Goal: Task Accomplishment & Management: Manage account settings

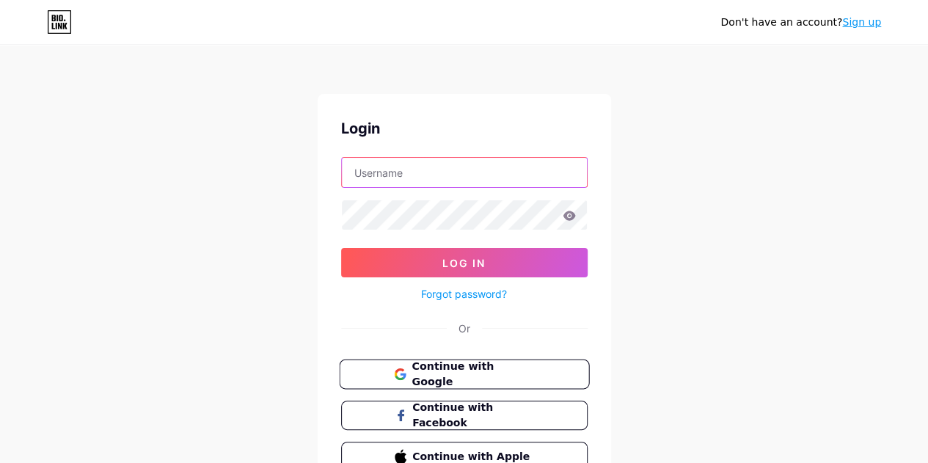
type input "helloredroselanka@gmail.com"
click at [463, 361] on button "Continue with Google" at bounding box center [464, 374] width 250 height 30
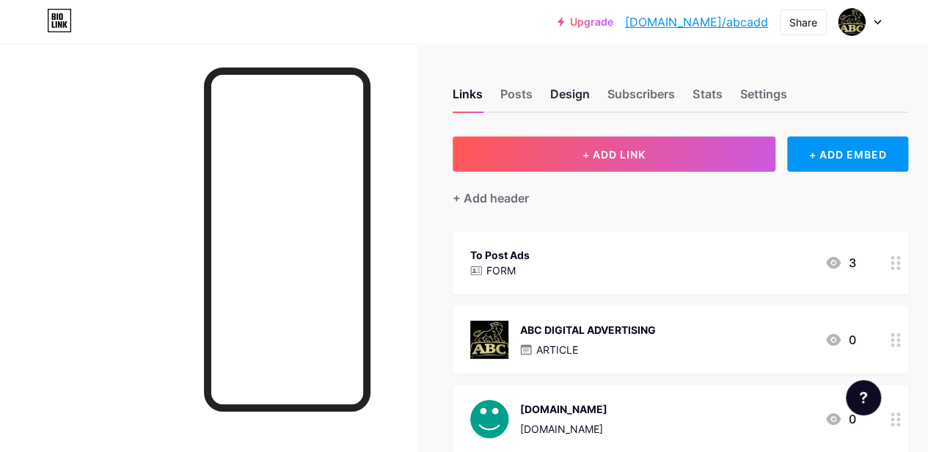
click at [573, 95] on div "Design" at bounding box center [570, 98] width 40 height 26
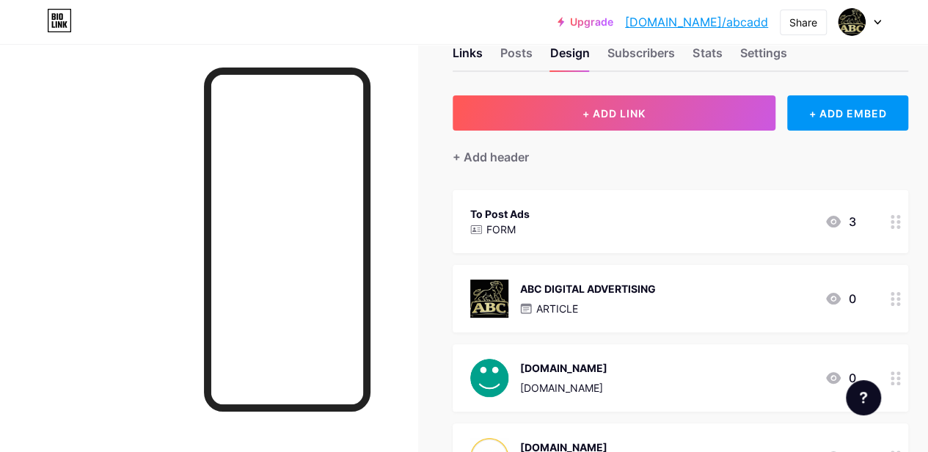
scroll to position [98, 0]
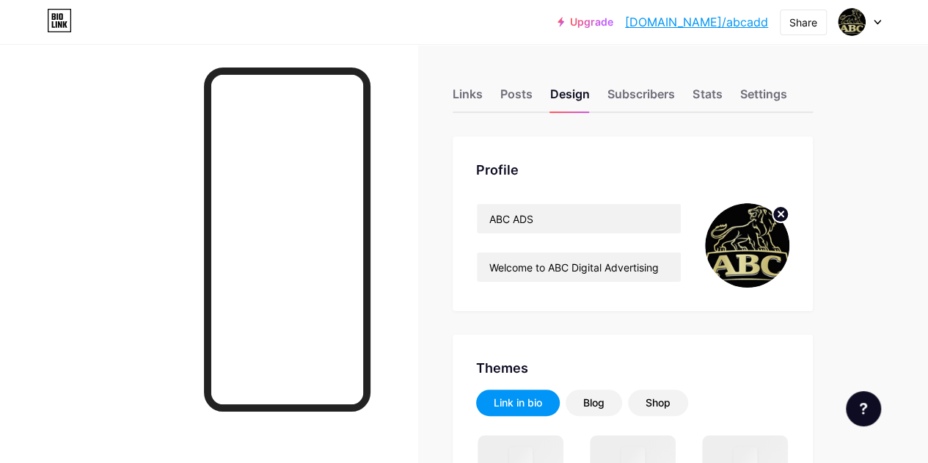
click at [763, 245] on img at bounding box center [747, 245] width 84 height 84
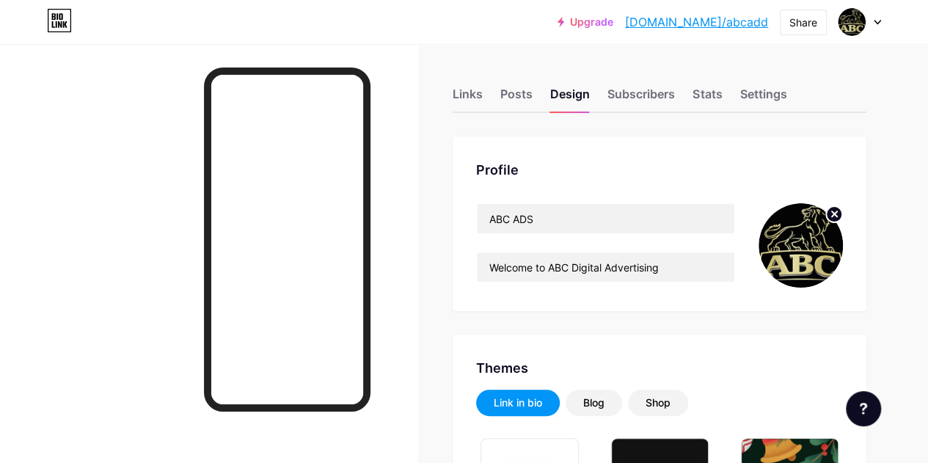
type input "#000000"
click at [779, 237] on img at bounding box center [800, 245] width 84 height 84
click at [785, 243] on img at bounding box center [800, 245] width 84 height 84
click at [831, 219] on circle at bounding box center [834, 214] width 16 height 16
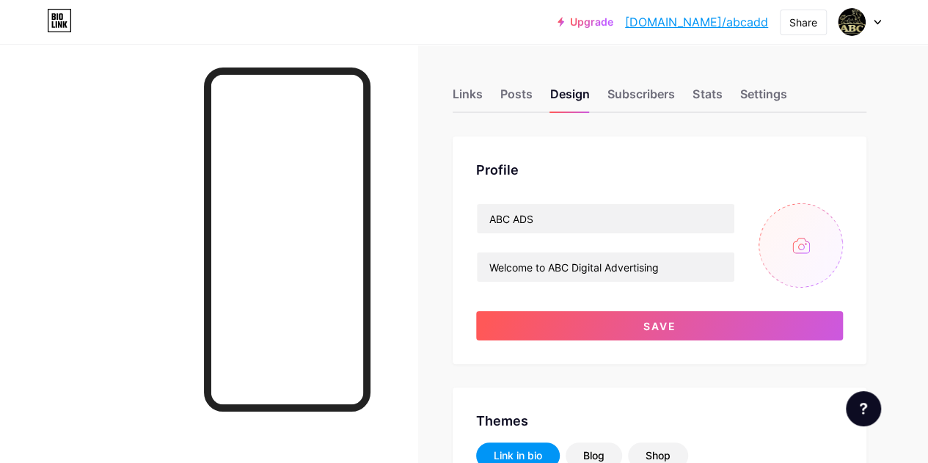
click at [799, 243] on input "file" at bounding box center [800, 245] width 84 height 84
type input "C:\fakepath\ChatGPT Image Aug 4, 2025, 08_46_49 AM.png"
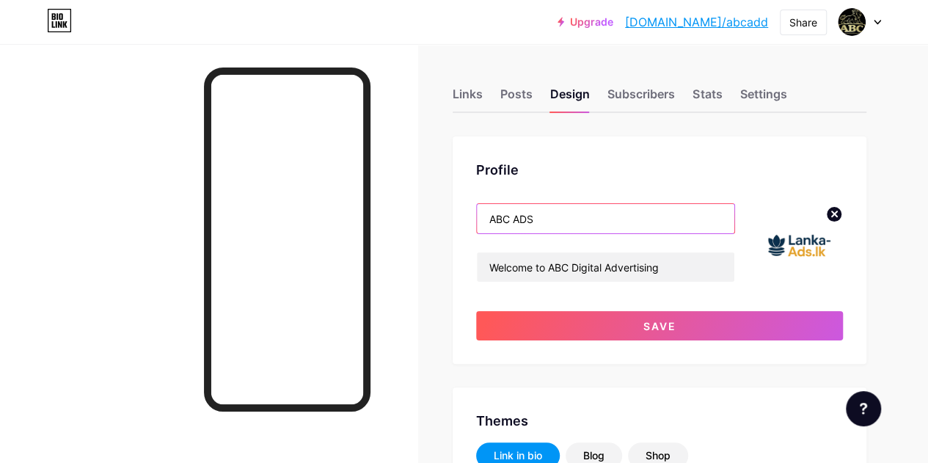
drag, startPoint x: 557, startPoint y: 222, endPoint x: 490, endPoint y: 217, distance: 67.7
click at [490, 217] on input "ABC ADS" at bounding box center [605, 218] width 257 height 29
type input "Lanka Ads LK"
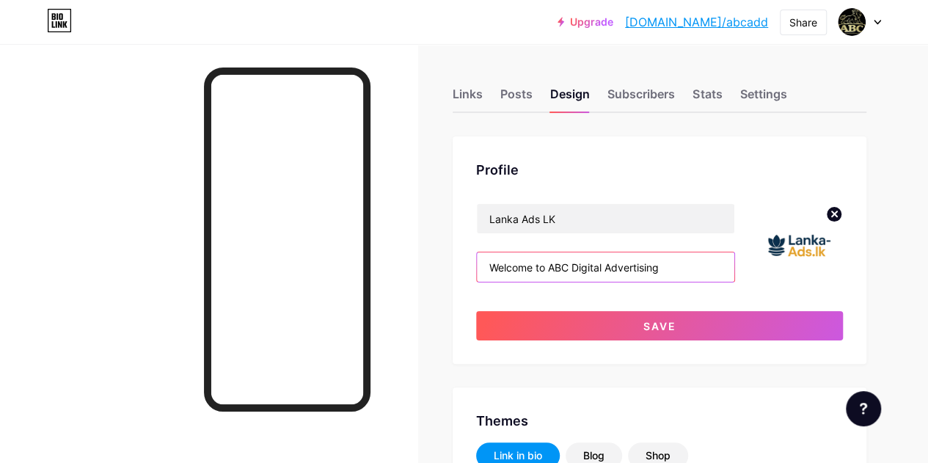
click at [659, 266] on input "Welcome to ABC Digital Advertising" at bounding box center [605, 266] width 257 height 29
paste input "Lanka Ads, the premier platform for posting and discovering free Spa ads throug…"
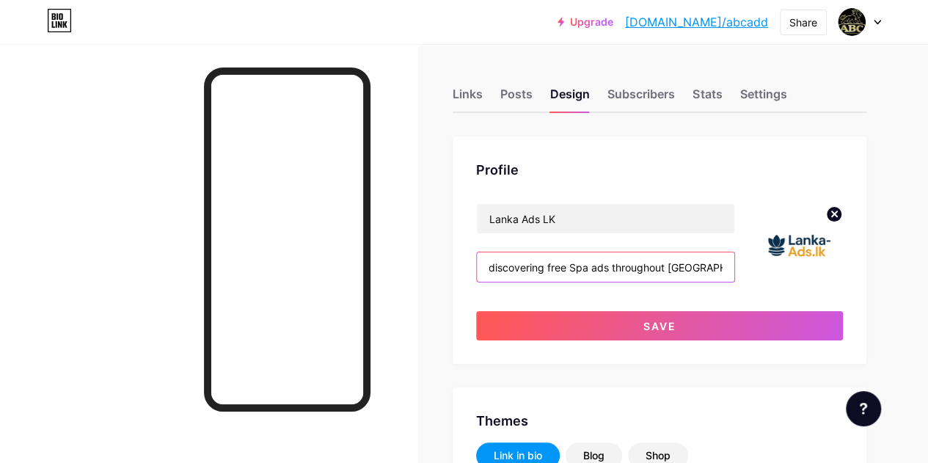
type input "Welcome to Lanka Ads, the premier platform for posting and discovering free Spa…"
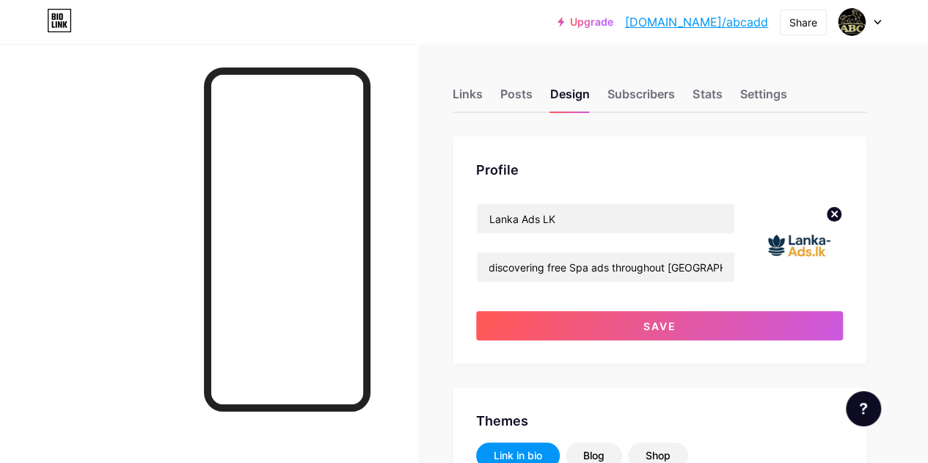
click at [603, 156] on div "Profile Lanka Ads LK Welcome to Lanka Ads, the premier platform for posting and…" at bounding box center [659, 249] width 414 height 227
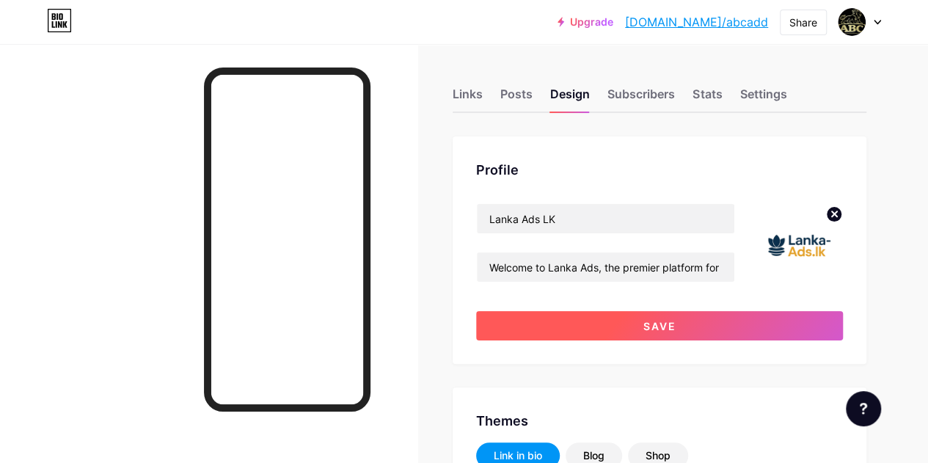
click at [653, 318] on button "Save" at bounding box center [659, 325] width 367 height 29
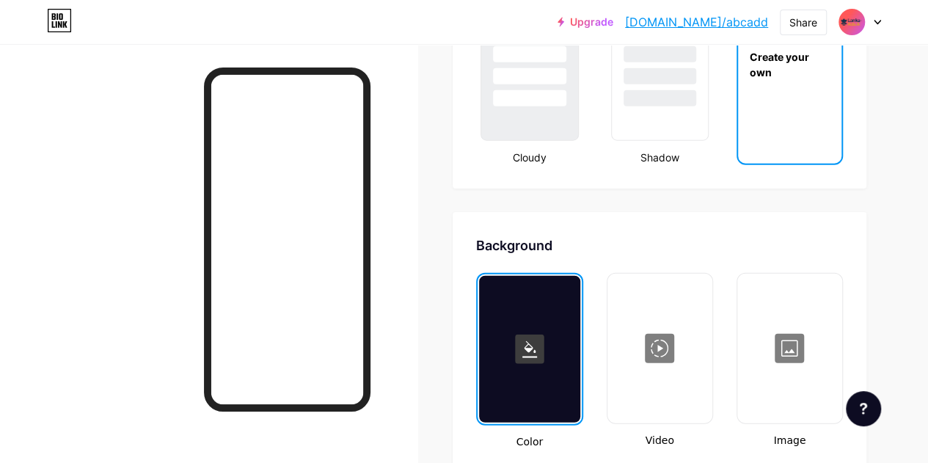
scroll to position [1808, 0]
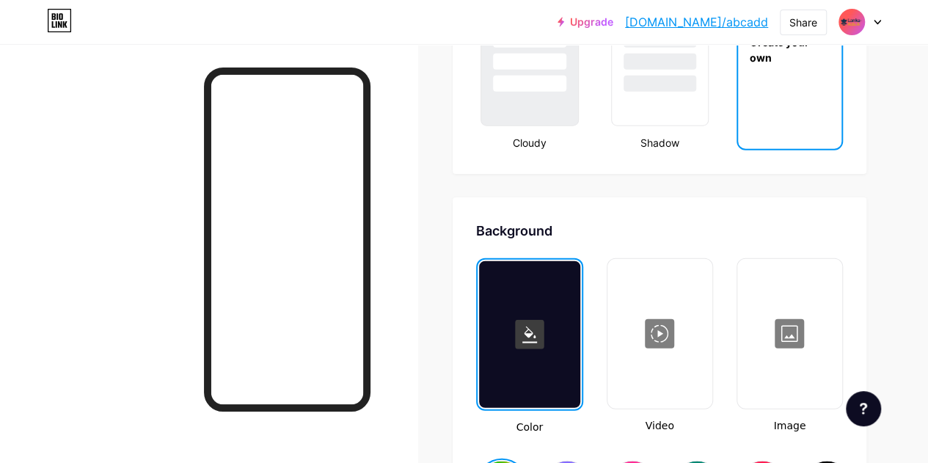
click at [802, 122] on div "Create your own" at bounding box center [789, 50] width 103 height 147
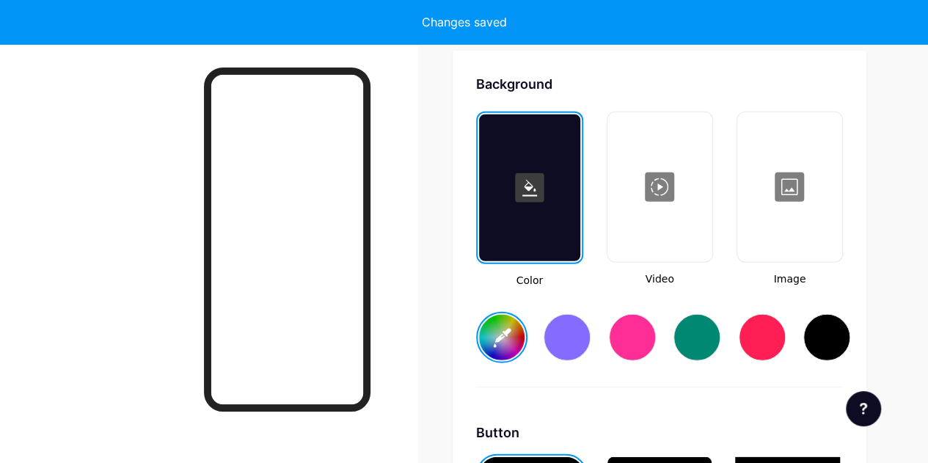
scroll to position [1947, 0]
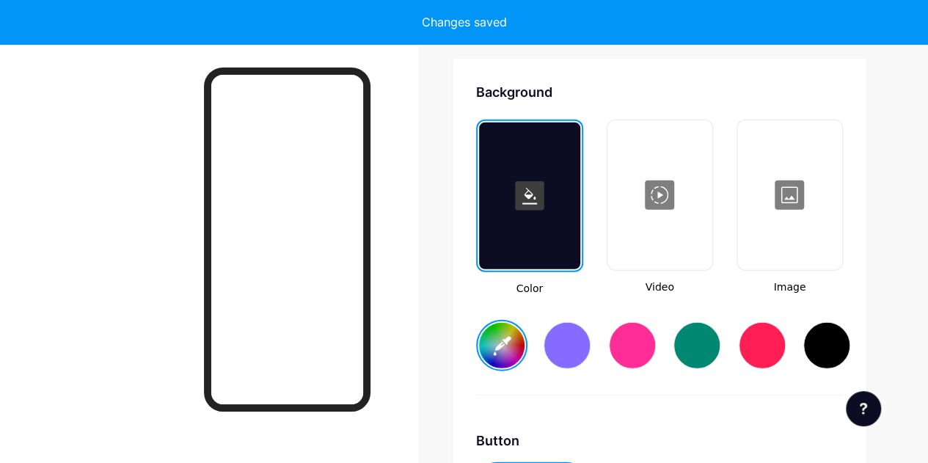
click at [637, 335] on div at bounding box center [632, 345] width 47 height 47
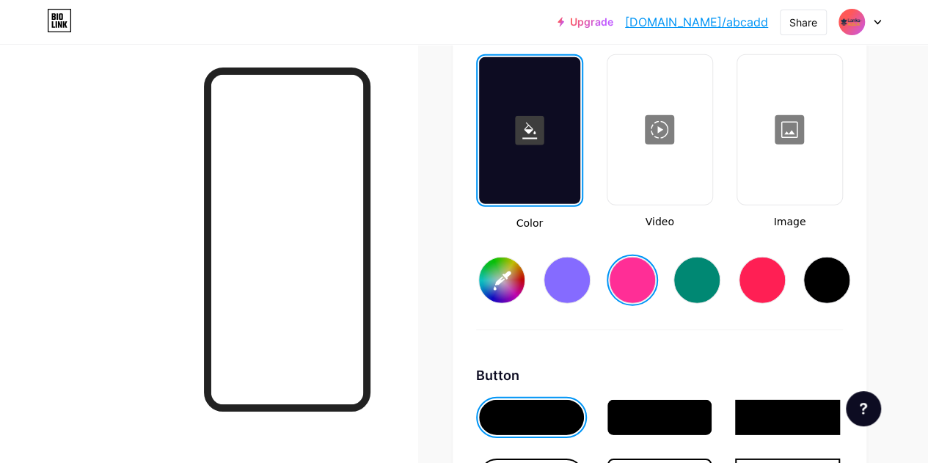
scroll to position [1996, 0]
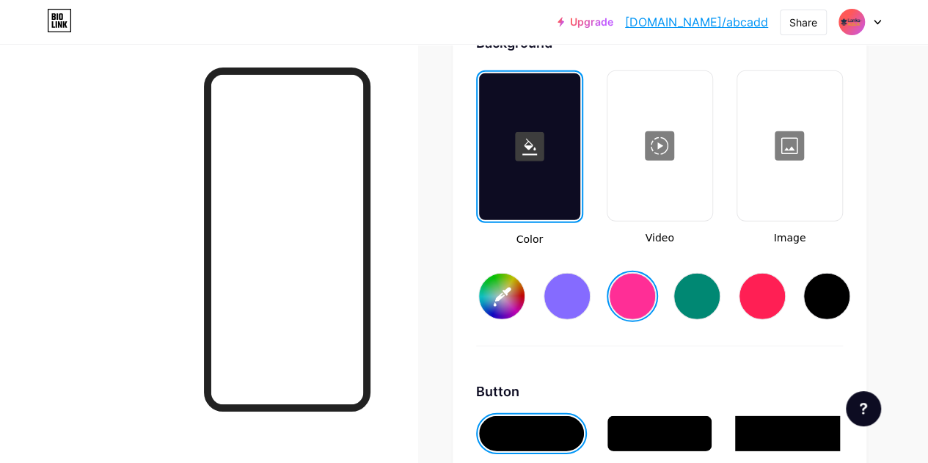
click at [505, 299] on input "#ff2e96" at bounding box center [501, 296] width 45 height 45
type input "#ff2e96"
click at [652, 329] on div "Color Video Image #ff2e96" at bounding box center [659, 208] width 367 height 276
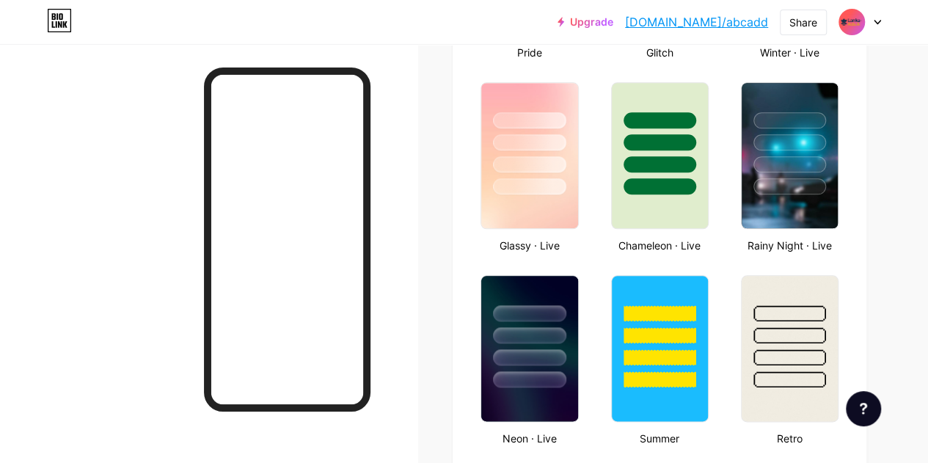
scroll to position [725, 0]
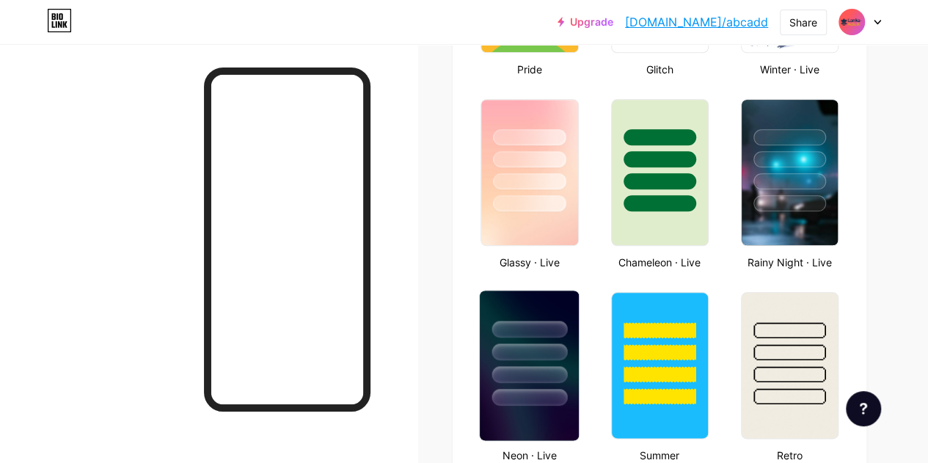
click at [546, 333] on div at bounding box center [529, 328] width 75 height 17
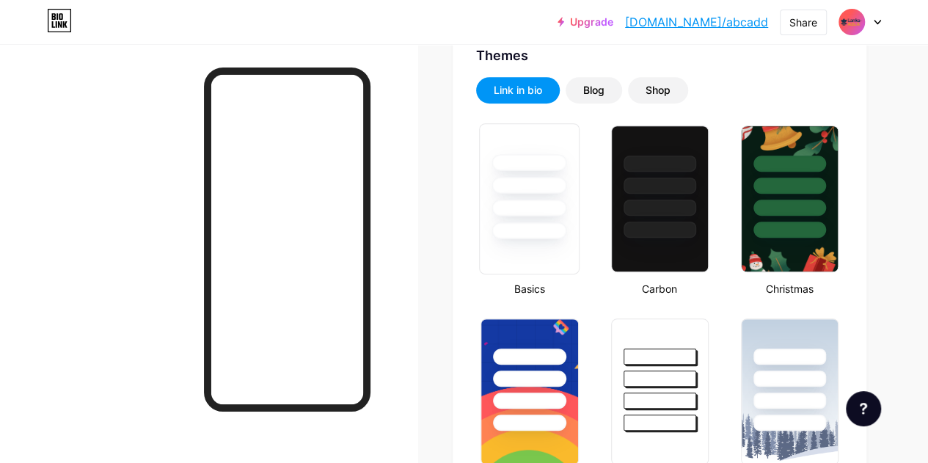
scroll to position [187, 0]
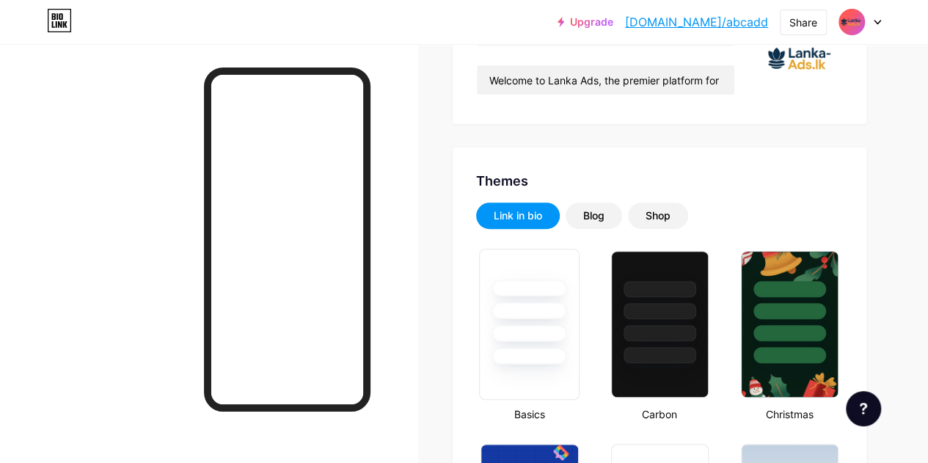
click at [541, 294] on div at bounding box center [529, 287] width 75 height 17
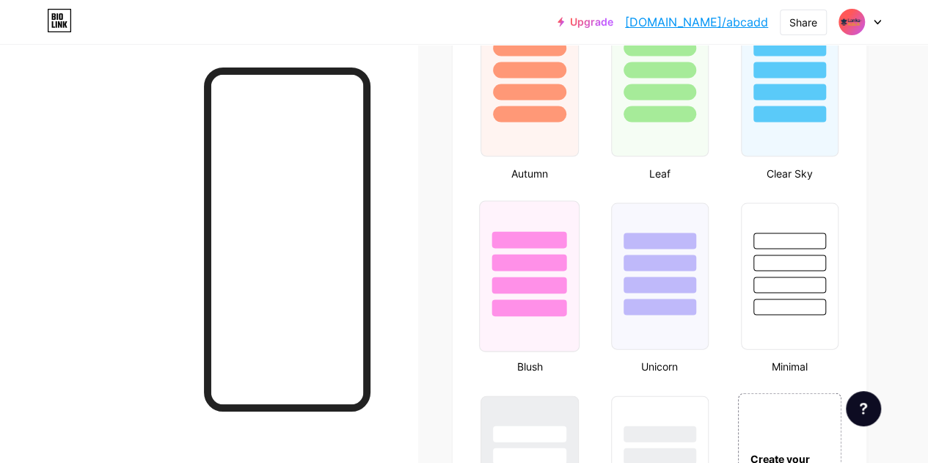
scroll to position [1409, 0]
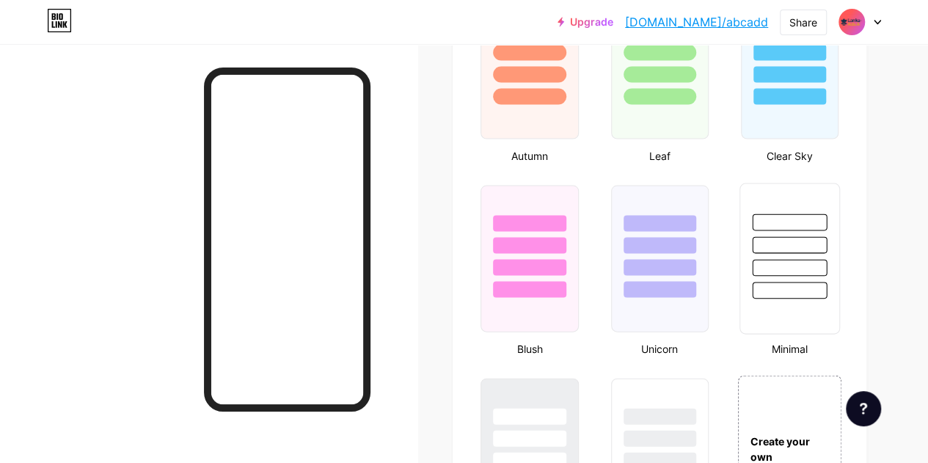
click at [799, 241] on div at bounding box center [789, 245] width 75 height 17
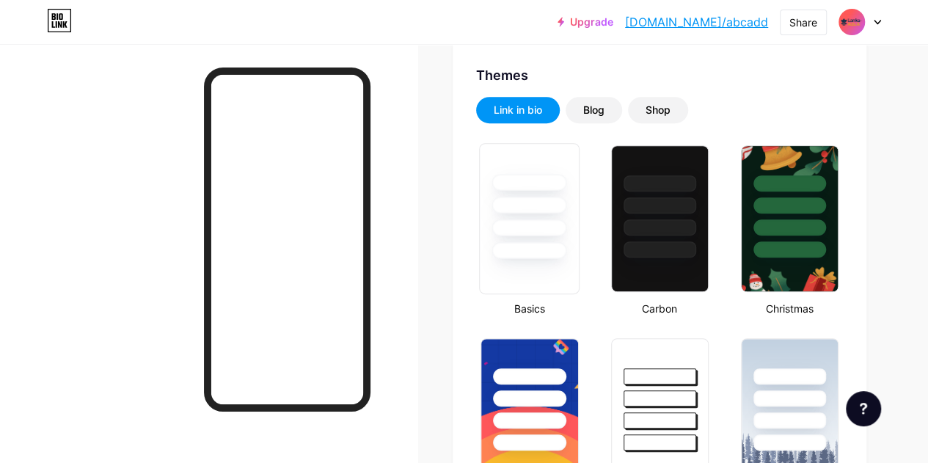
scroll to position [293, 0]
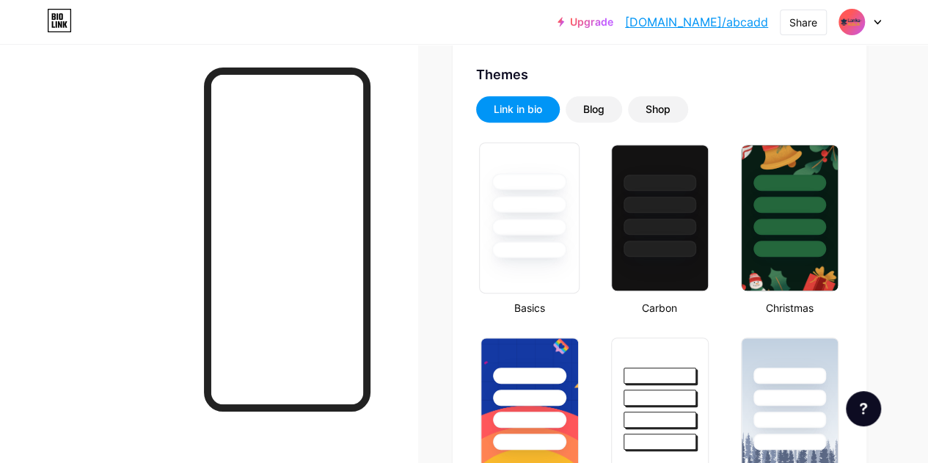
click at [537, 238] on div at bounding box center [529, 200] width 99 height 115
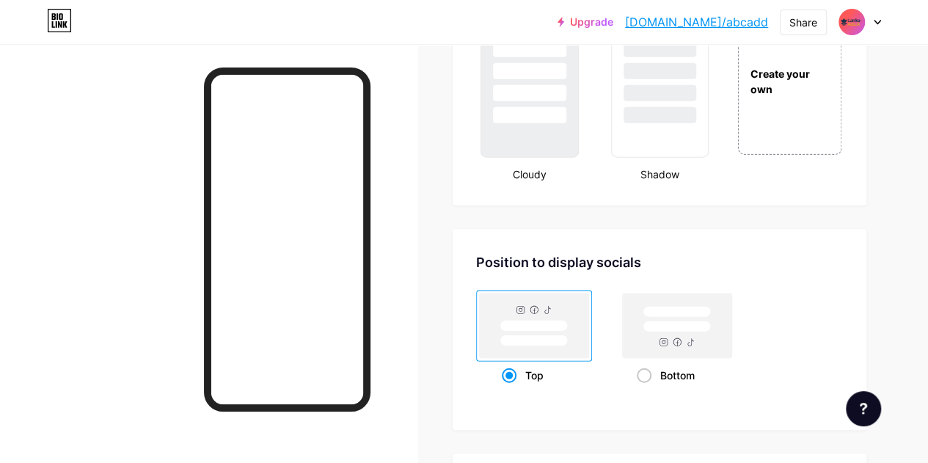
scroll to position [1858, 0]
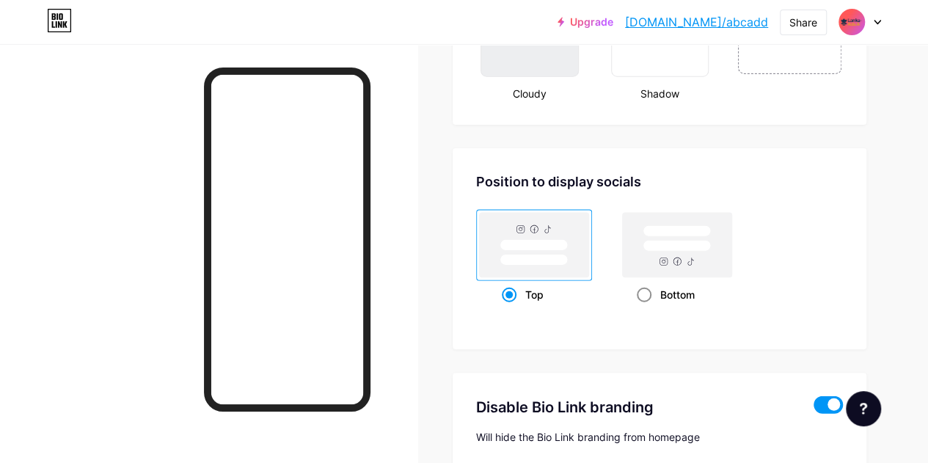
click at [647, 289] on span at bounding box center [644, 294] width 15 height 15
click at [646, 308] on input "Bottom" at bounding box center [642, 313] width 10 height 10
radio input "true"
click at [512, 297] on span at bounding box center [509, 294] width 15 height 15
click at [511, 308] on input "Top" at bounding box center [507, 313] width 10 height 10
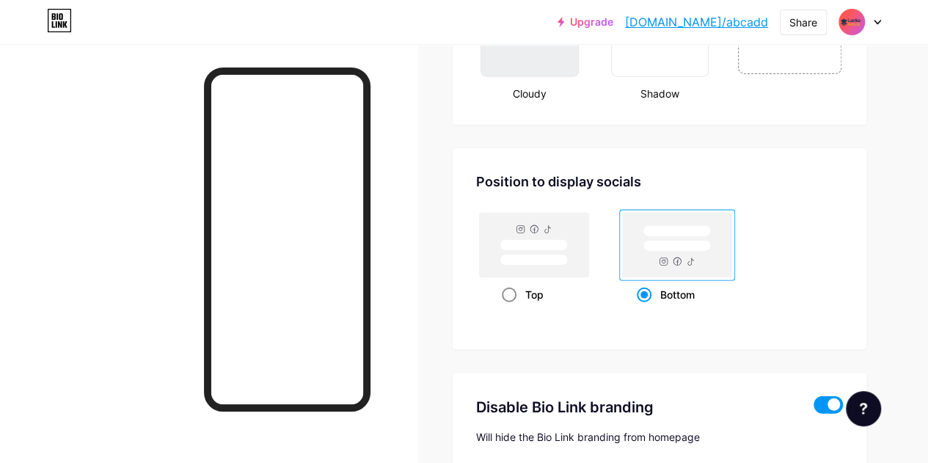
radio input "true"
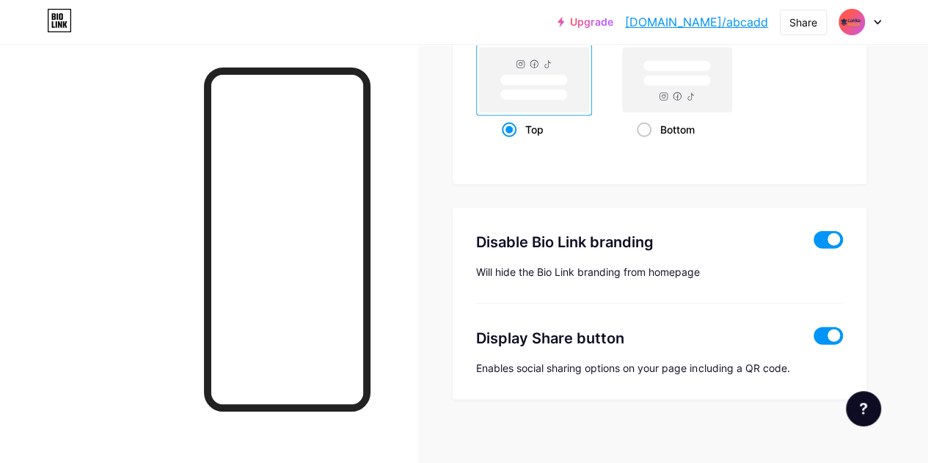
scroll to position [2032, 0]
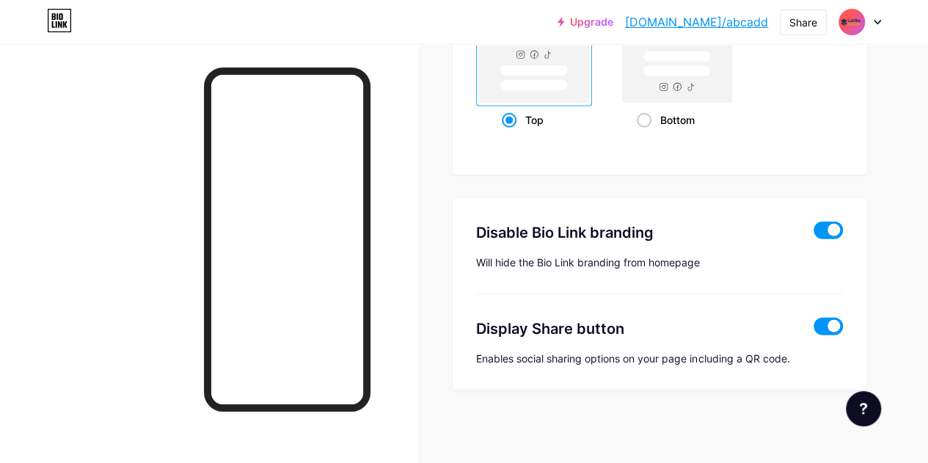
click at [832, 230] on span at bounding box center [827, 230] width 29 height 18
click at [813, 234] on input "checkbox" at bounding box center [813, 234] width 0 height 0
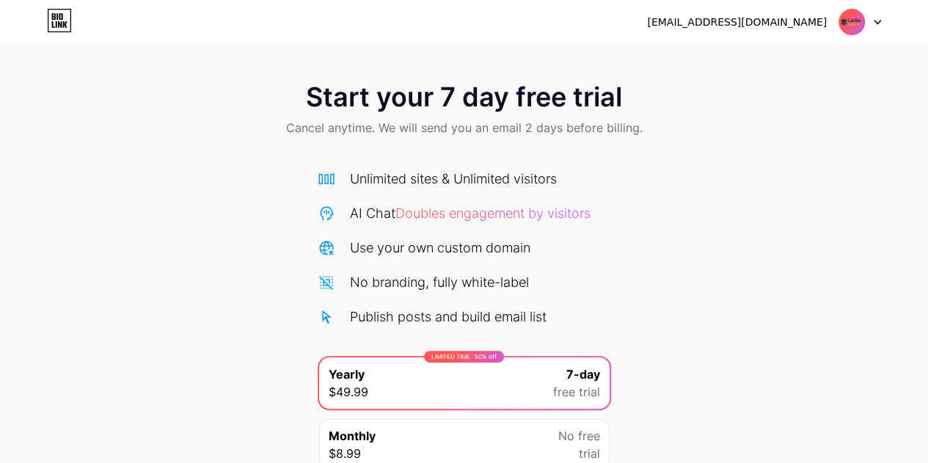
click at [875, 20] on icon at bounding box center [876, 22] width 7 height 5
click at [57, 20] on icon at bounding box center [59, 20] width 25 height 23
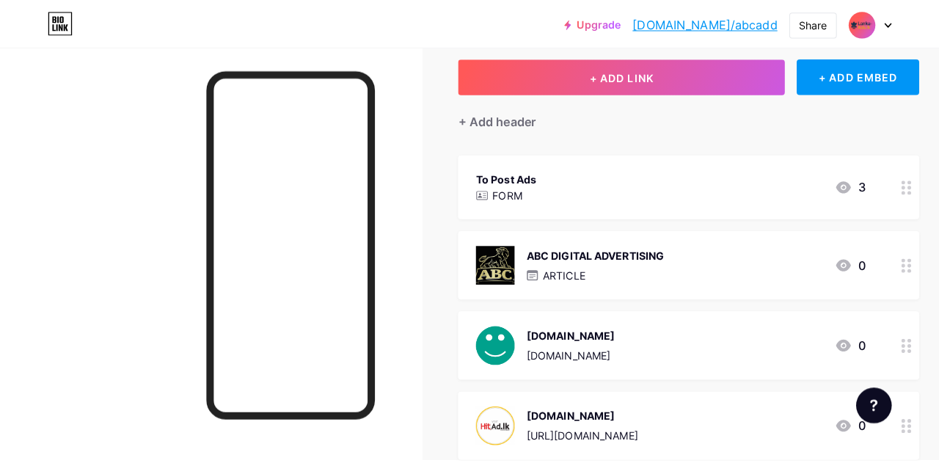
scroll to position [98, 0]
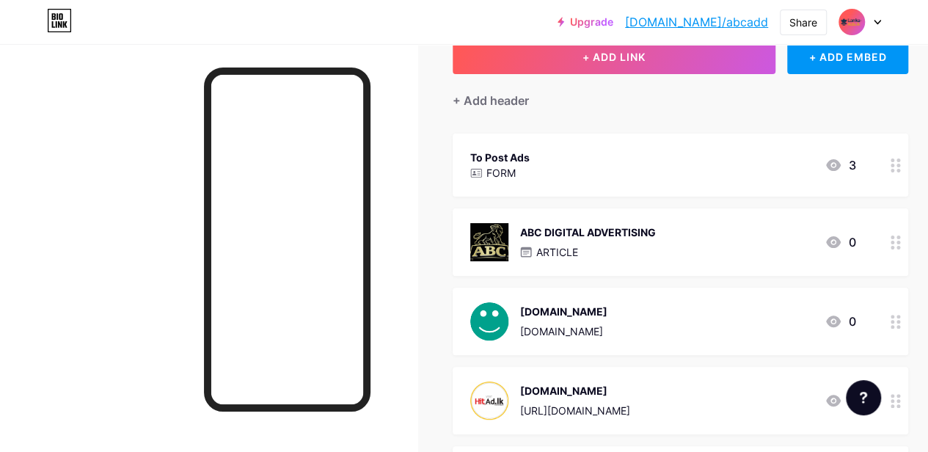
click at [760, 229] on div "ABC DIGITAL ADVERTISING ARTICLE 0" at bounding box center [662, 242] width 385 height 38
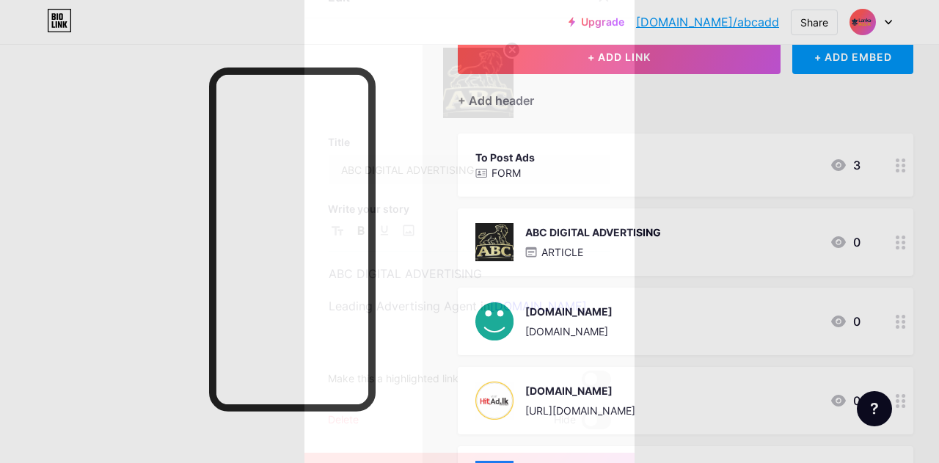
scroll to position [53, 0]
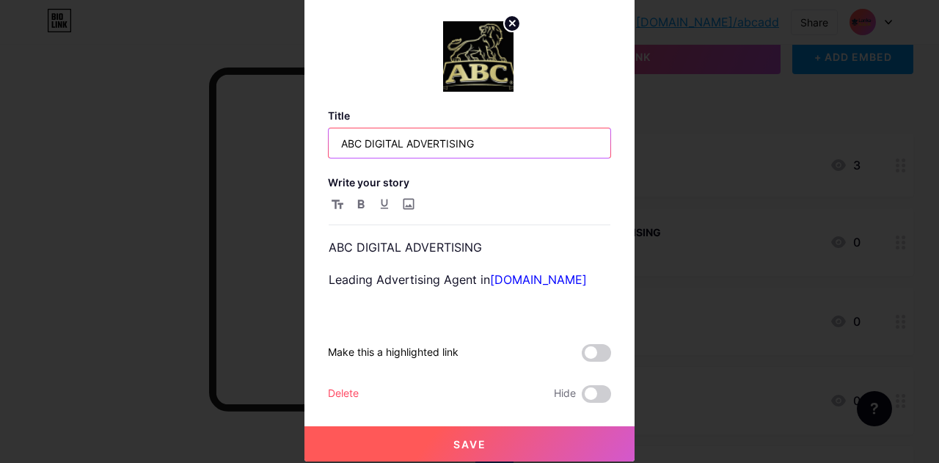
click at [401, 133] on input "ABC DIGITAL ADVERTISING" at bounding box center [470, 142] width 282 height 29
paste input "Spa Lanka Ads"
type input "Spa Lanka Ads"
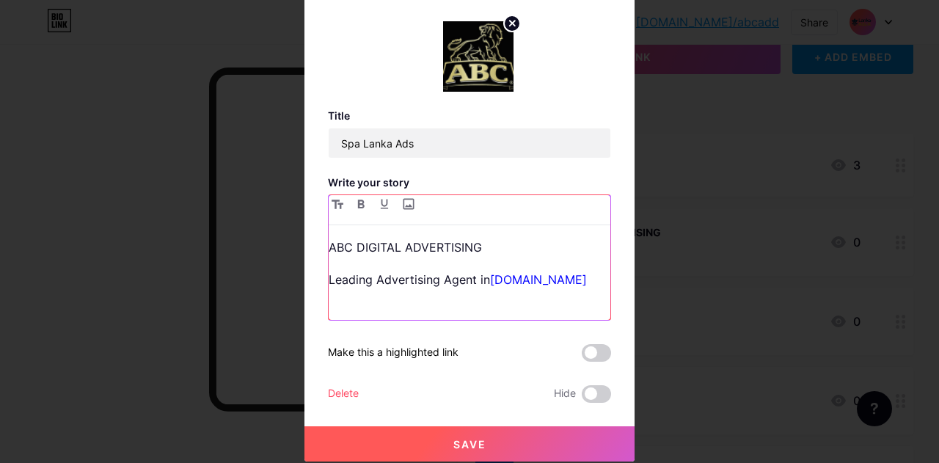
click at [478, 245] on p "ABC DIGITAL ADVERTISING" at bounding box center [470, 247] width 282 height 21
click at [513, 281] on link "Ikman.net" at bounding box center [538, 279] width 97 height 15
click at [547, 276] on p "Leading Advertising Agent in Ikman.net" at bounding box center [470, 279] width 282 height 21
drag, startPoint x: 562, startPoint y: 276, endPoint x: 486, endPoint y: 274, distance: 75.6
click at [486, 274] on p "Leading Advertising Agent in Ikman.net" at bounding box center [470, 279] width 282 height 21
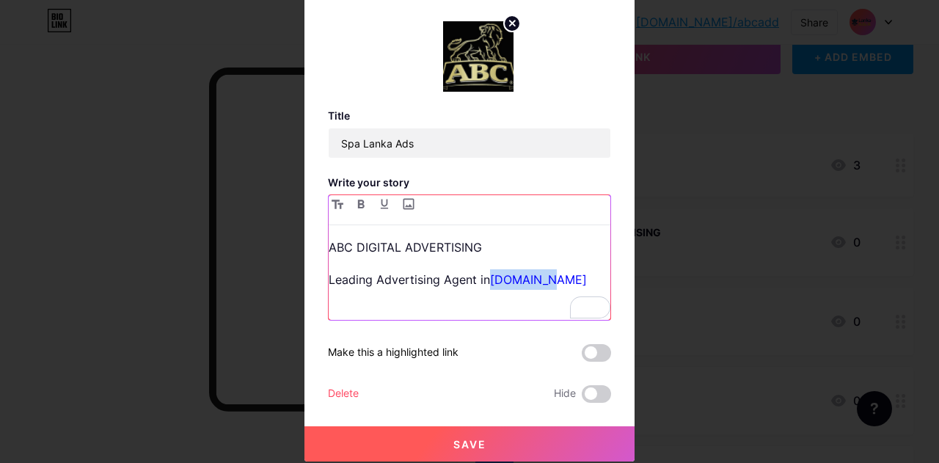
click at [582, 279] on p "Leading Advertising Agent in Ikman.net" at bounding box center [470, 279] width 282 height 21
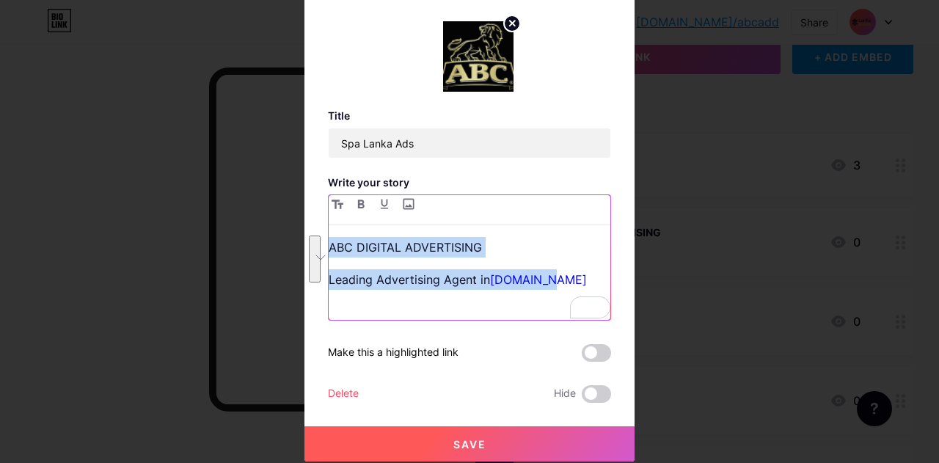
drag, startPoint x: 528, startPoint y: 275, endPoint x: 315, endPoint y: 232, distance: 217.0
click at [315, 232] on div "Edit Title Spa Lanka Ads Write your story ABC DIGITAL ADVERTISING Leading Adver…" at bounding box center [469, 205] width 330 height 511
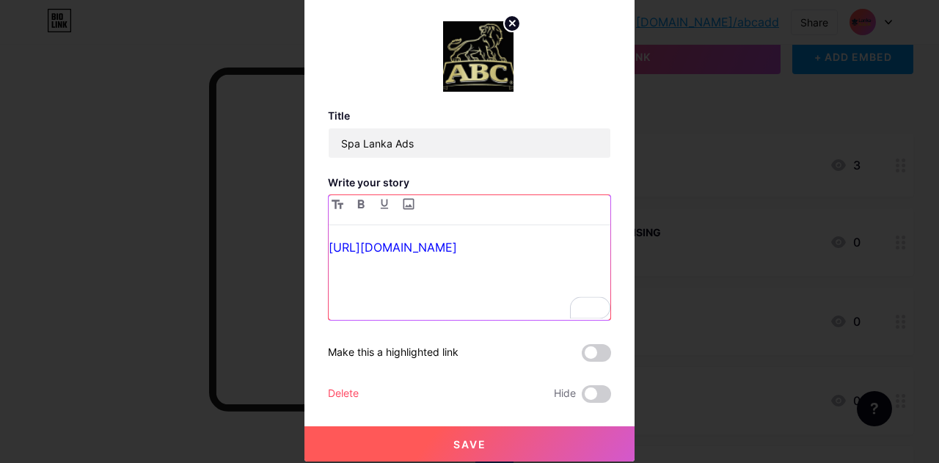
click at [472, 273] on div "[URL][DOMAIN_NAME]" at bounding box center [470, 278] width 282 height 83
click at [512, 20] on circle at bounding box center [512, 23] width 16 height 16
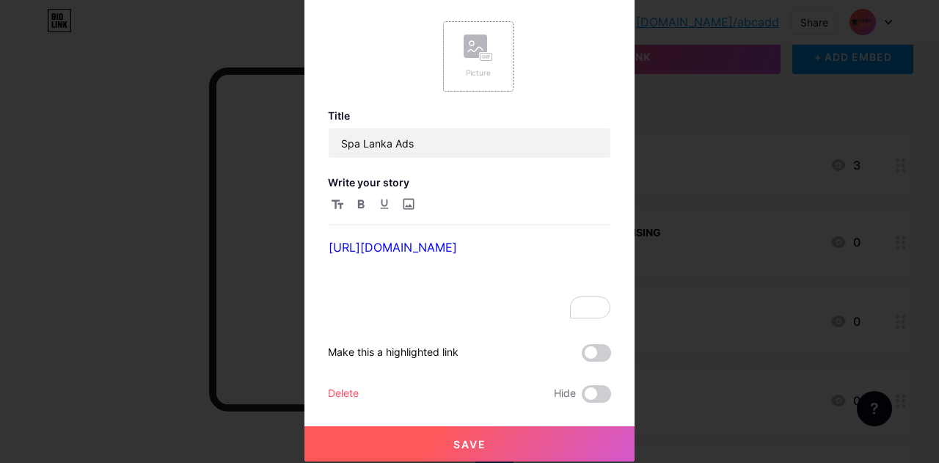
click at [483, 55] on rect at bounding box center [486, 57] width 12 height 7
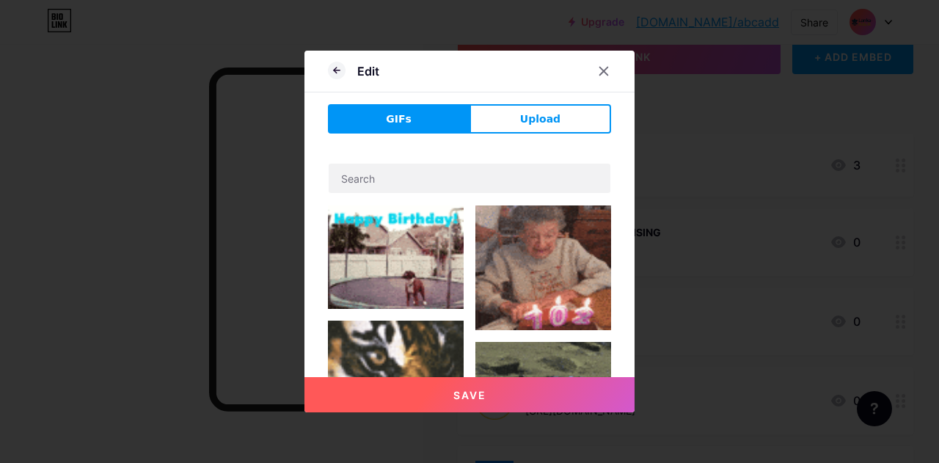
scroll to position [0, 0]
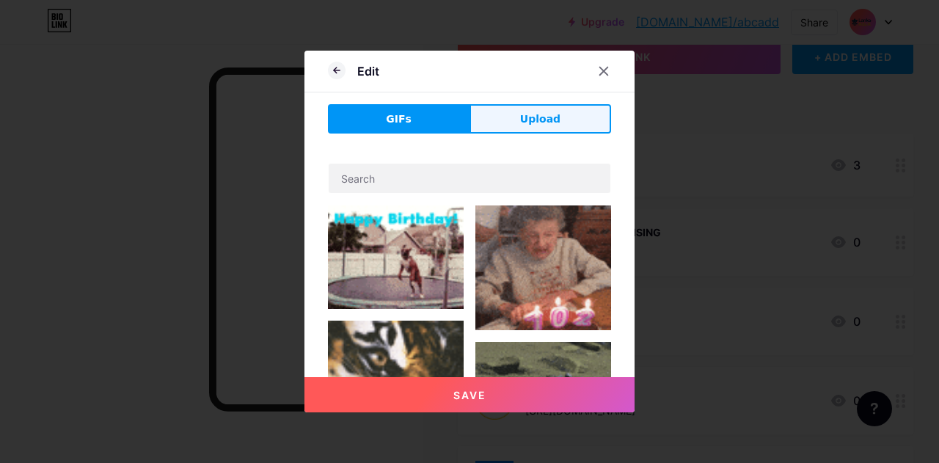
click at [531, 124] on span "Upload" at bounding box center [540, 118] width 40 height 15
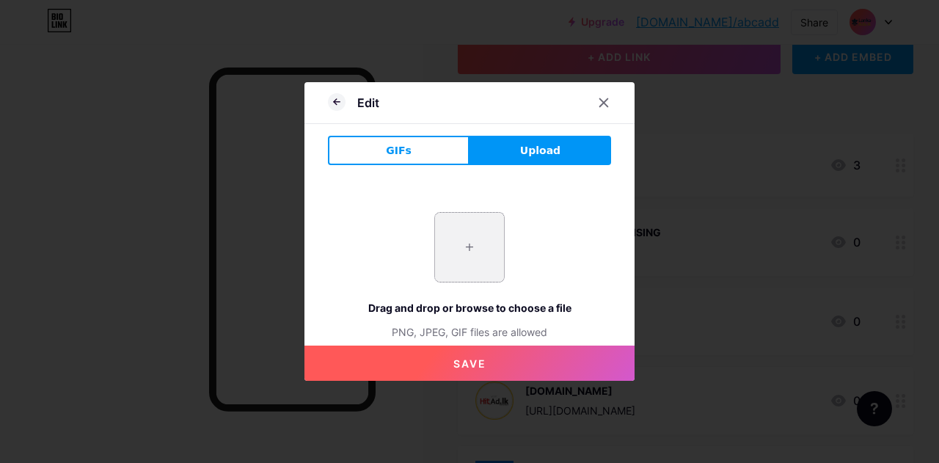
click at [474, 246] on input "file" at bounding box center [469, 247] width 69 height 69
type input "C:\fakepath\ChatGPT Image [DATE], 08_59_57 AM.png"
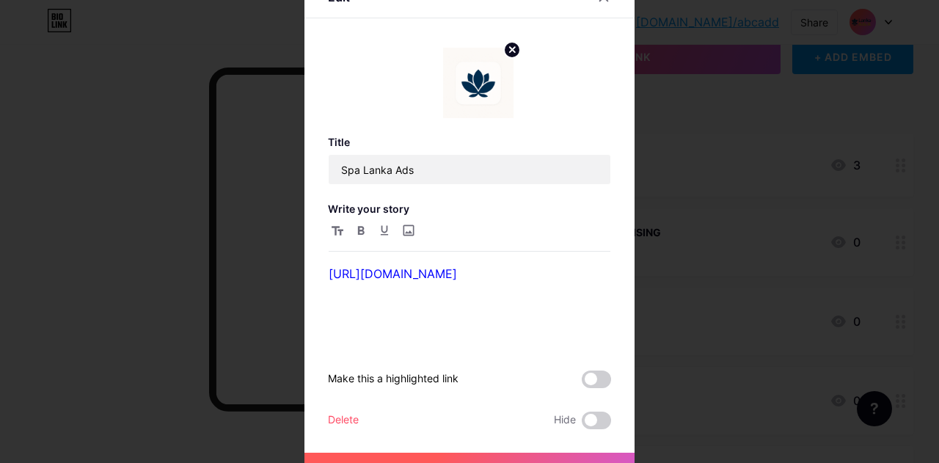
scroll to position [53, 0]
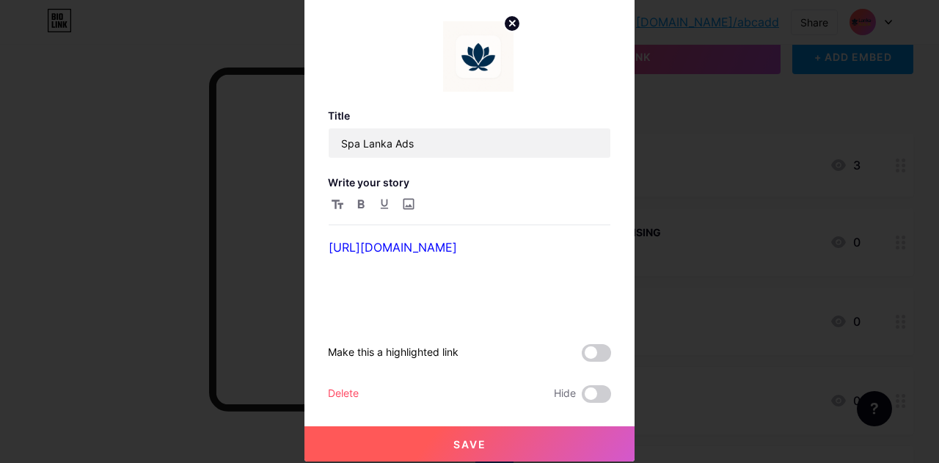
click at [480, 439] on button "Save" at bounding box center [469, 443] width 330 height 35
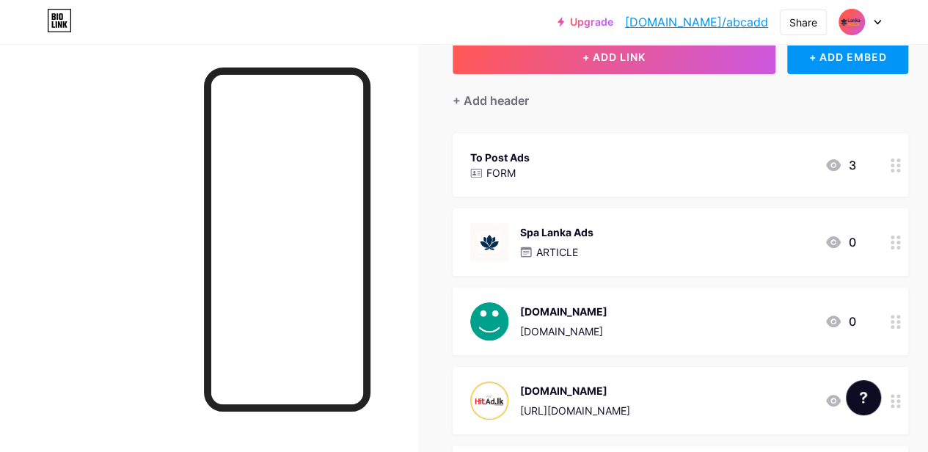
click at [595, 310] on div "Ikman.Net Ikman.net 0" at bounding box center [662, 321] width 385 height 38
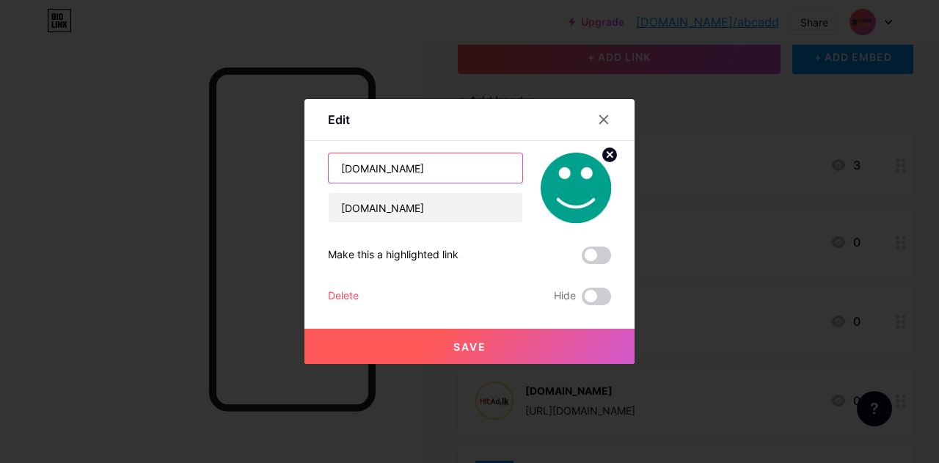
drag, startPoint x: 428, startPoint y: 174, endPoint x: 312, endPoint y: 166, distance: 116.1
click at [312, 166] on div "Edit Content YouTube Play YouTube video without leaving your page. ADD Vimeo Pl…" at bounding box center [469, 231] width 330 height 265
type input "Spa Lanka Ads"
drag, startPoint x: 408, startPoint y: 216, endPoint x: 321, endPoint y: 212, distance: 86.6
click at [321, 212] on div "Edit Content YouTube Play YouTube video without leaving your page. ADD Vimeo Pl…" at bounding box center [469, 231] width 330 height 265
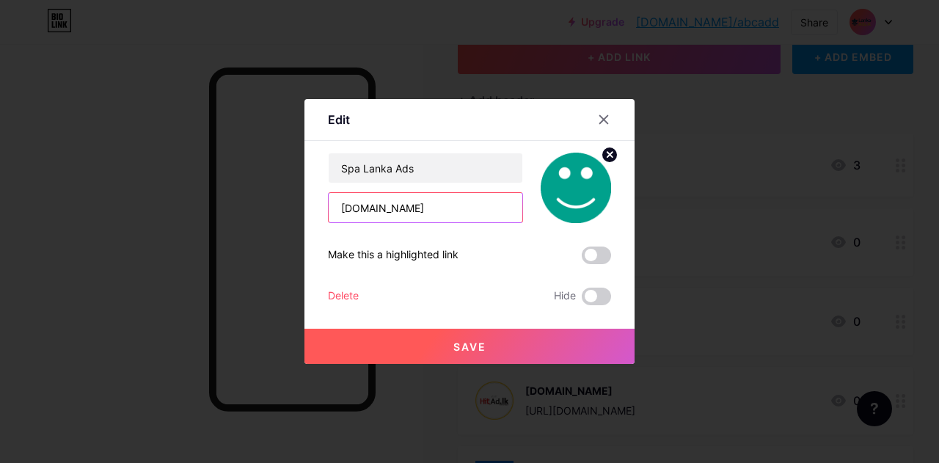
paste input "[URL][DOMAIN_NAME]"
type input "[URL][DOMAIN_NAME]"
click at [612, 155] on circle at bounding box center [609, 155] width 16 height 16
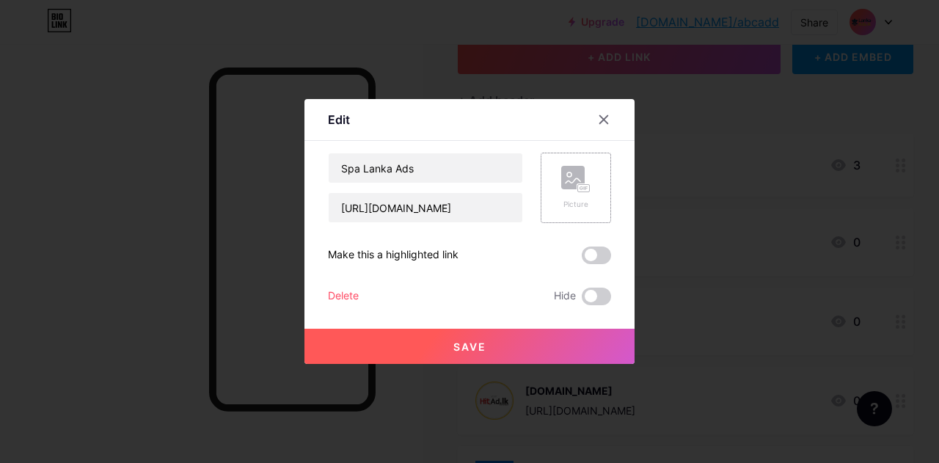
click at [576, 175] on rect at bounding box center [572, 177] width 23 height 23
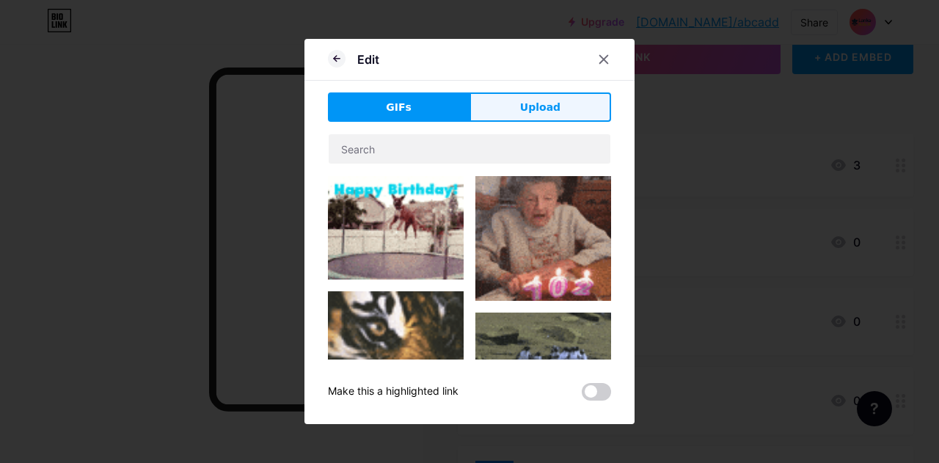
click at [544, 108] on span "Upload" at bounding box center [540, 107] width 40 height 15
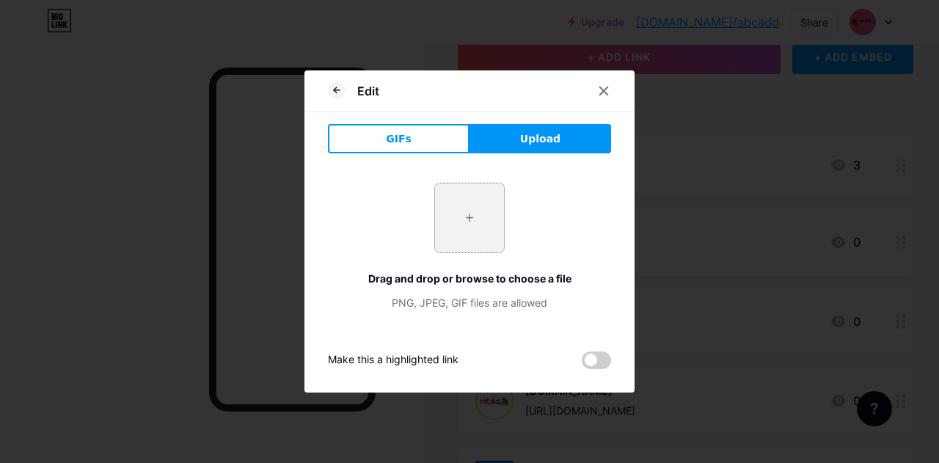
click at [469, 217] on input "file" at bounding box center [469, 217] width 69 height 69
type input "C:\fakepath\ChatGPT Image [DATE], 08_59_57 AM.png"
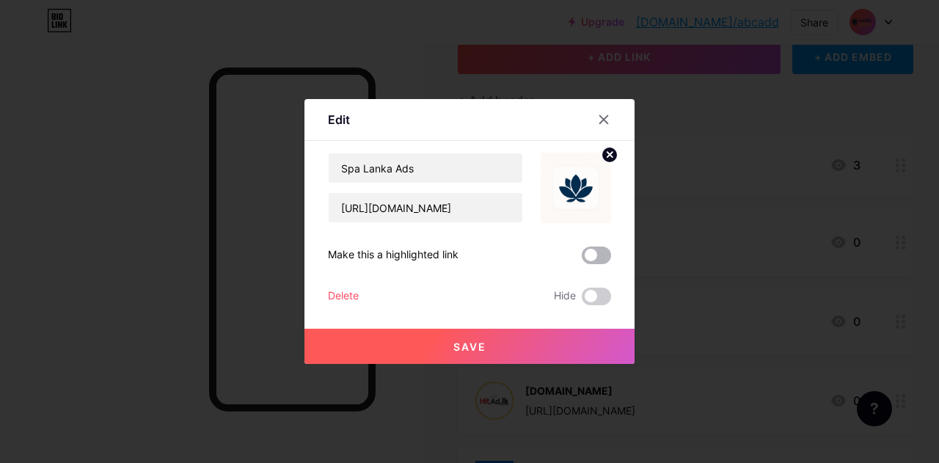
click at [587, 249] on span at bounding box center [596, 255] width 29 height 18
click at [582, 259] on input "checkbox" at bounding box center [582, 259] width 0 height 0
click at [453, 341] on span "Save" at bounding box center [469, 346] width 33 height 12
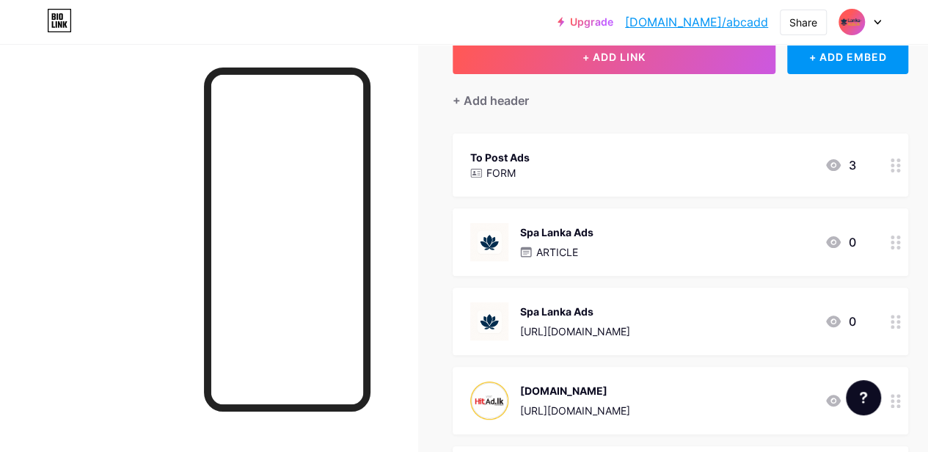
click at [897, 158] on icon at bounding box center [895, 165] width 10 height 14
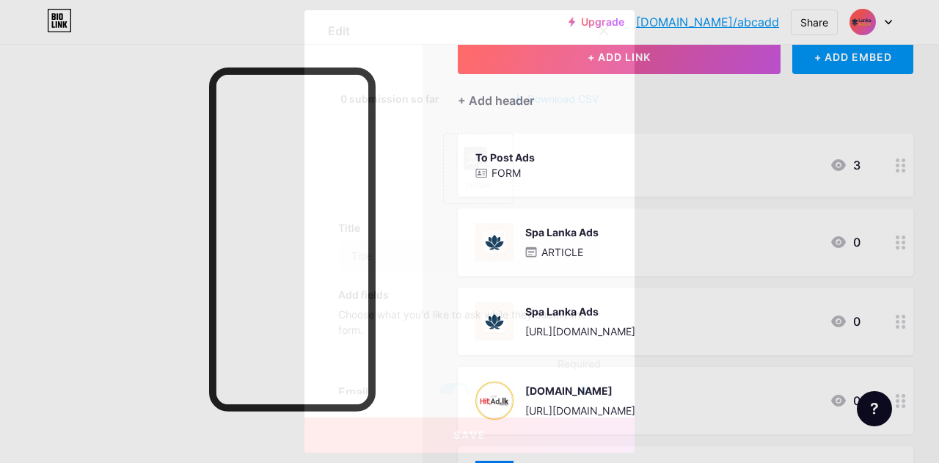
type input "To Post Ads"
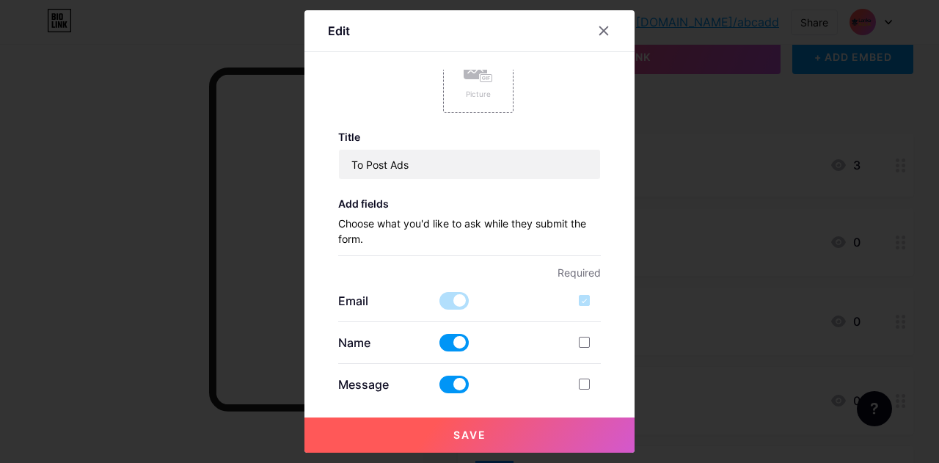
scroll to position [0, 0]
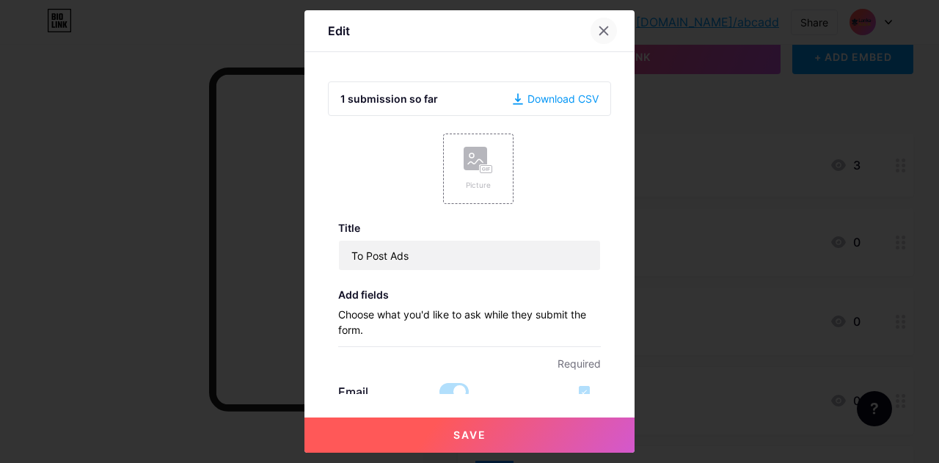
click at [609, 30] on icon at bounding box center [604, 31] width 12 height 12
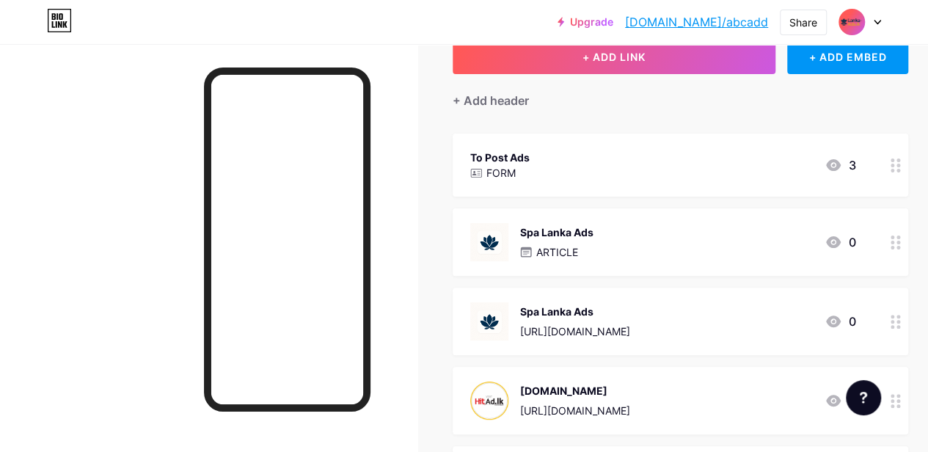
click at [906, 167] on div at bounding box center [895, 164] width 25 height 63
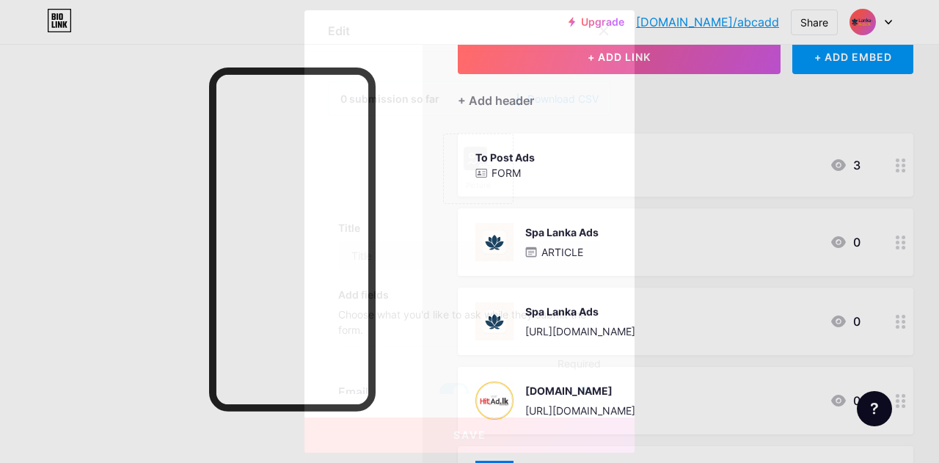
type input "To Post Ads"
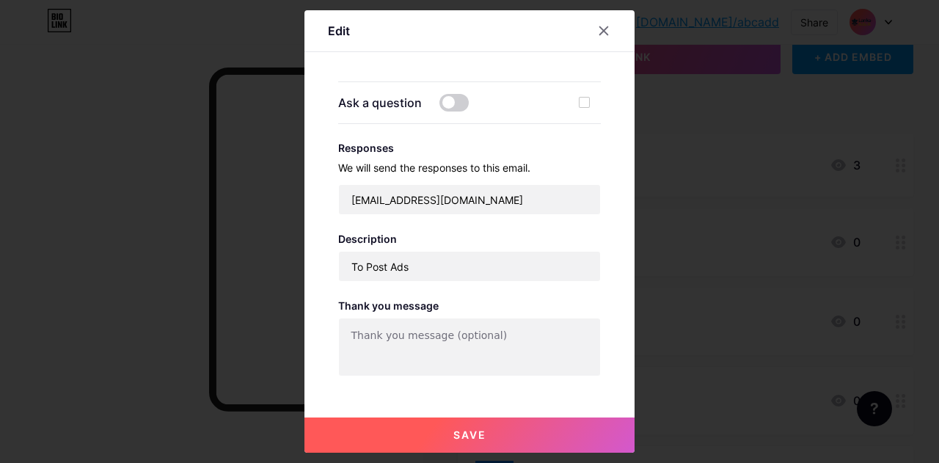
scroll to position [517, 0]
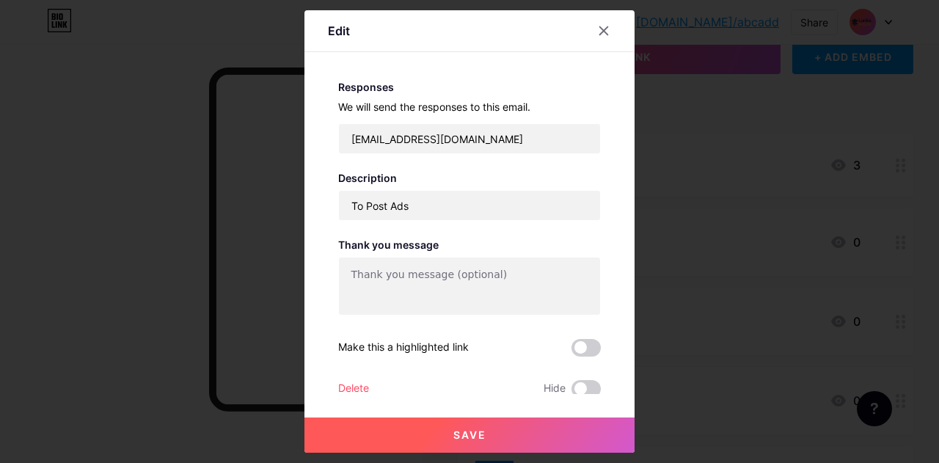
click at [353, 384] on div "Delete" at bounding box center [353, 389] width 31 height 18
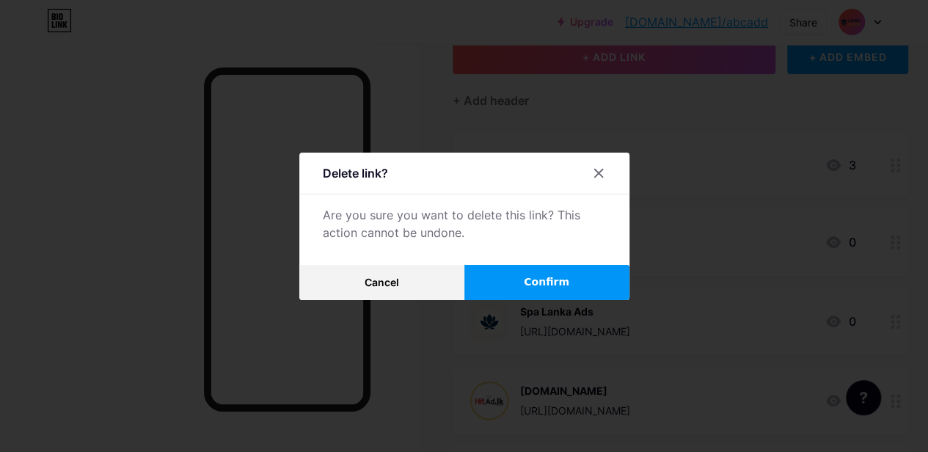
click at [531, 291] on button "Confirm" at bounding box center [546, 282] width 165 height 35
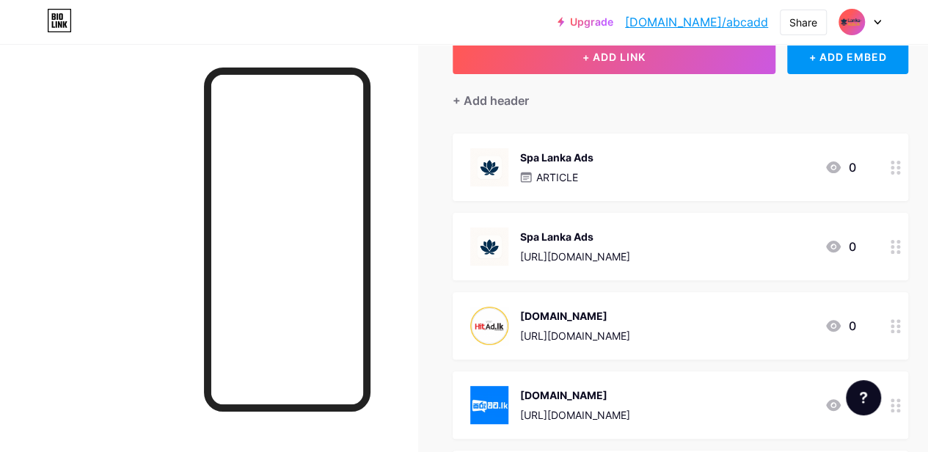
click at [901, 170] on icon at bounding box center [895, 168] width 10 height 14
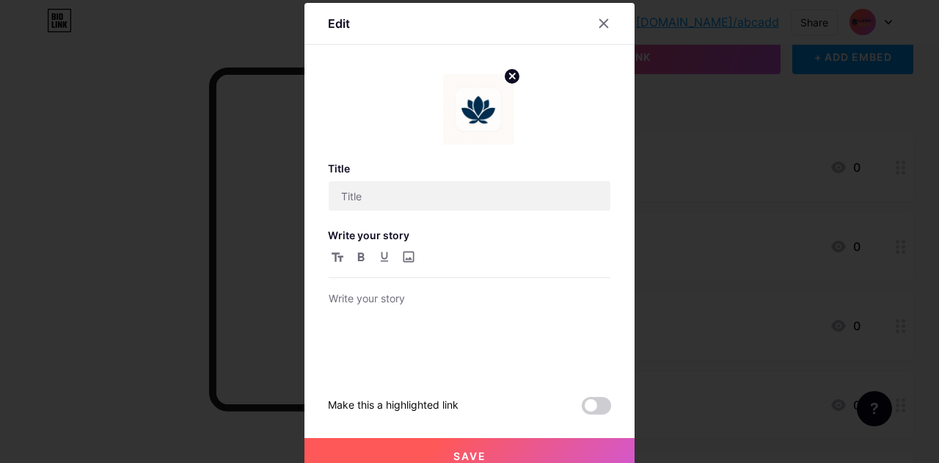
type input "Spa Lanka Ads"
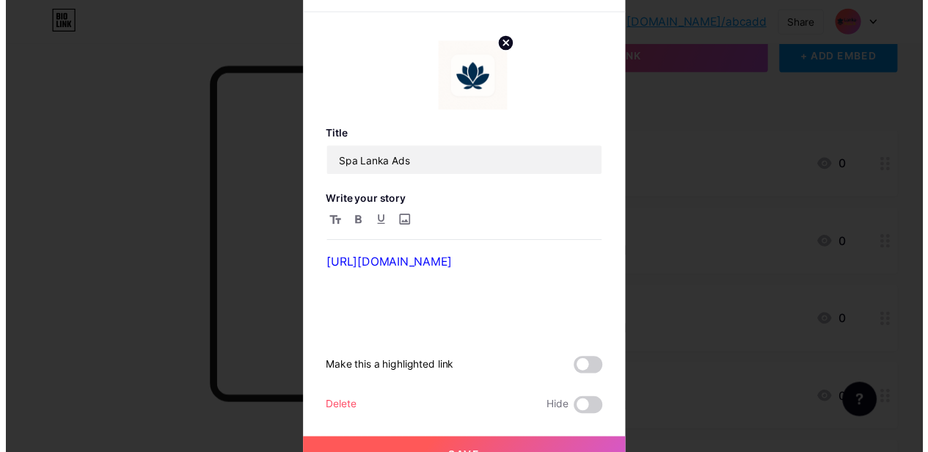
scroll to position [53, 0]
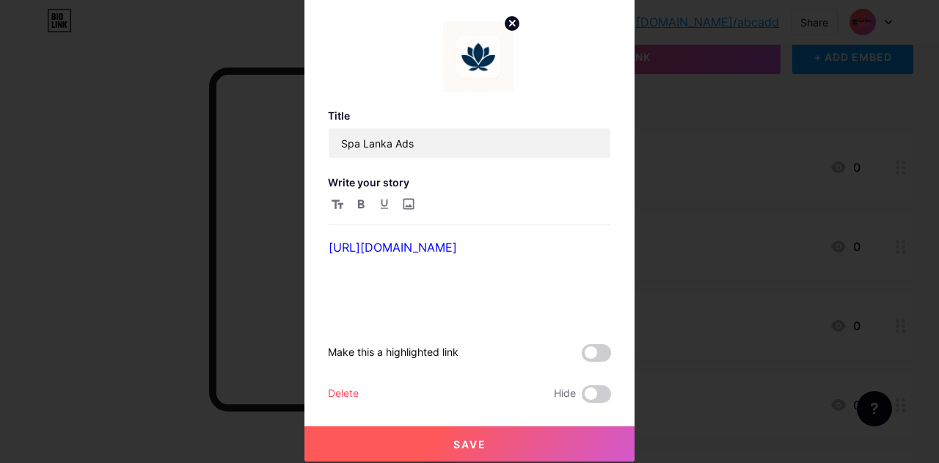
click at [342, 391] on div "Delete" at bounding box center [343, 394] width 31 height 18
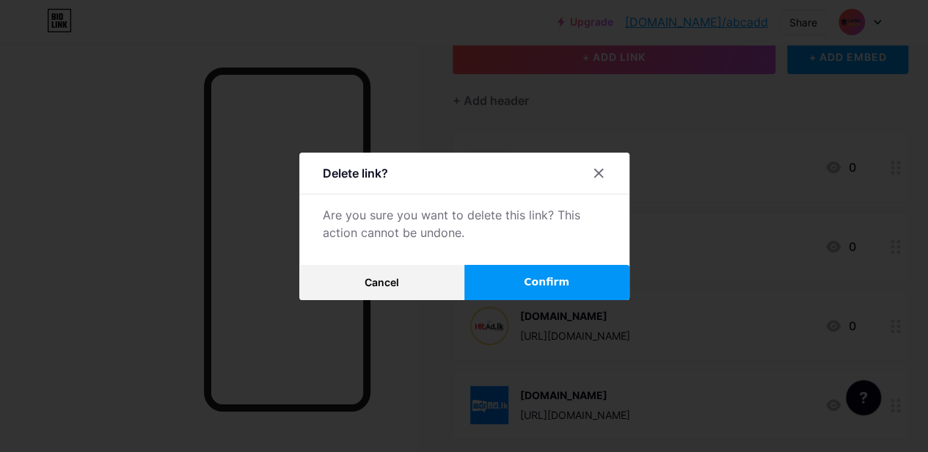
click at [533, 282] on span "Confirm" at bounding box center [546, 281] width 45 height 15
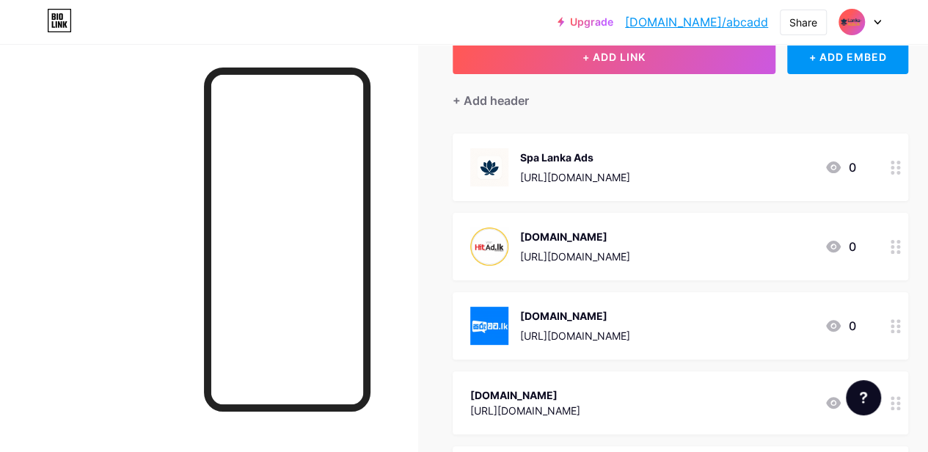
click at [900, 247] on circle at bounding box center [898, 247] width 4 height 4
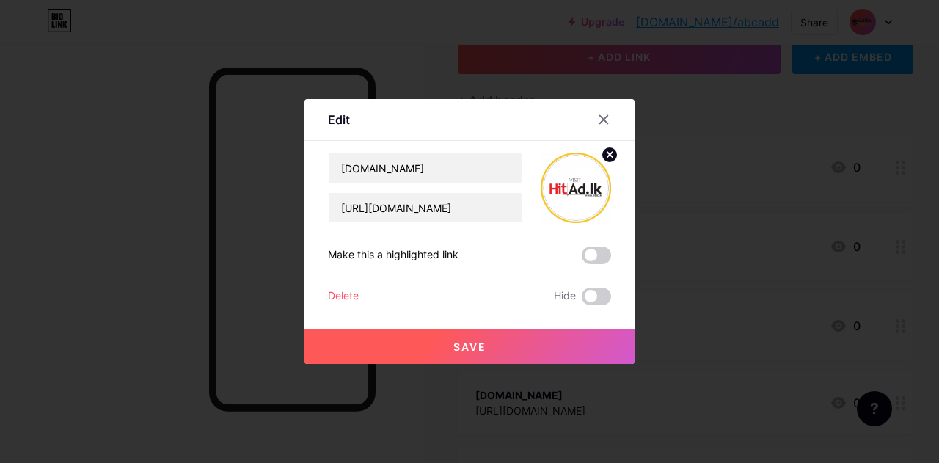
click at [345, 293] on div "Delete" at bounding box center [343, 296] width 31 height 18
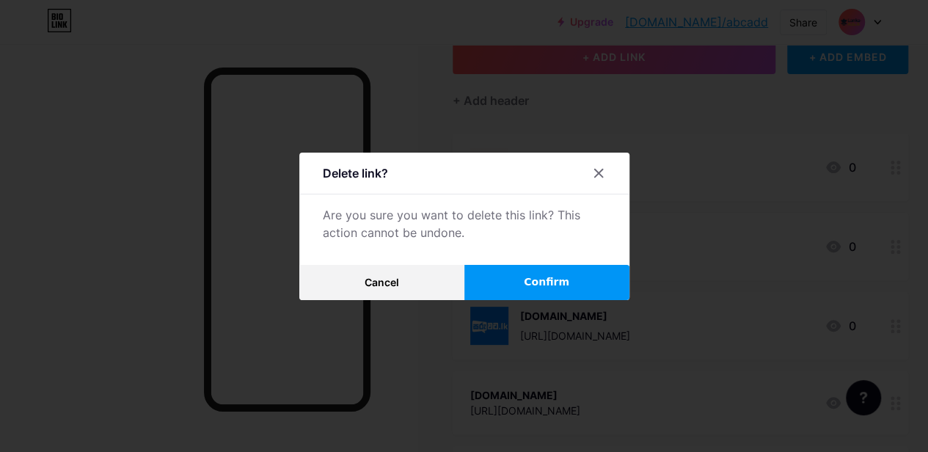
click at [511, 285] on button "Confirm" at bounding box center [546, 282] width 165 height 35
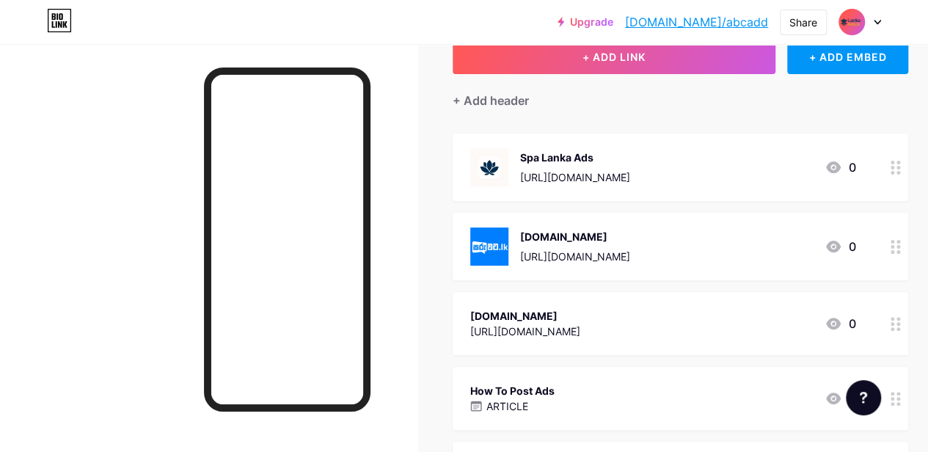
click at [901, 249] on icon at bounding box center [895, 247] width 10 height 14
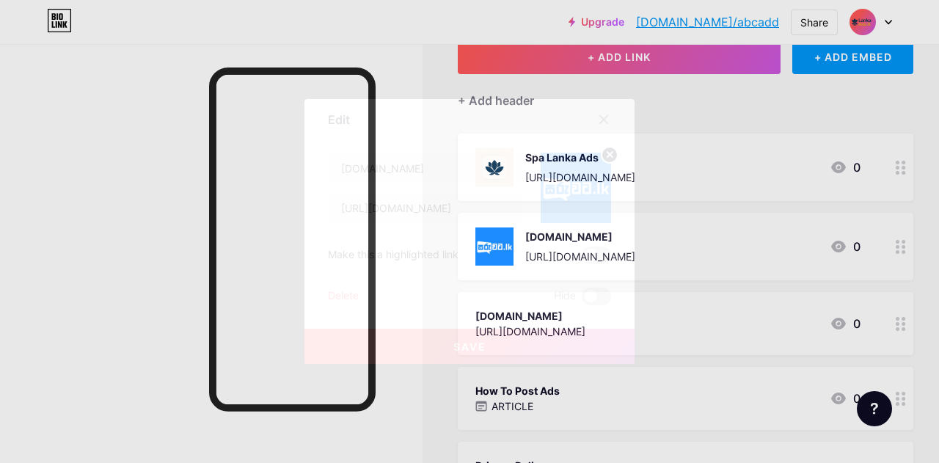
click at [340, 293] on div "Delete" at bounding box center [343, 296] width 31 height 18
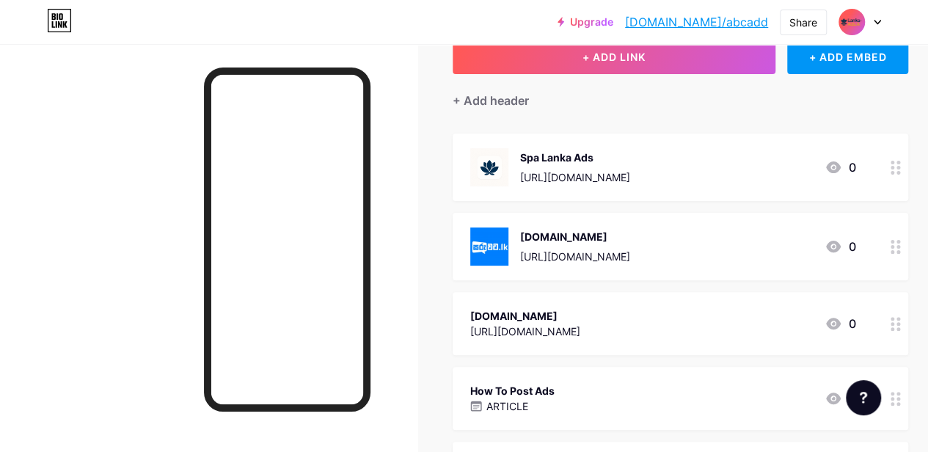
click at [494, 279] on button "Confirm" at bounding box center [546, 282] width 165 height 35
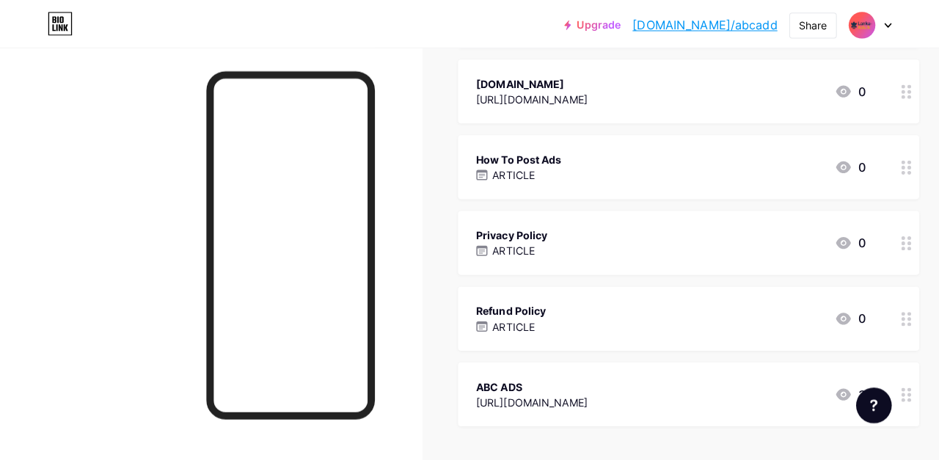
scroll to position [195, 0]
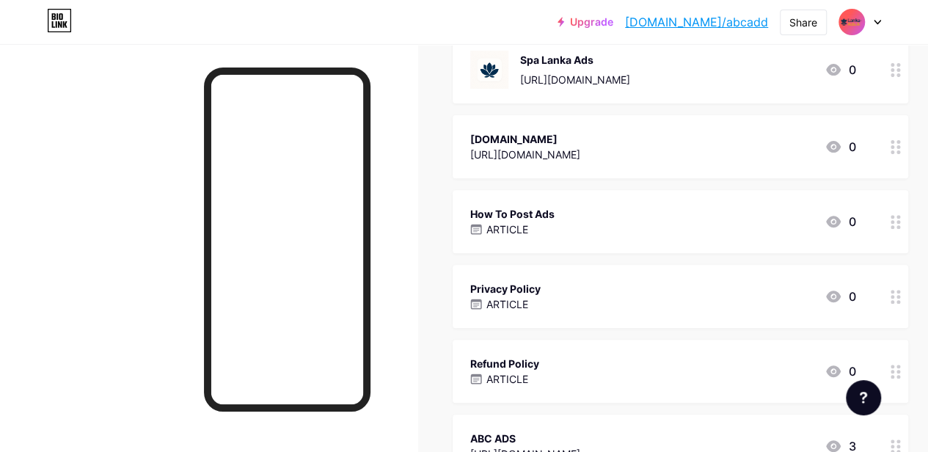
click at [535, 234] on div "ARTICLE" at bounding box center [512, 228] width 84 height 15
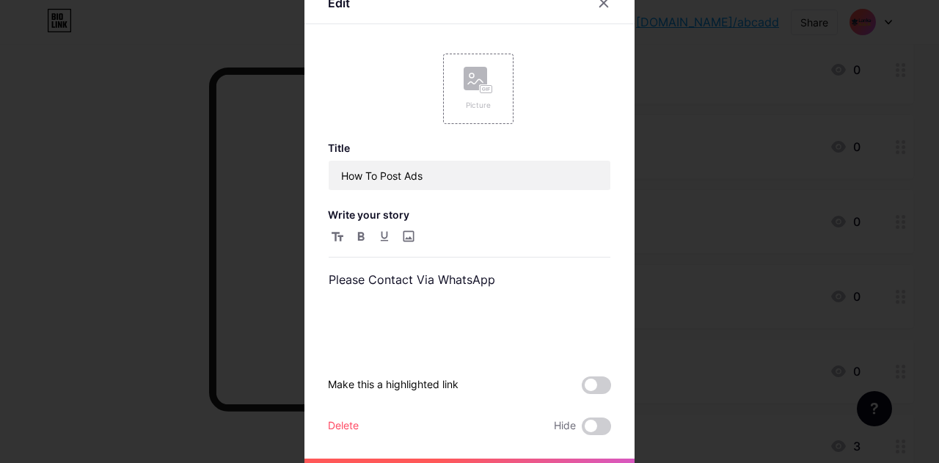
scroll to position [4, 0]
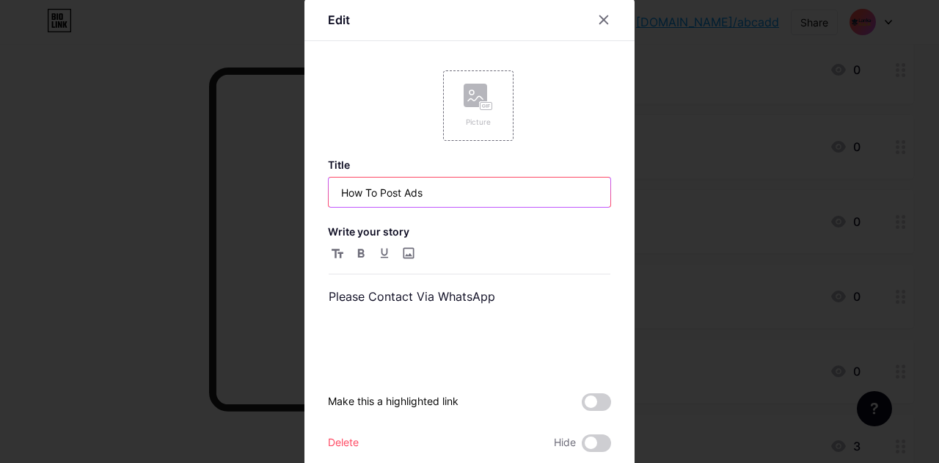
click at [382, 193] on input "How To Post Ads" at bounding box center [470, 191] width 282 height 29
paste input "Spa Services by Category in [GEOGRAPHIC_DATA]"
type input "Spa Services by Category in [GEOGRAPHIC_DATA]"
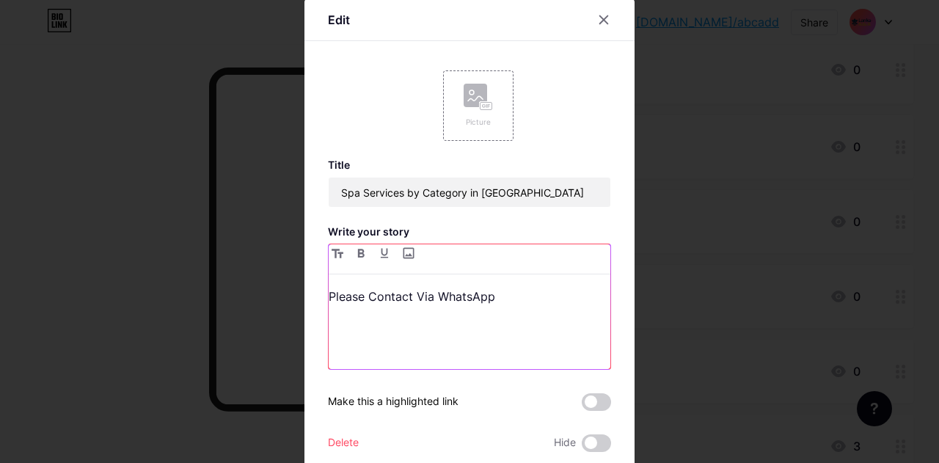
click at [433, 293] on p "Please Contact Via WhatsApp" at bounding box center [470, 296] width 282 height 21
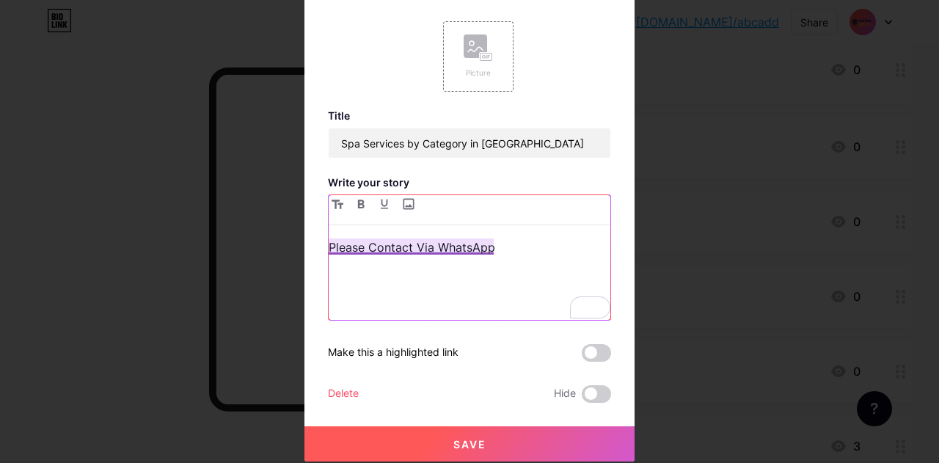
click at [427, 243] on p "Please Contact Via WhatsApp" at bounding box center [470, 247] width 282 height 21
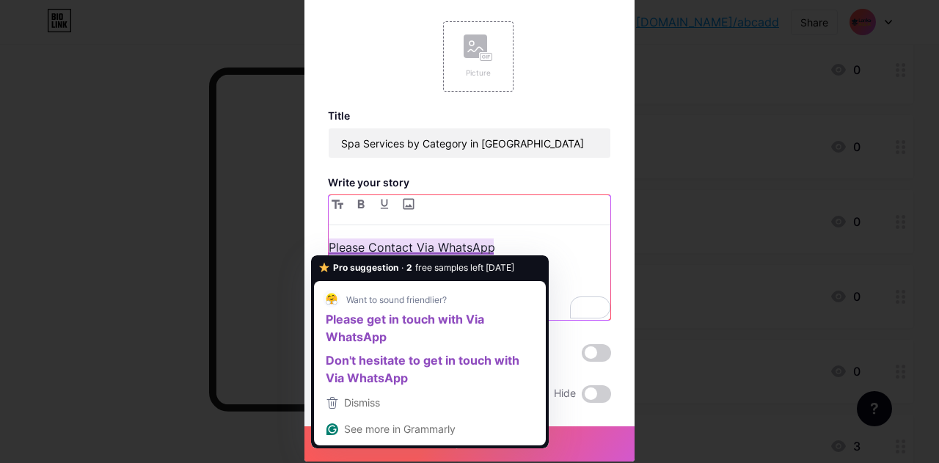
click at [427, 243] on p "Please Contact Via WhatsApp" at bounding box center [470, 247] width 282 height 21
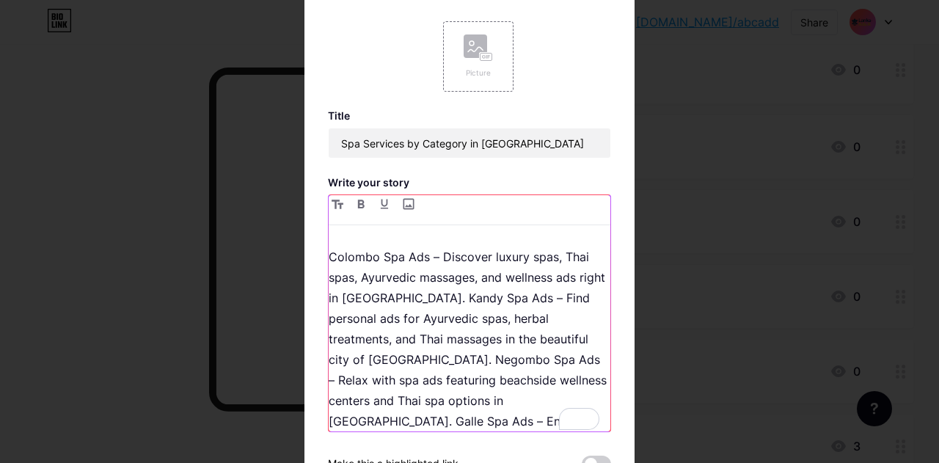
scroll to position [1237, 0]
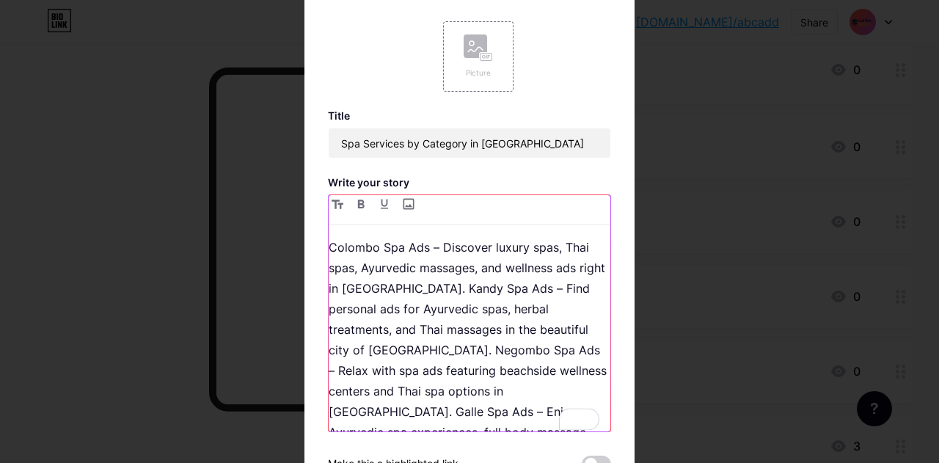
scroll to position [0, 0]
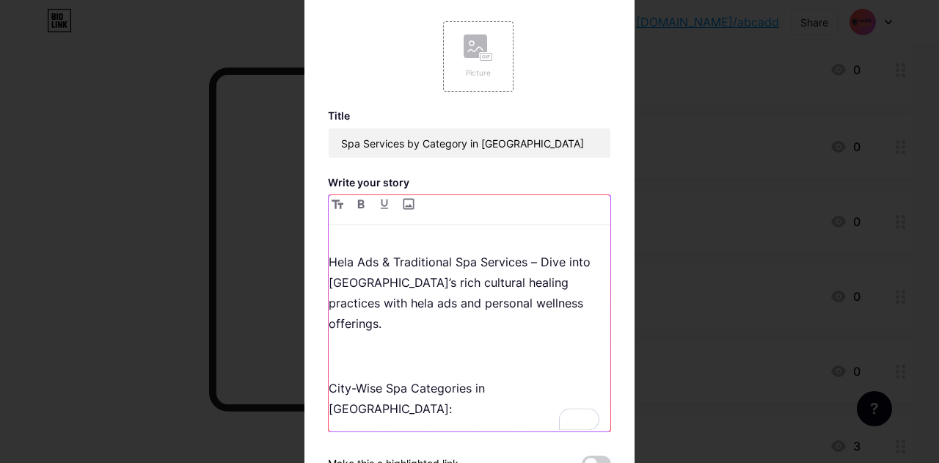
click at [329, 378] on p "City-Wise Spa Categories in Sri Lanka:" at bounding box center [470, 398] width 282 height 41
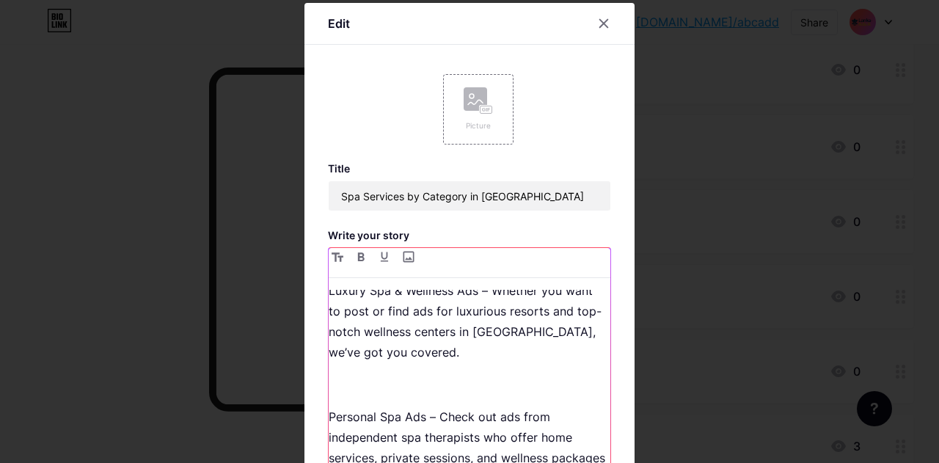
click at [345, 406] on p "Personal Spa Ads – Check out ads from independent spa therapists who offer home…" at bounding box center [470, 447] width 282 height 82
click at [360, 333] on div "Are you on the hunt for the finest spa services in Sri Lanka? Look no further t…" at bounding box center [470, 387] width 282 height 194
click at [329, 406] on p "Personal Spa Ads – Check out ads from independent spa therapists who offer home…" at bounding box center [470, 447] width 282 height 82
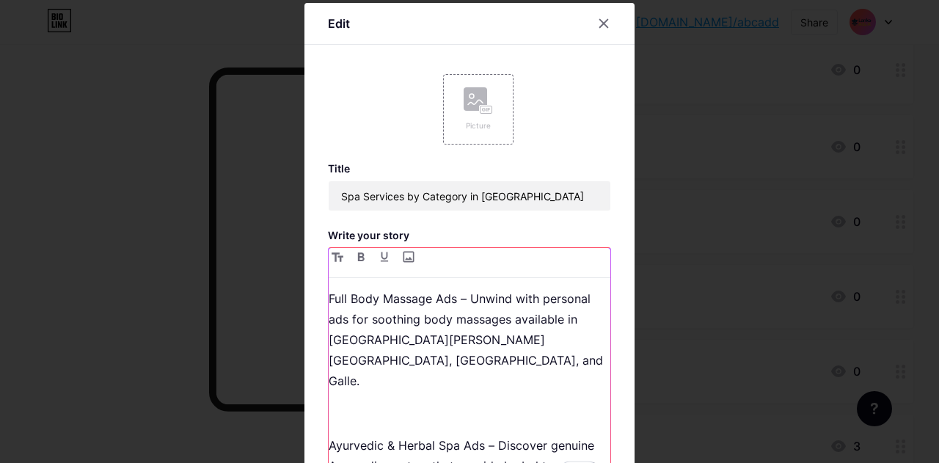
click at [329, 368] on div "Are you on the hunt for the finest spa services in Sri Lanka? Look no further t…" at bounding box center [470, 387] width 282 height 194
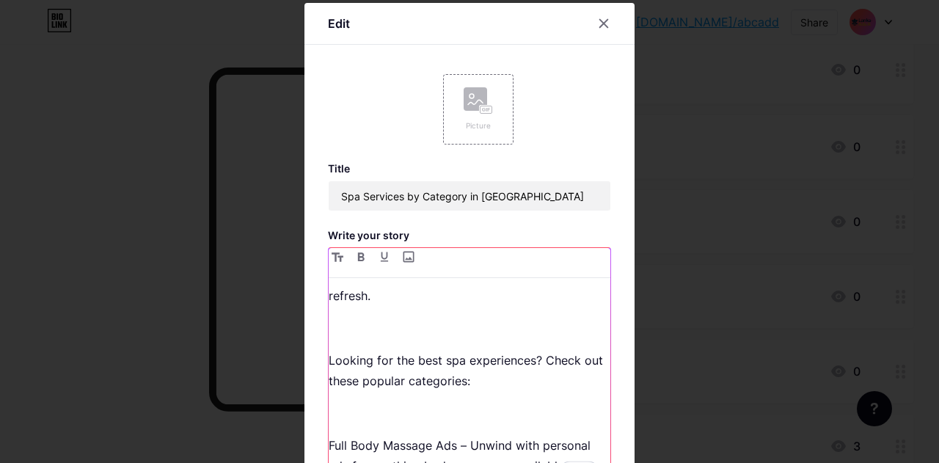
click at [331, 403] on p "To enrich screen reader interactions, please activate Accessibility in Grammarl…" at bounding box center [470, 413] width 282 height 21
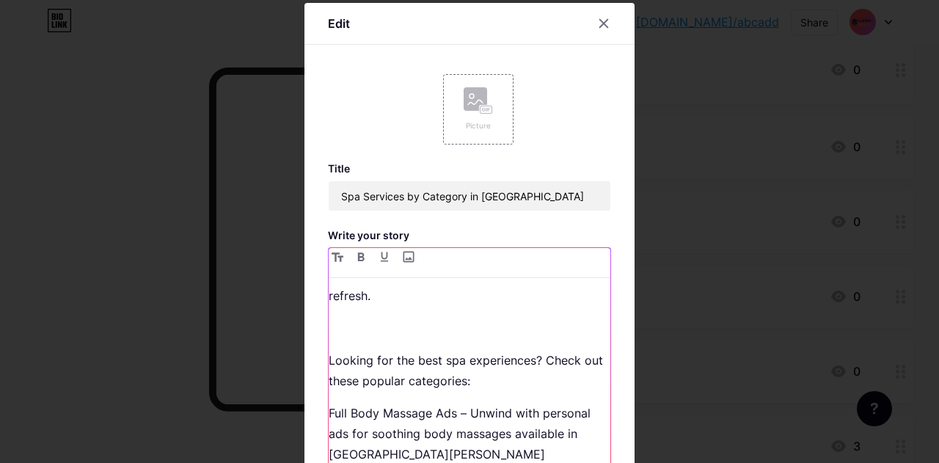
click at [340, 318] on p "To enrich screen reader interactions, please activate Accessibility in Grammarl…" at bounding box center [470, 328] width 282 height 21
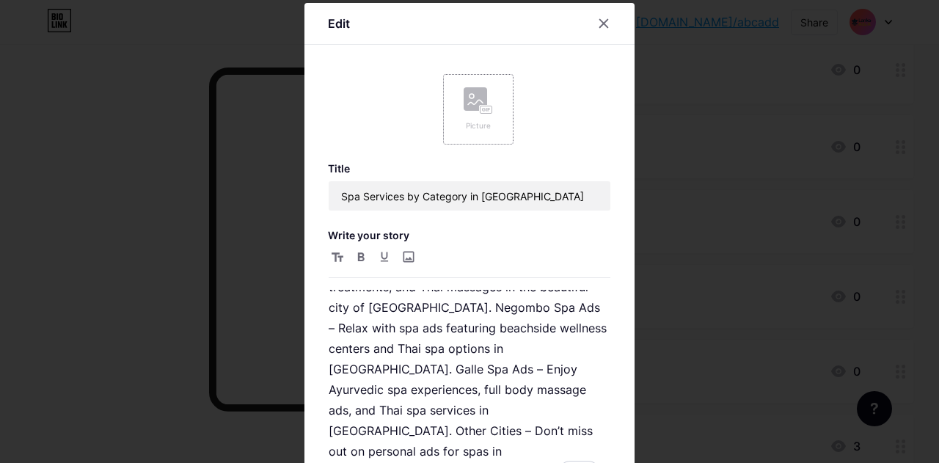
click at [472, 105] on rect at bounding box center [474, 98] width 23 height 23
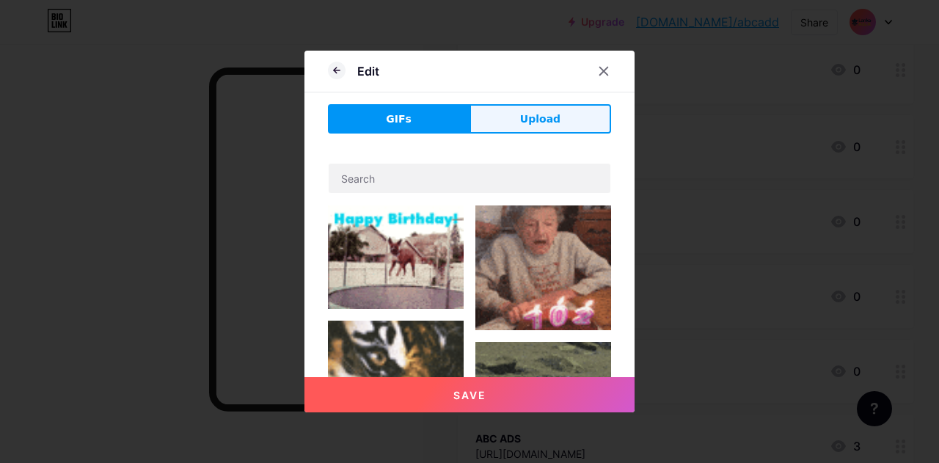
click at [523, 120] on span "Upload" at bounding box center [540, 118] width 40 height 15
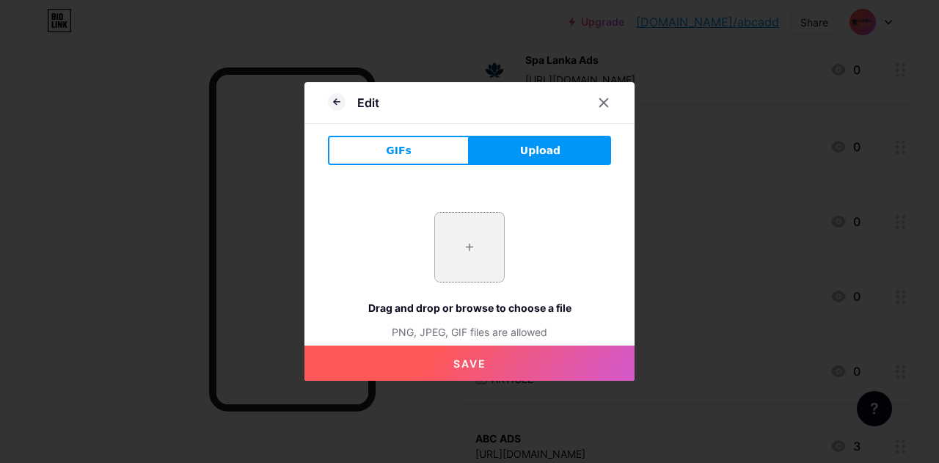
click at [469, 246] on input "file" at bounding box center [469, 247] width 69 height 69
type input "C:\fakepath\Ananda-Thai-massage1.jpg"
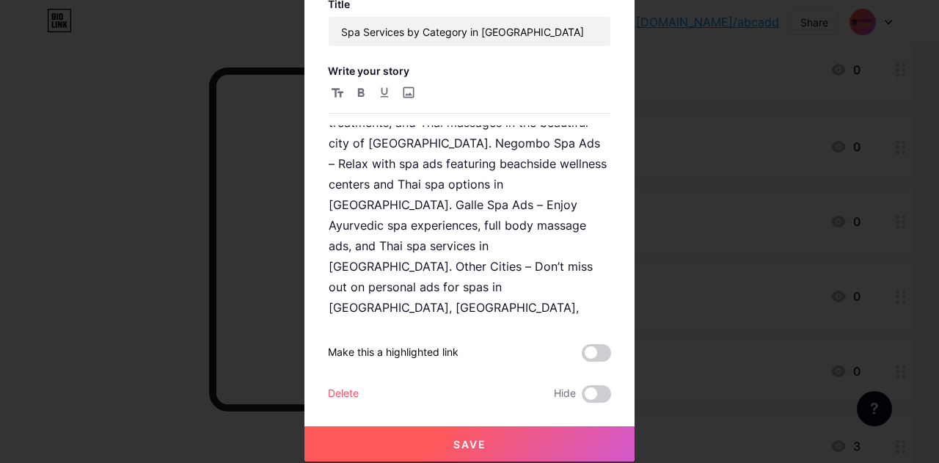
click at [465, 442] on span "Save" at bounding box center [469, 444] width 33 height 12
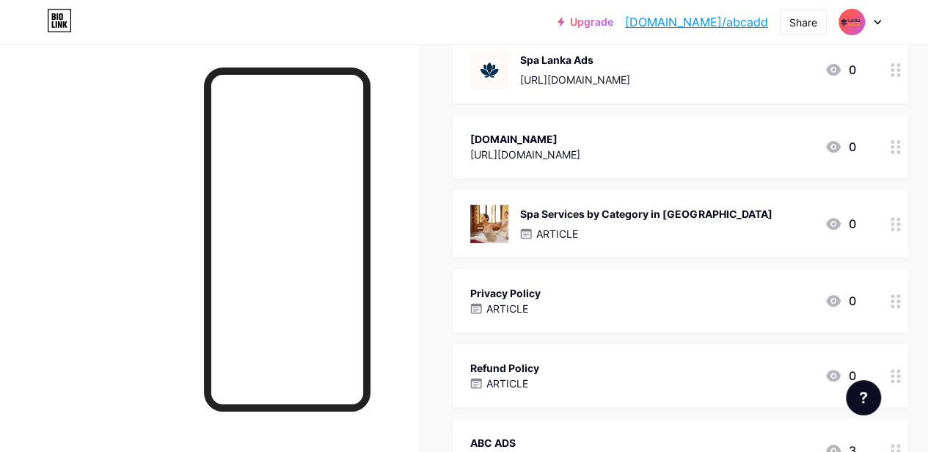
click at [747, 136] on div "Ikman.lk https://ikman.lk 0" at bounding box center [662, 147] width 385 height 34
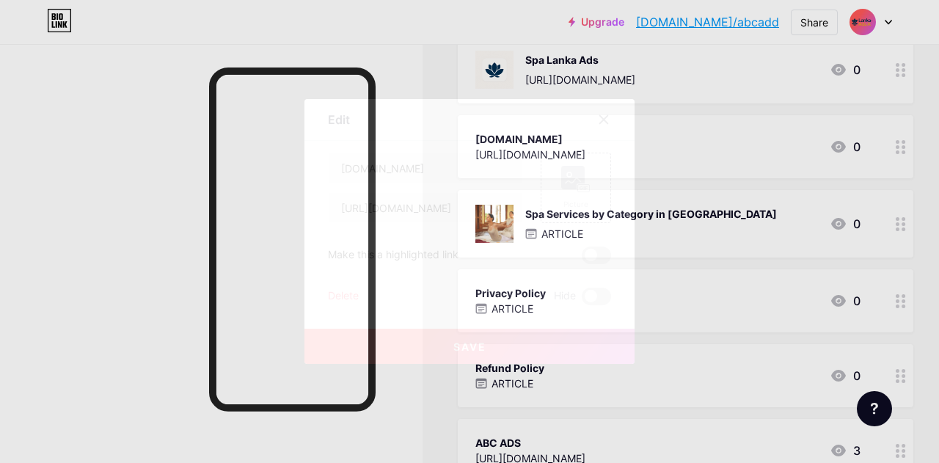
click at [337, 294] on div "Delete" at bounding box center [343, 296] width 31 height 18
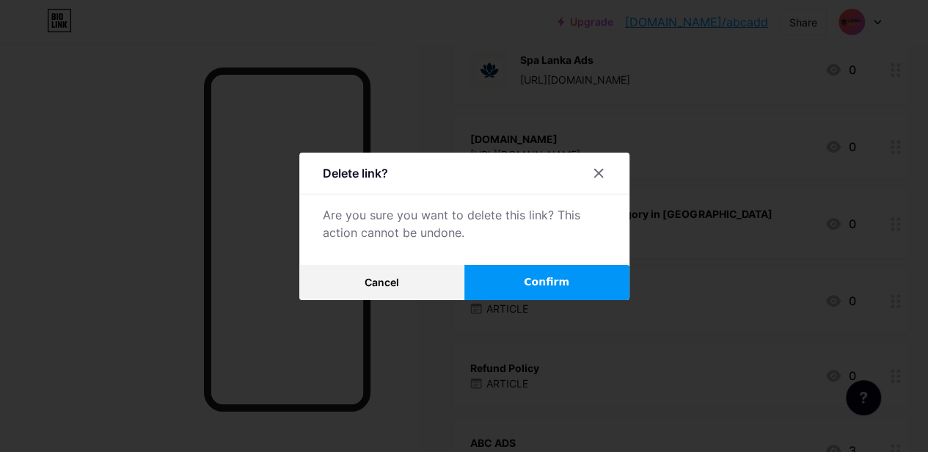
click at [518, 276] on button "Confirm" at bounding box center [546, 282] width 165 height 35
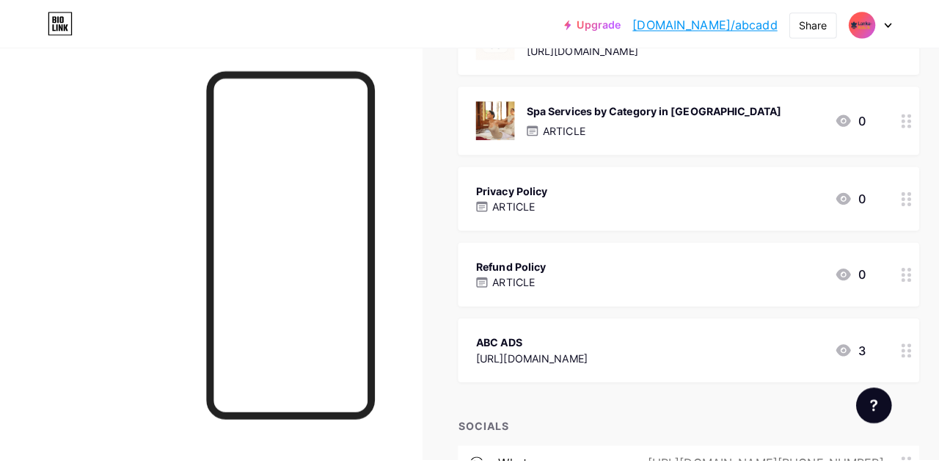
scroll to position [244, 0]
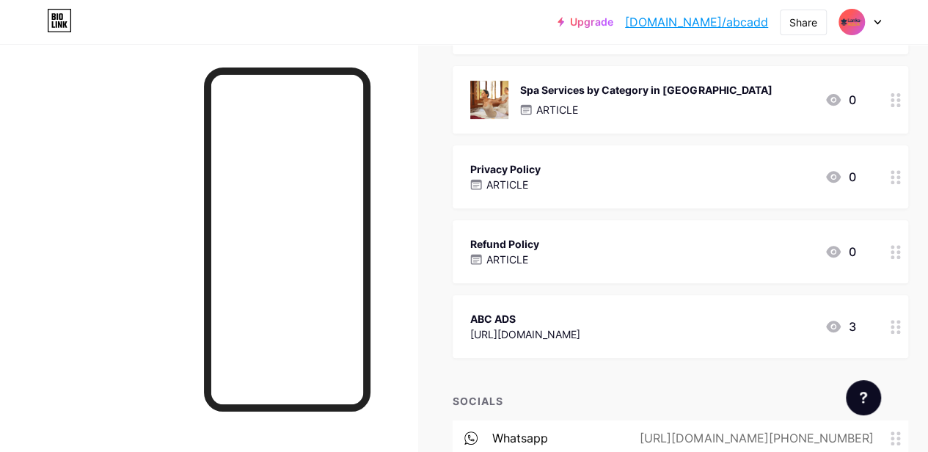
click at [716, 327] on div "ABC ADS https://abcadd.com 3" at bounding box center [662, 326] width 385 height 34
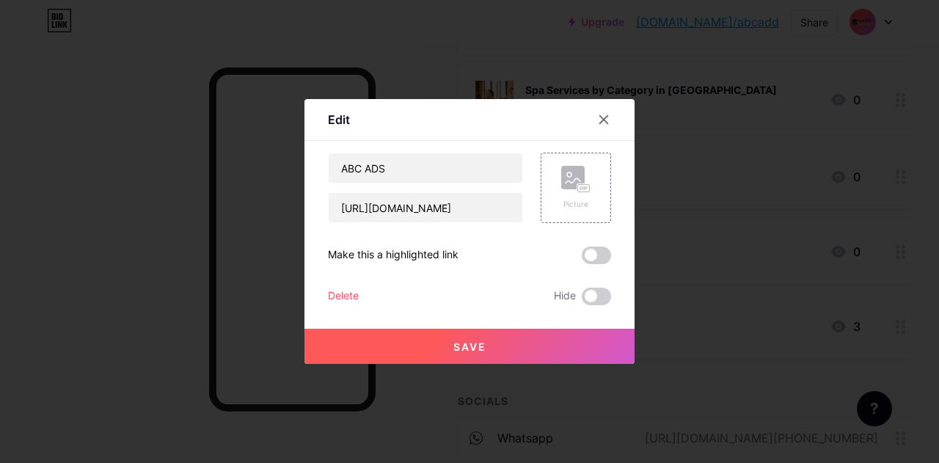
click at [345, 296] on div "Delete" at bounding box center [343, 296] width 31 height 18
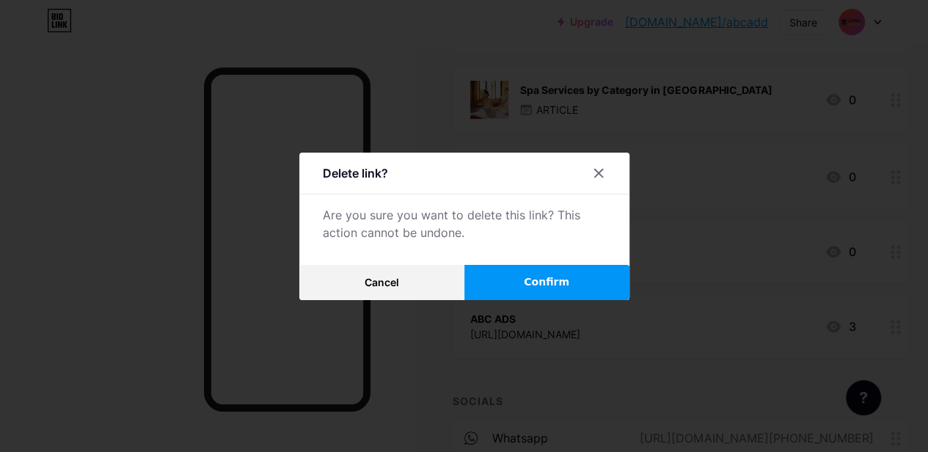
click at [515, 287] on button "Confirm" at bounding box center [546, 282] width 165 height 35
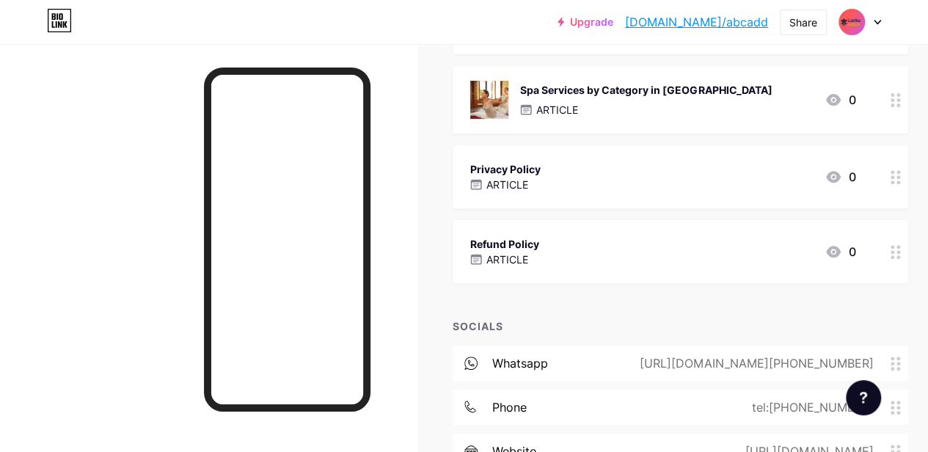
click at [615, 184] on div "Privacy Policy ARTICLE 0" at bounding box center [662, 177] width 385 height 34
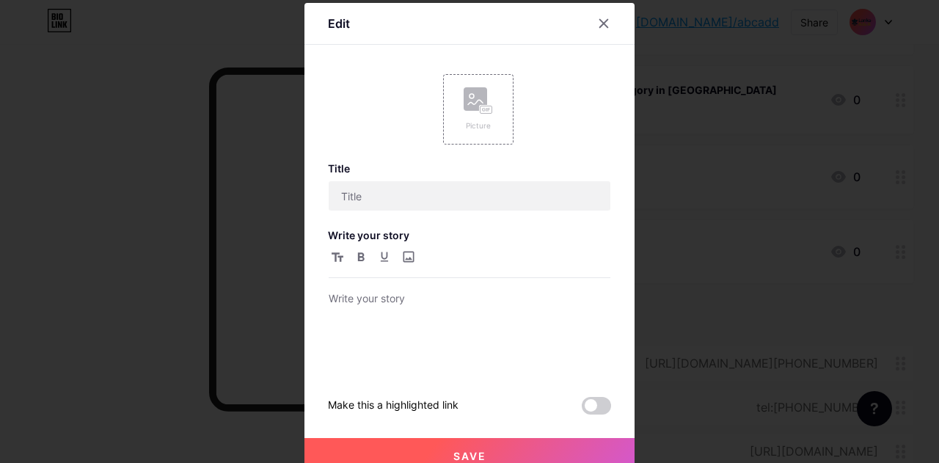
type input "Privacy Policy"
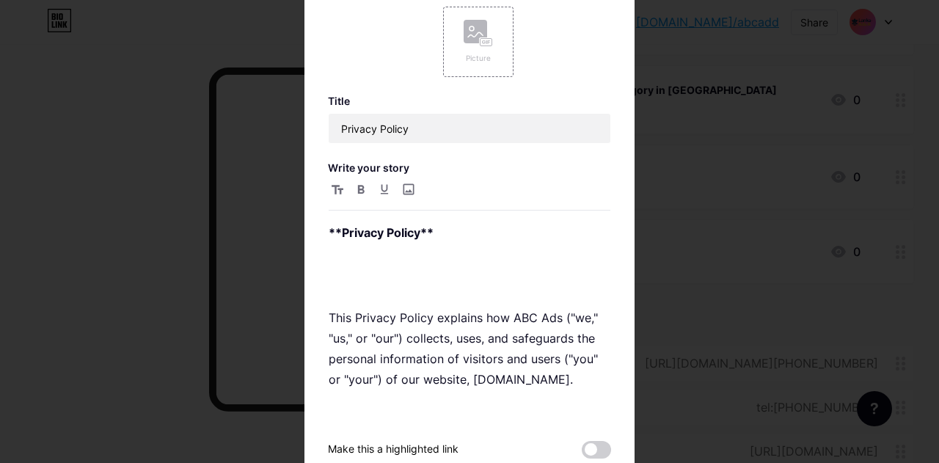
scroll to position [164, 0]
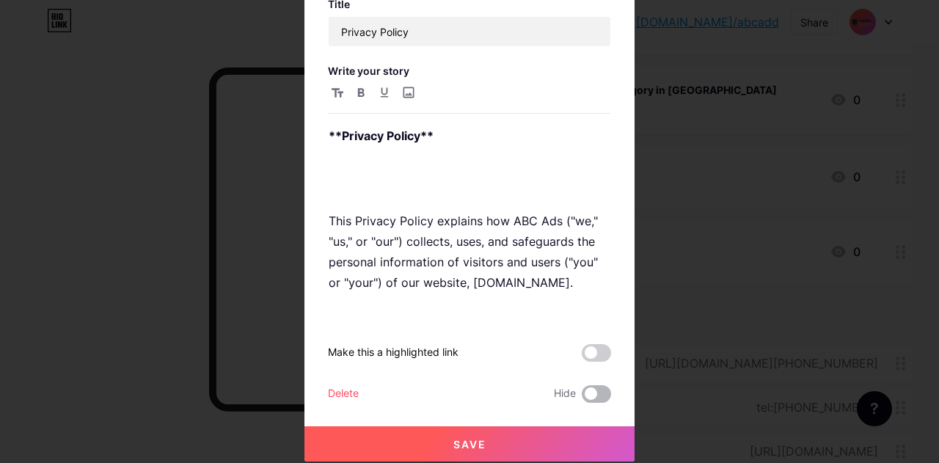
click at [584, 395] on span at bounding box center [596, 394] width 29 height 18
click at [582, 397] on input "checkbox" at bounding box center [582, 397] width 0 height 0
click at [487, 436] on button "Save" at bounding box center [469, 443] width 330 height 35
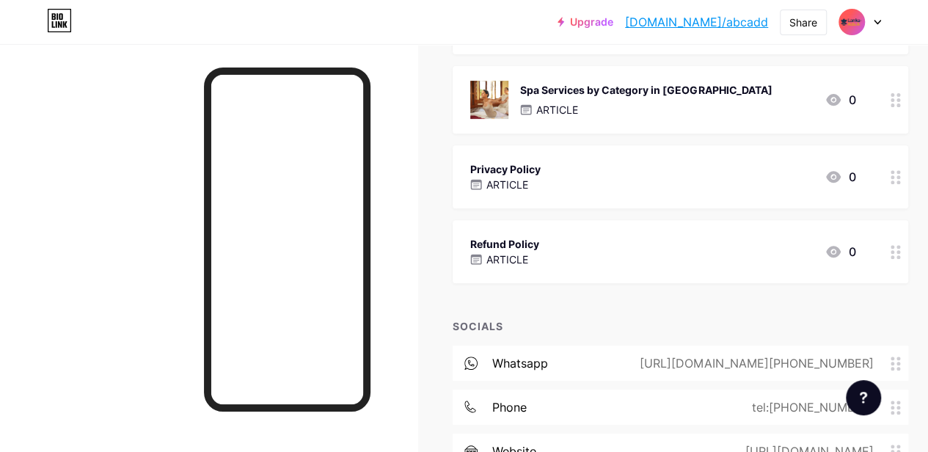
click at [615, 252] on div "Refund Policy ARTICLE 0" at bounding box center [662, 252] width 385 height 34
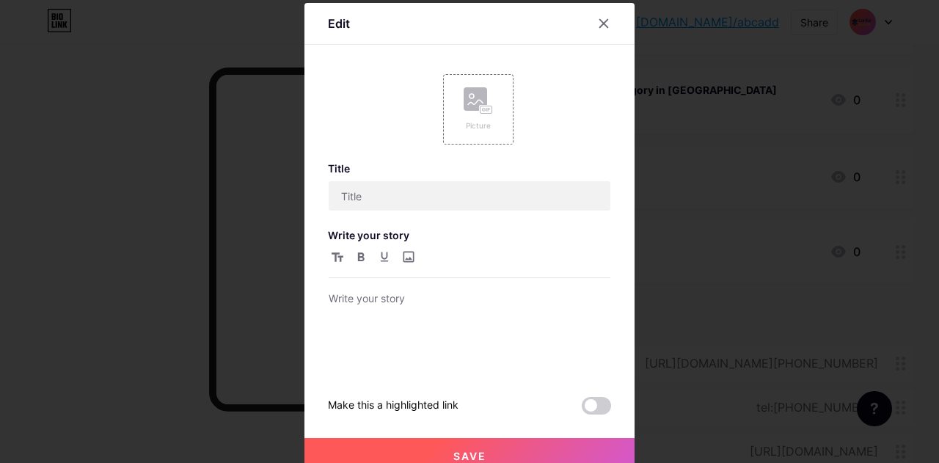
scroll to position [12, 0]
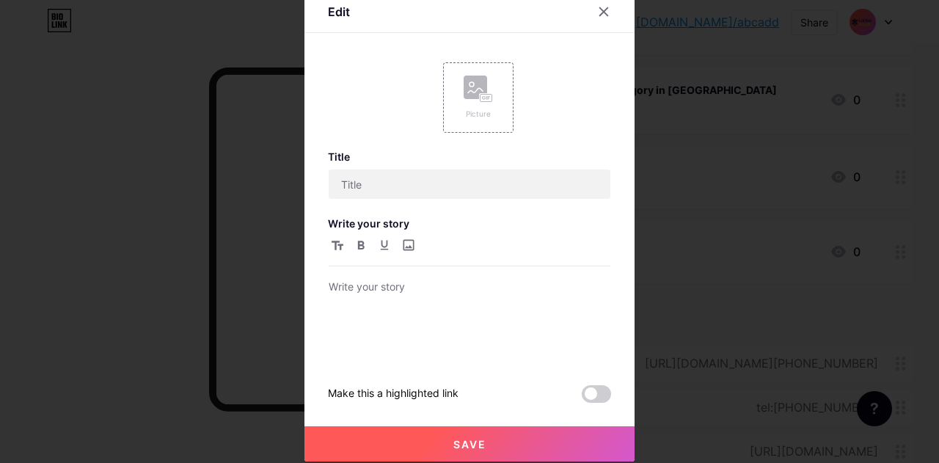
type input "Refund Policy"
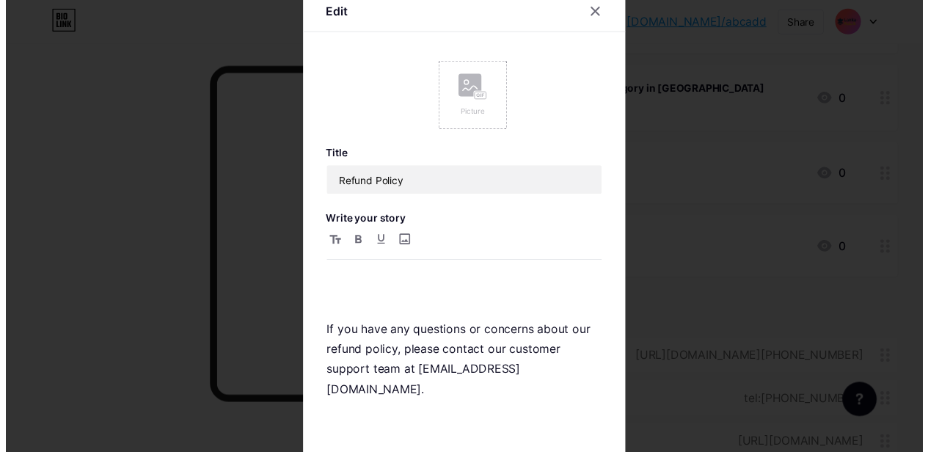
scroll to position [164, 0]
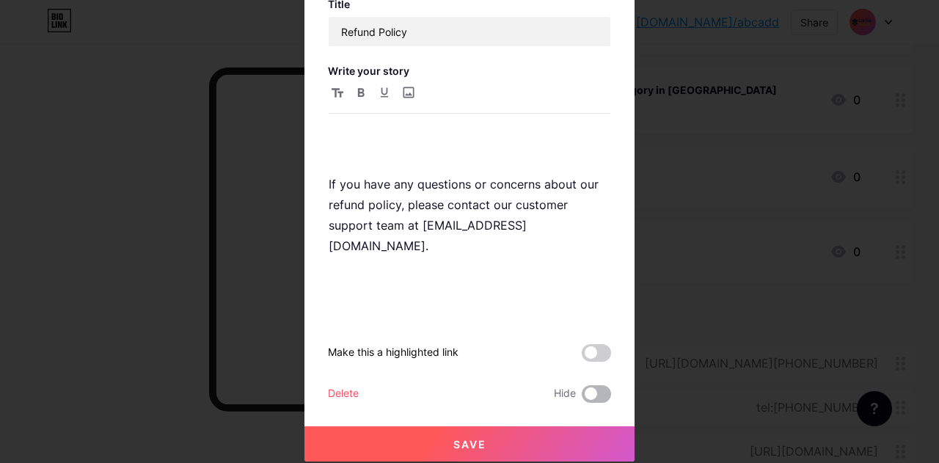
click at [584, 388] on span at bounding box center [596, 394] width 29 height 18
click at [582, 397] on input "checkbox" at bounding box center [582, 397] width 0 height 0
click at [466, 439] on span "Save" at bounding box center [469, 444] width 33 height 12
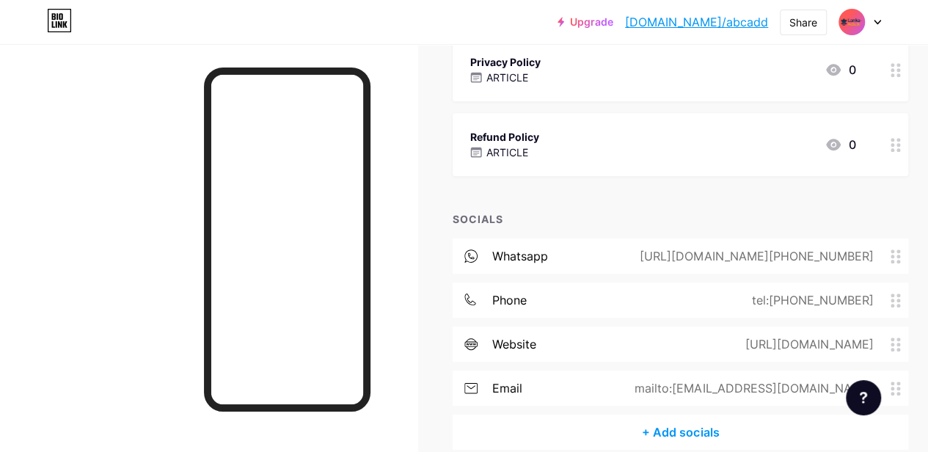
scroll to position [391, 0]
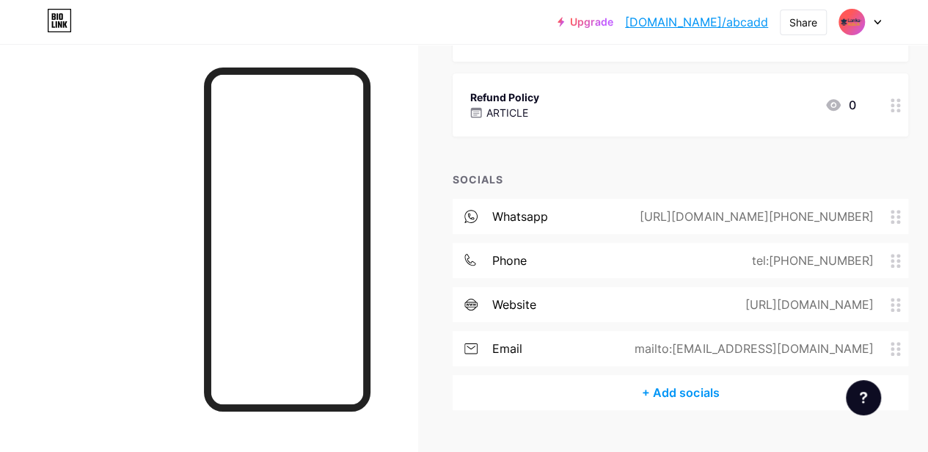
click at [832, 216] on div "https://wa.me/+94779423000" at bounding box center [753, 217] width 274 height 18
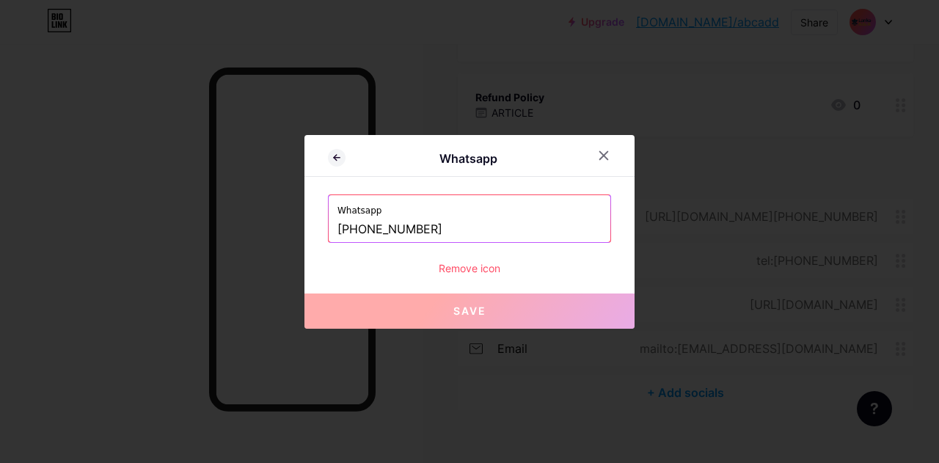
click at [482, 268] on div "Remove icon" at bounding box center [469, 267] width 283 height 15
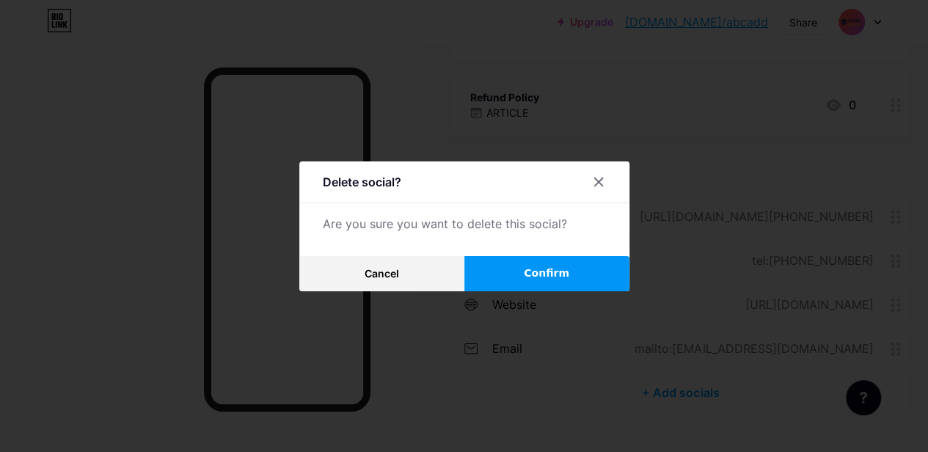
click at [540, 275] on span "Confirm" at bounding box center [546, 272] width 45 height 15
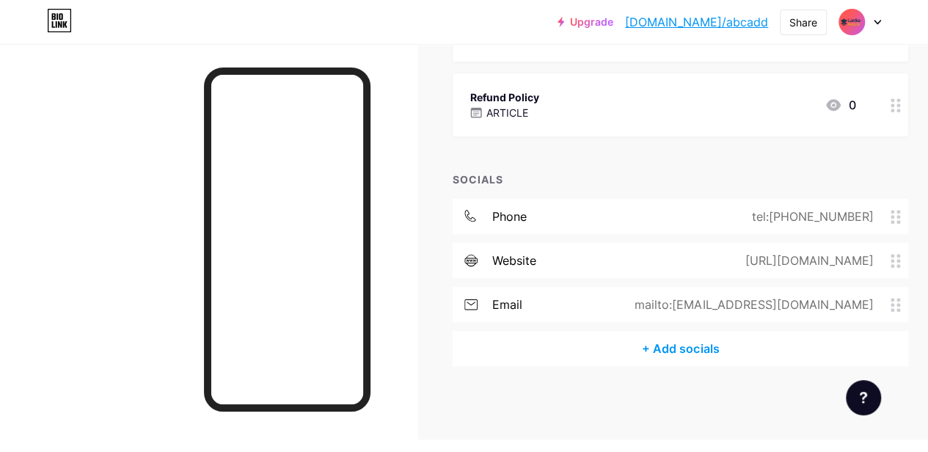
scroll to position [378, 0]
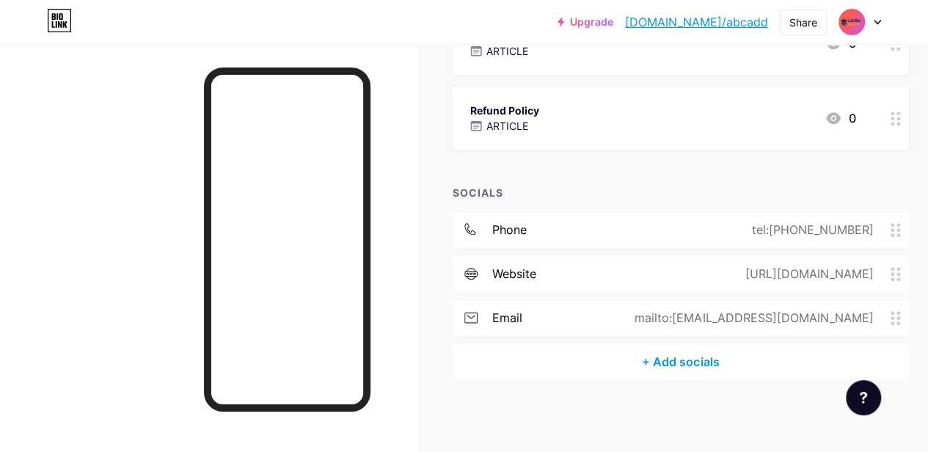
click at [810, 228] on div "tel:+94779423000" at bounding box center [808, 230] width 163 height 18
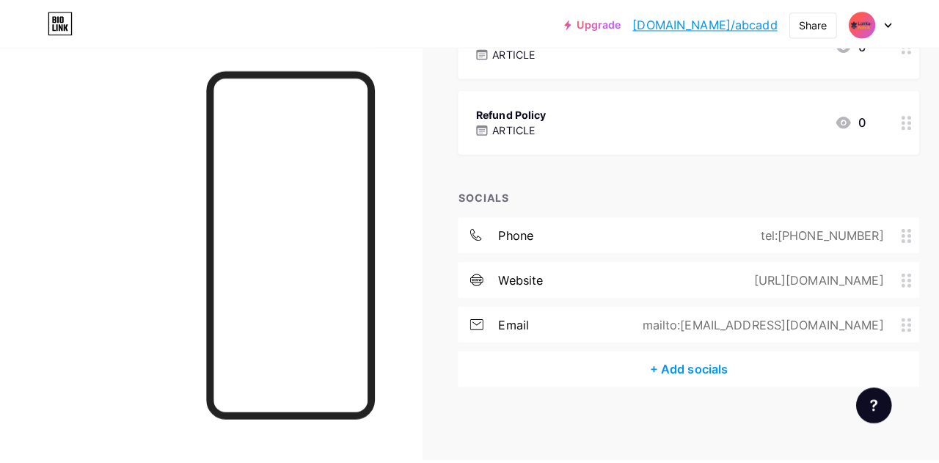
scroll to position [367, 0]
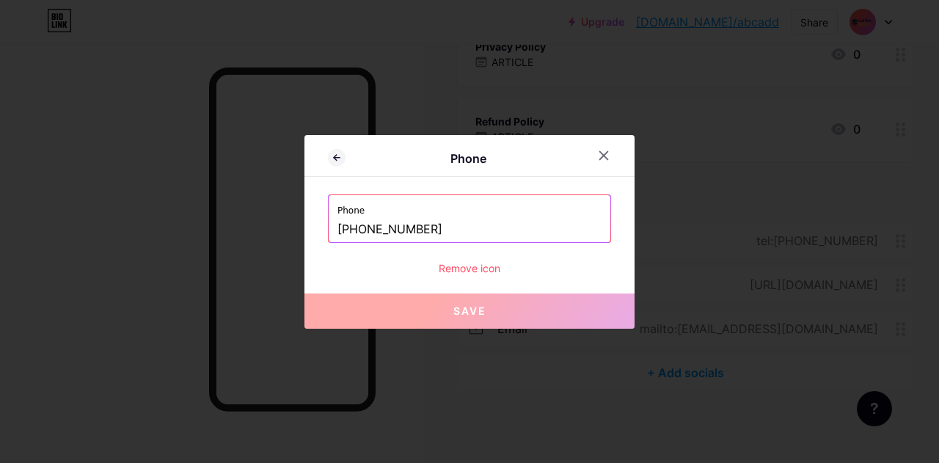
click at [469, 271] on div "Remove icon" at bounding box center [469, 267] width 283 height 15
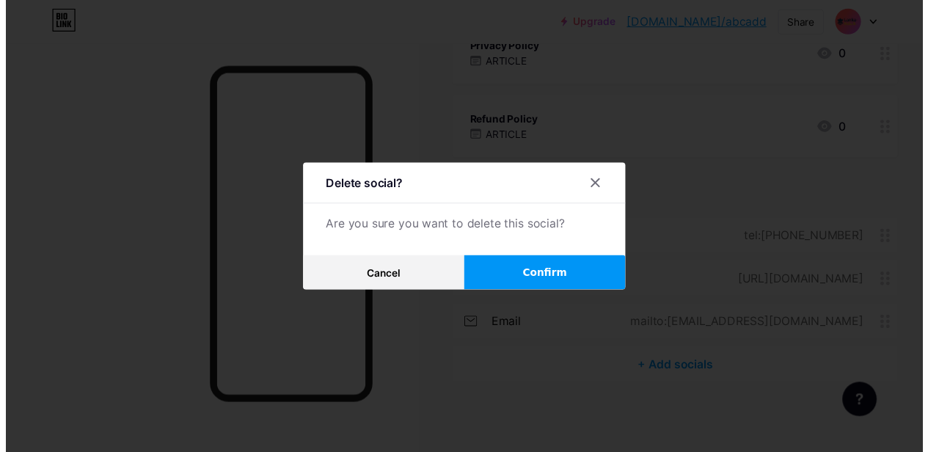
scroll to position [378, 0]
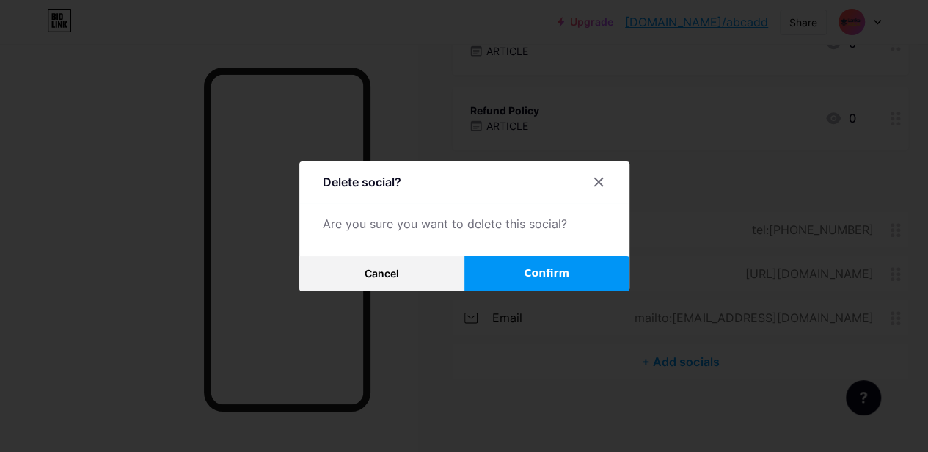
click at [519, 278] on button "Confirm" at bounding box center [546, 273] width 165 height 35
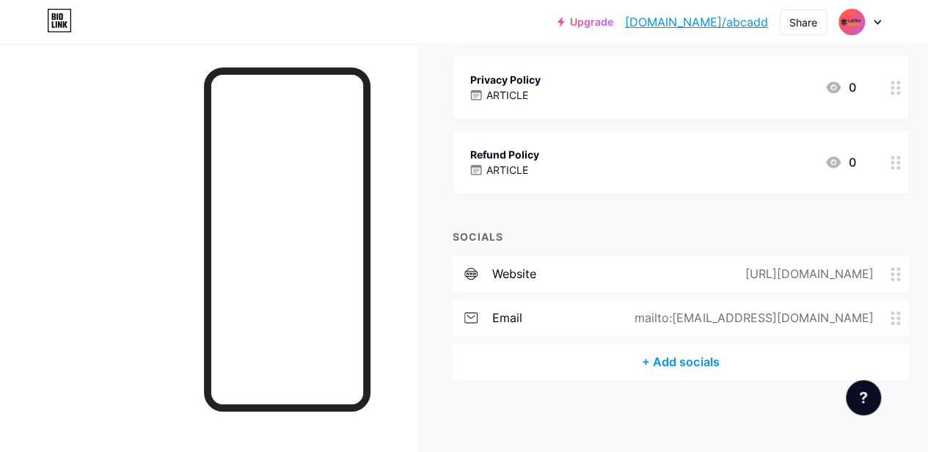
click at [813, 274] on div "https://abcadd.com" at bounding box center [805, 274] width 169 height 18
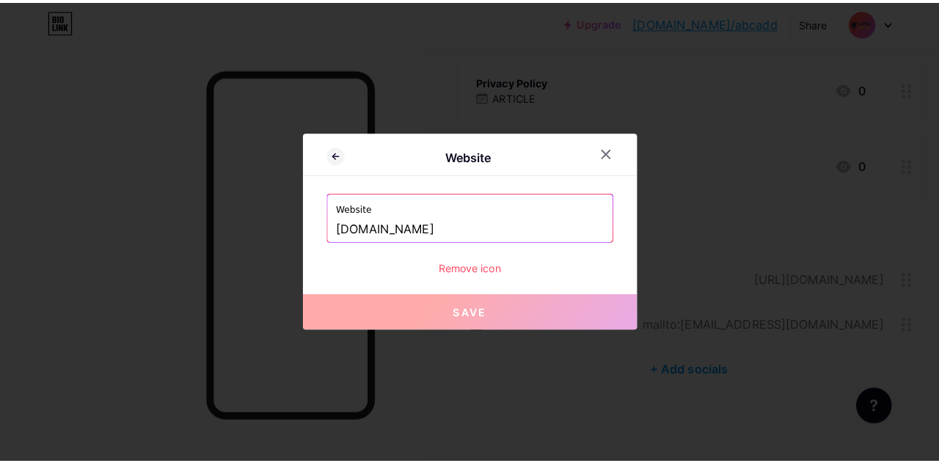
scroll to position [323, 0]
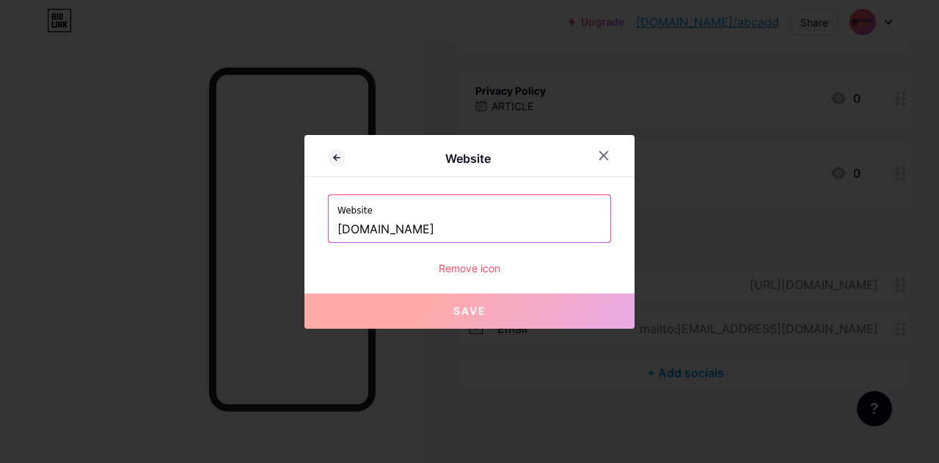
click at [468, 269] on div "Remove icon" at bounding box center [469, 267] width 283 height 15
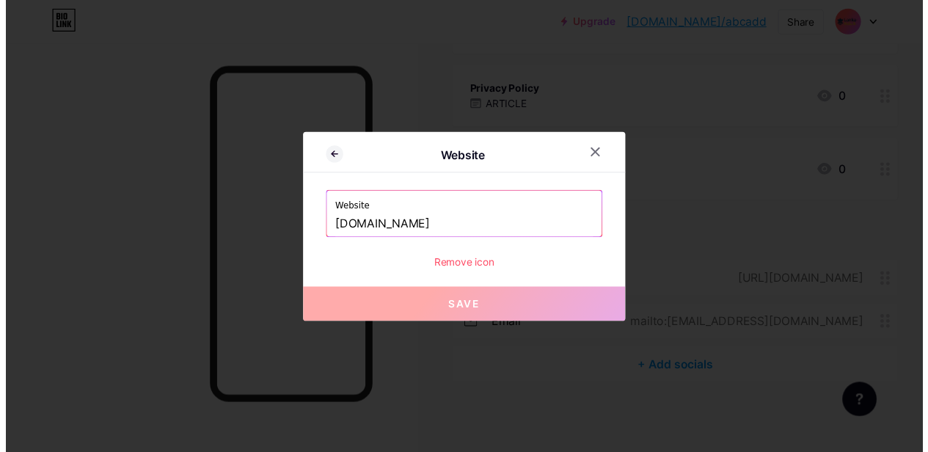
scroll to position [334, 0]
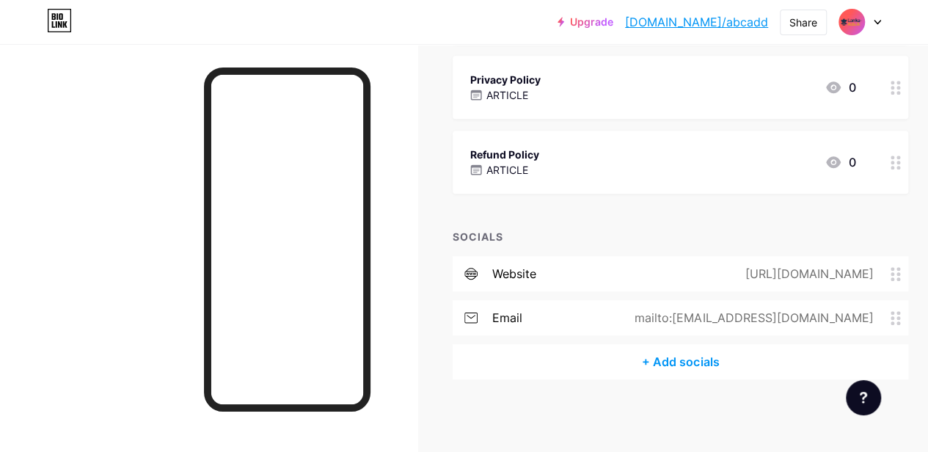
click at [569, 279] on span "Confirm" at bounding box center [546, 272] width 45 height 15
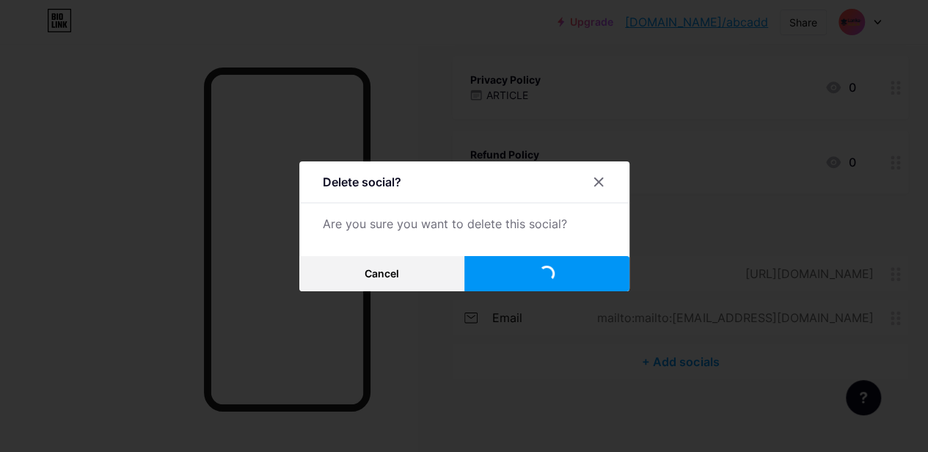
scroll to position [290, 0]
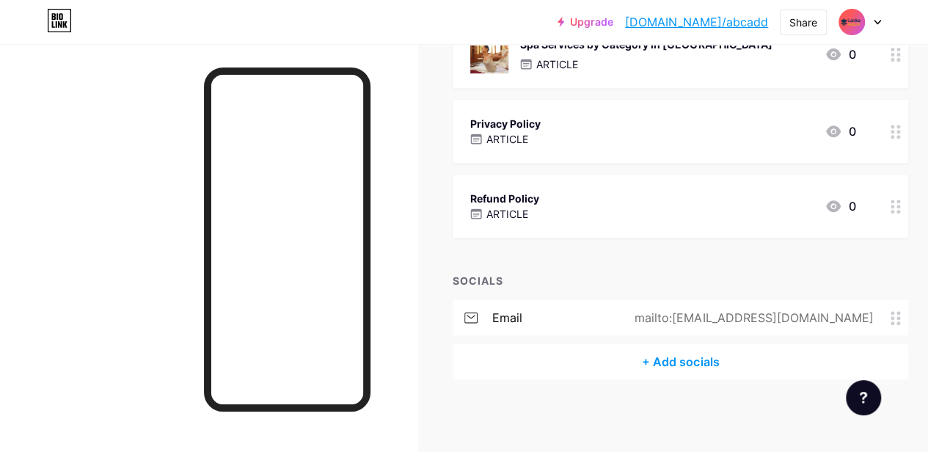
click at [802, 317] on div "mailto:contactabcads@gmail.com" at bounding box center [750, 318] width 279 height 18
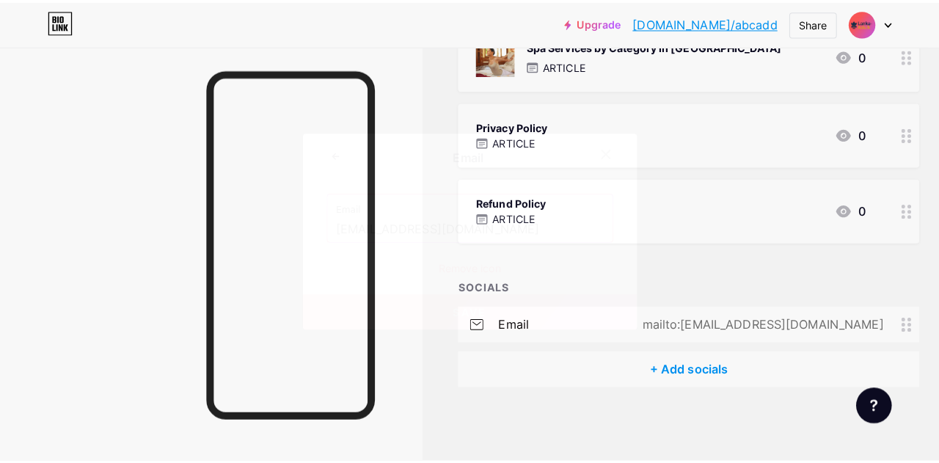
scroll to position [279, 0]
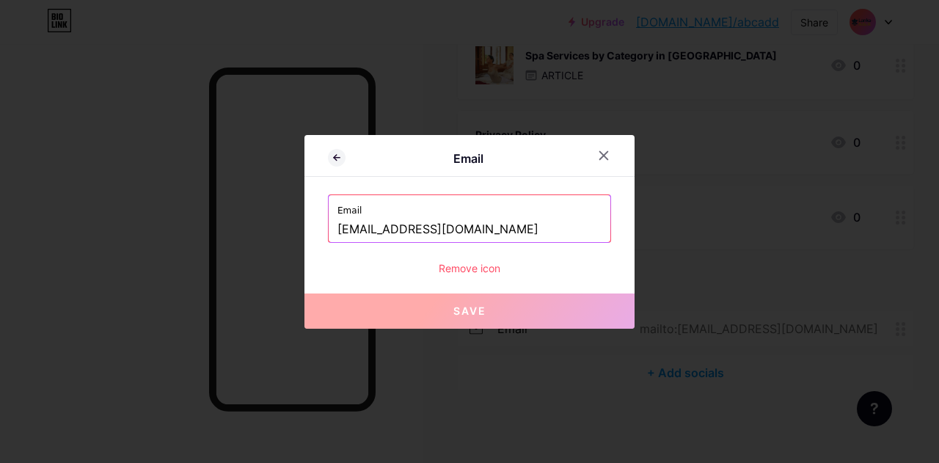
click at [468, 268] on div "Remove icon" at bounding box center [469, 267] width 283 height 15
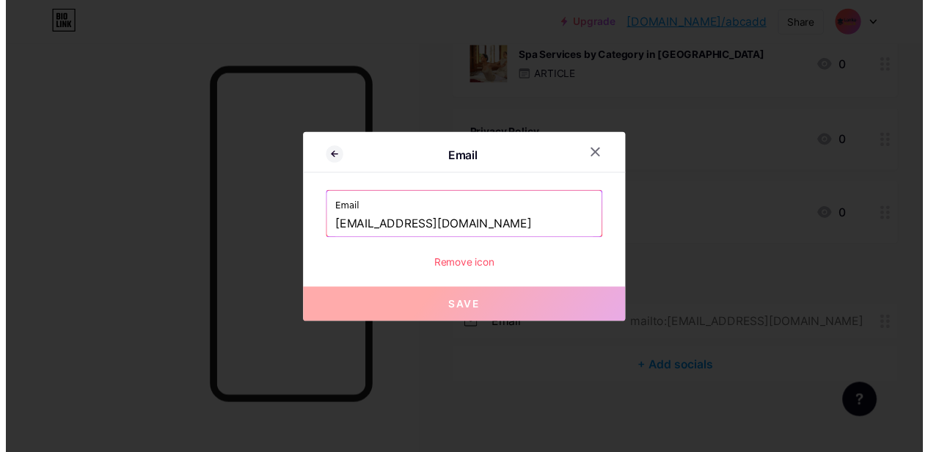
scroll to position [290, 0]
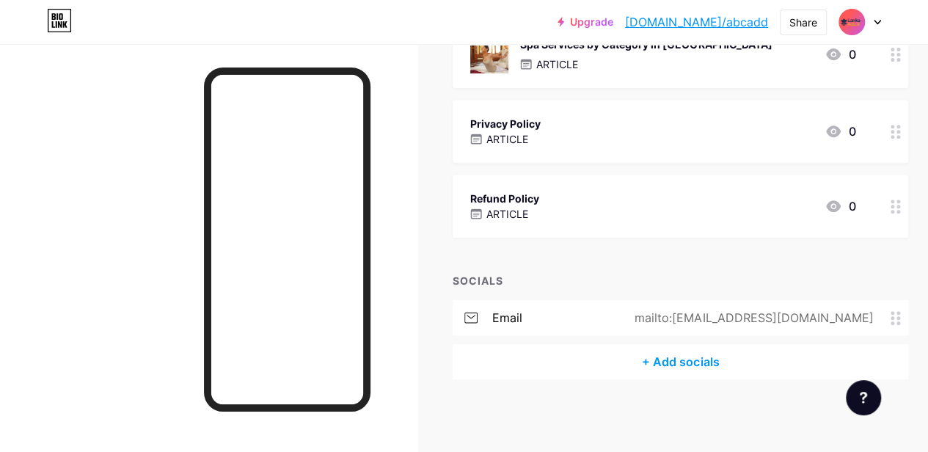
click at [557, 281] on span "Confirm" at bounding box center [546, 272] width 45 height 15
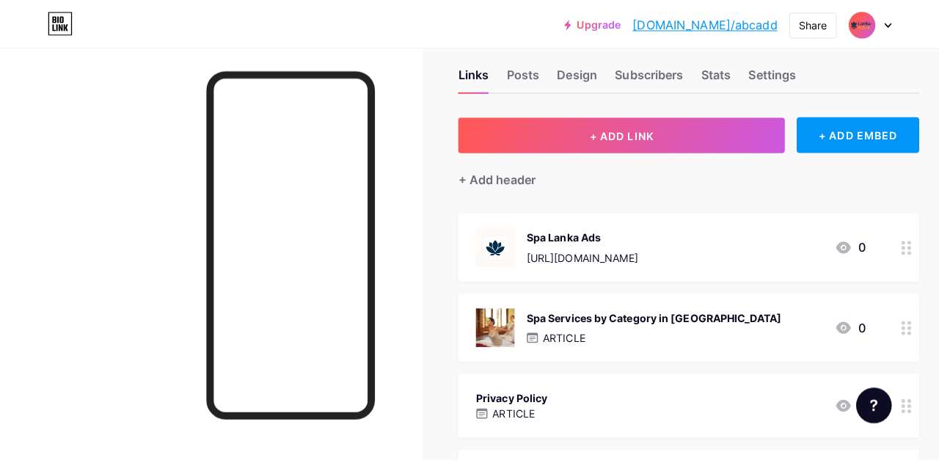
scroll to position [0, 0]
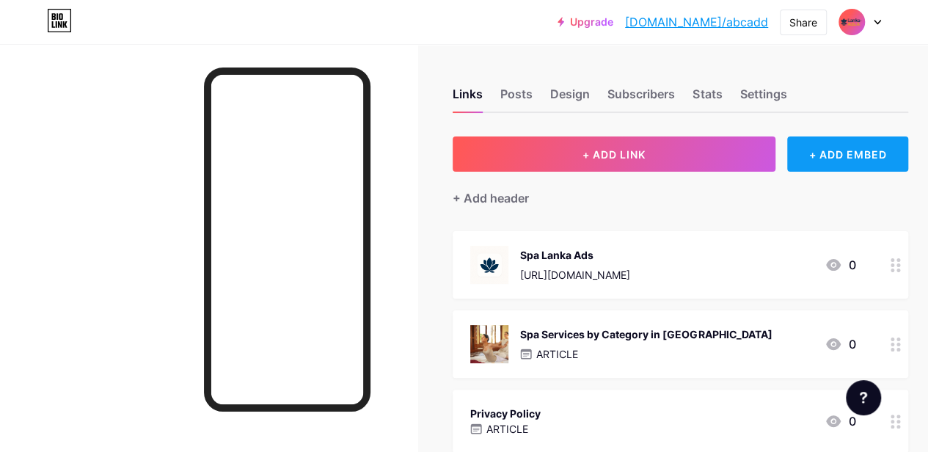
click at [865, 155] on div "+ ADD EMBED" at bounding box center [847, 153] width 121 height 35
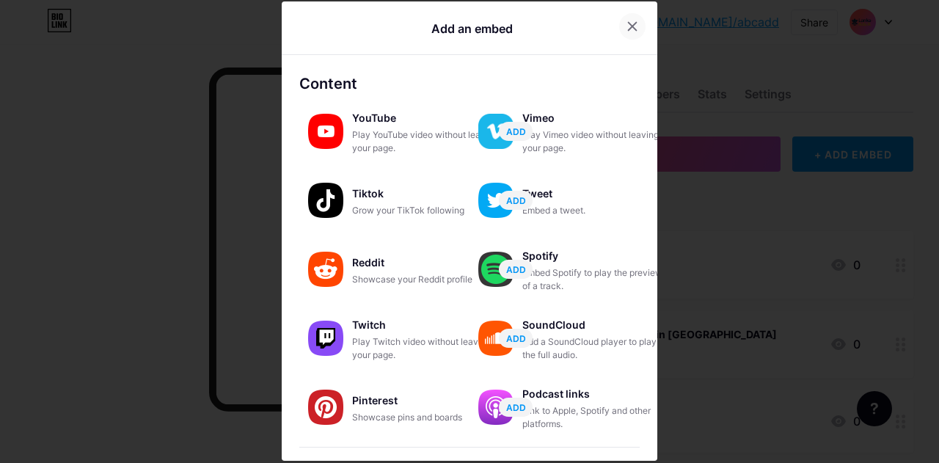
click at [628, 23] on icon at bounding box center [632, 27] width 8 height 8
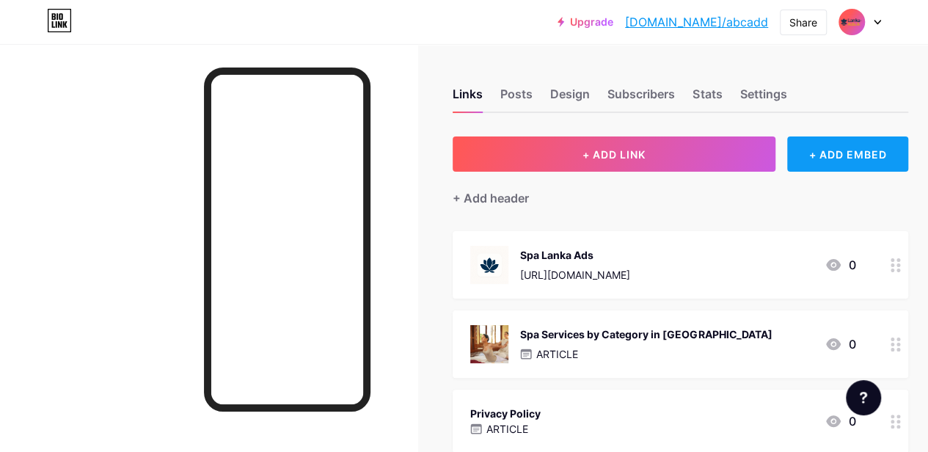
click at [832, 155] on div "+ ADD EMBED" at bounding box center [847, 153] width 121 height 35
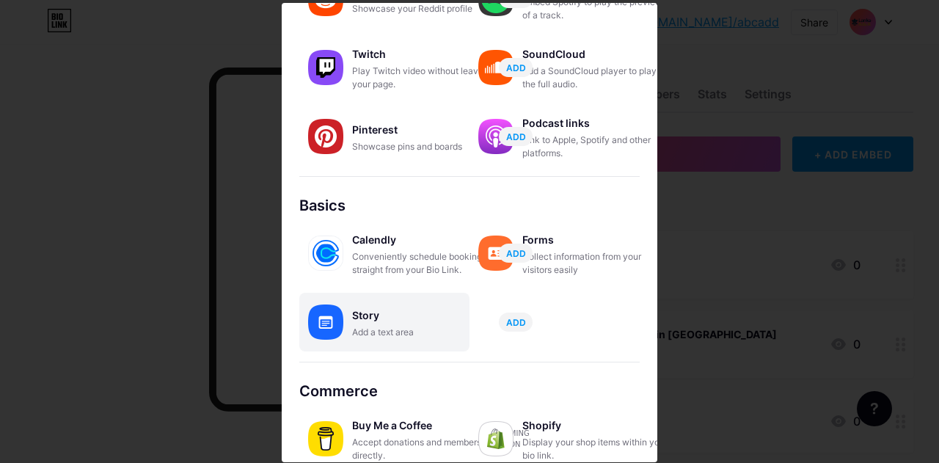
scroll to position [287, 0]
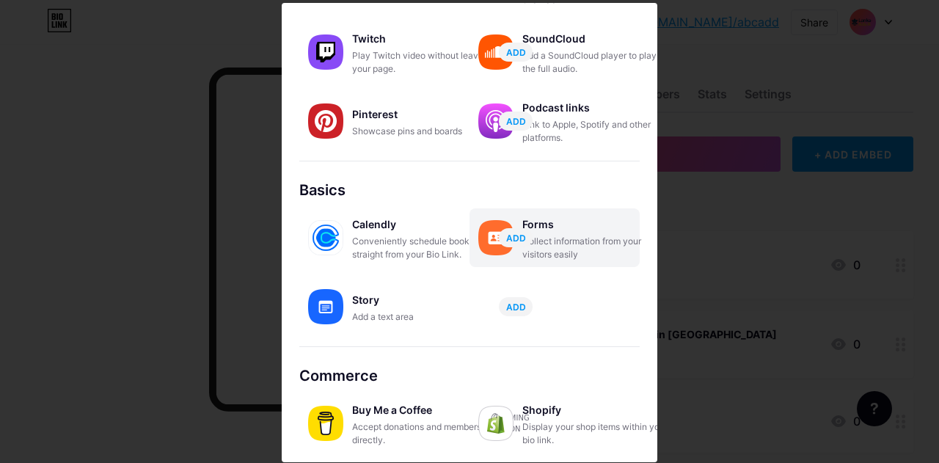
click at [566, 236] on div "Collect information from your visitors easily" at bounding box center [595, 248] width 147 height 26
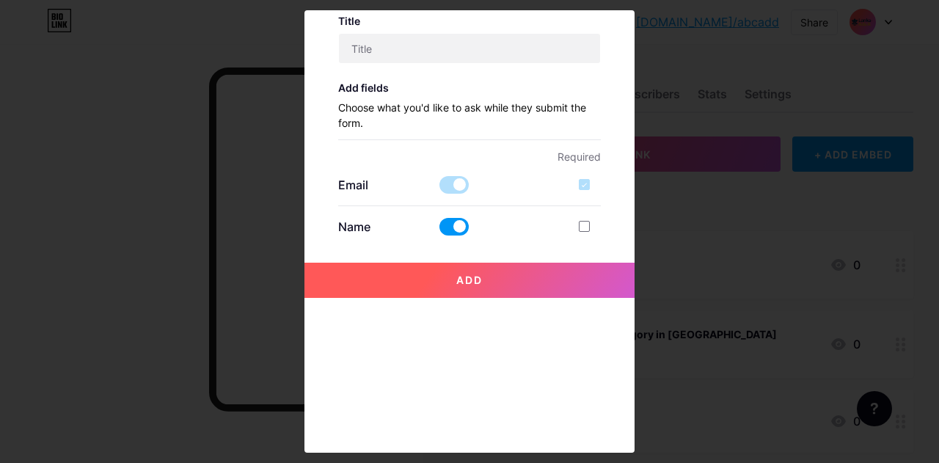
scroll to position [0, 0]
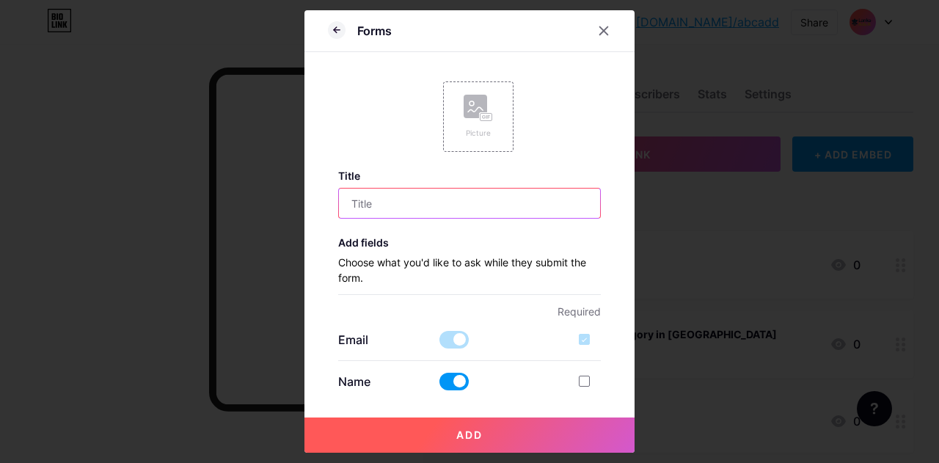
click at [390, 199] on input "text" at bounding box center [470, 202] width 262 height 29
paste input "Lanka Spa Ads by City"
type input "Lanka Spa Ads by City"
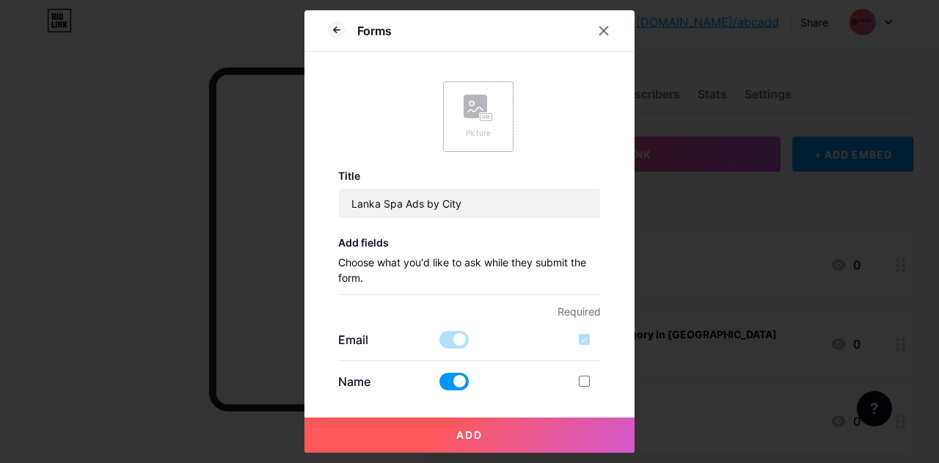
click at [480, 108] on icon at bounding box center [475, 110] width 15 height 4
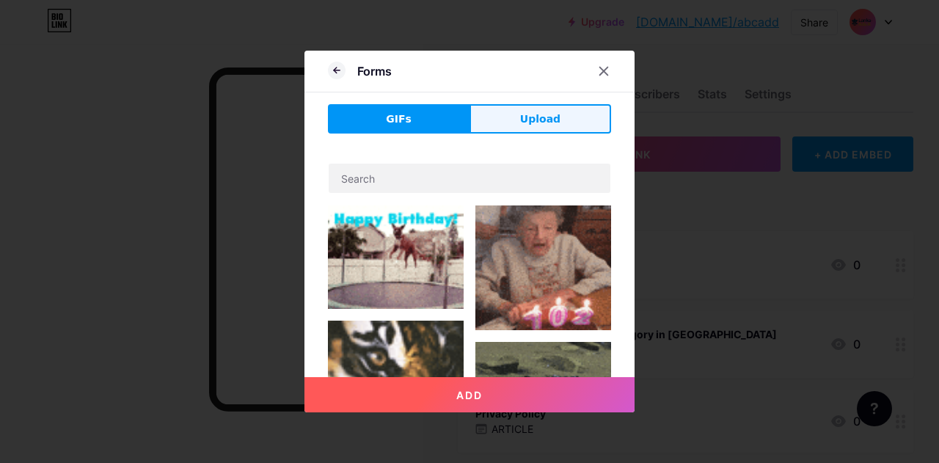
click at [553, 125] on span "Upload" at bounding box center [540, 118] width 40 height 15
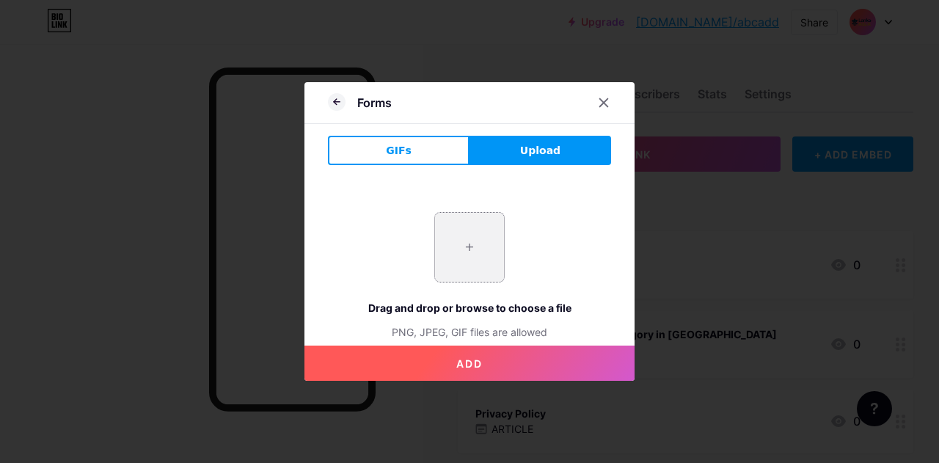
click at [475, 250] on input "file" at bounding box center [469, 247] width 69 height 69
type input "C:\fakepath\10-best-spas-in-delhi-20171011032520.jpg"
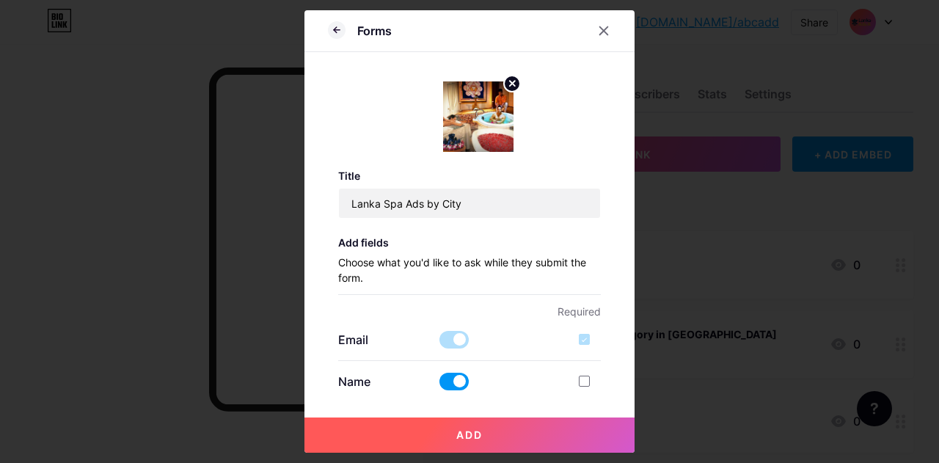
click at [423, 259] on p "Choose what you'd like to ask while they submit the form." at bounding box center [469, 274] width 263 height 40
click at [439, 263] on p "Choose what you'd like to ask while they submit the form." at bounding box center [469, 274] width 263 height 40
click at [462, 269] on p "Choose what you'd like to ask while they submit the form." at bounding box center [469, 274] width 263 height 40
click at [601, 31] on icon at bounding box center [604, 31] width 12 height 12
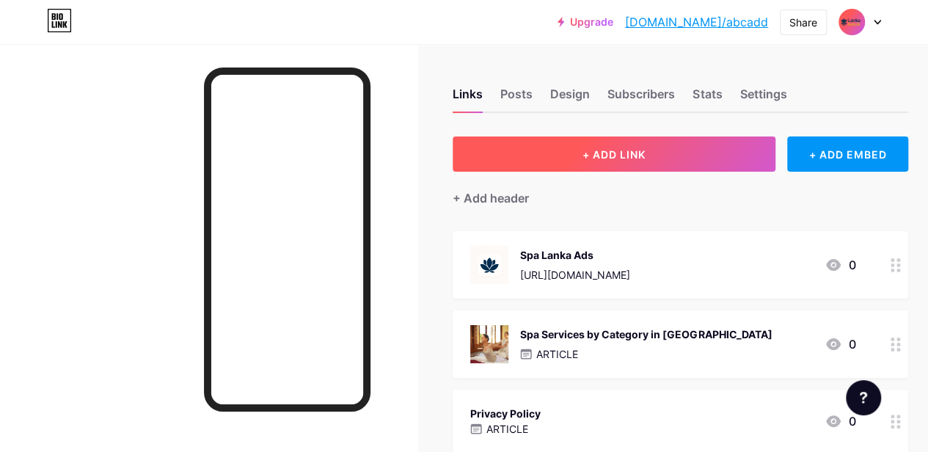
click at [623, 162] on button "+ ADD LINK" at bounding box center [613, 153] width 323 height 35
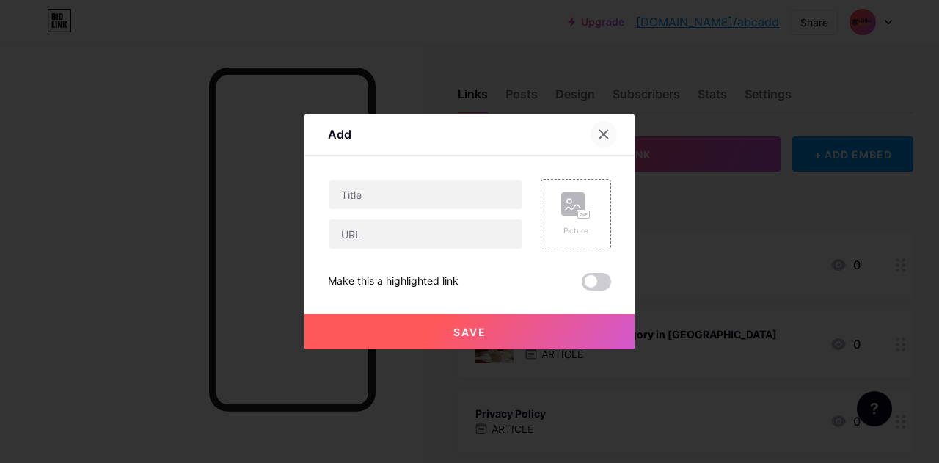
click at [609, 128] on icon at bounding box center [604, 134] width 12 height 12
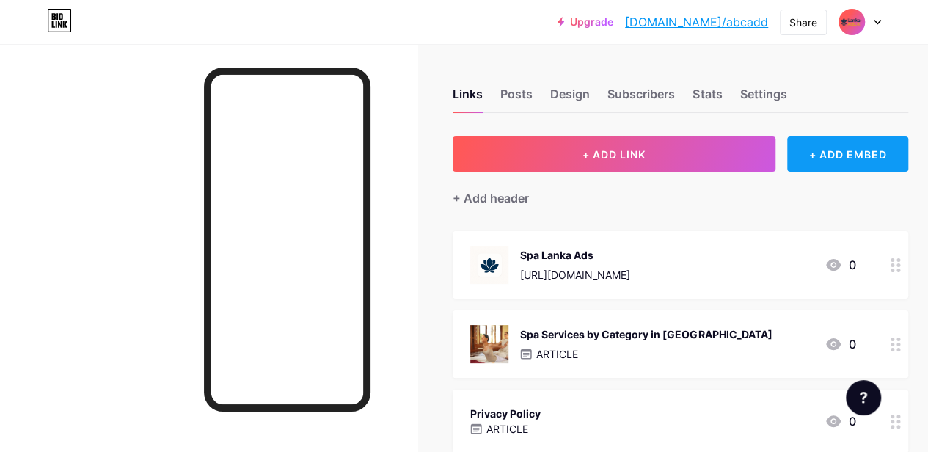
click at [852, 159] on div "+ ADD EMBED" at bounding box center [847, 153] width 121 height 35
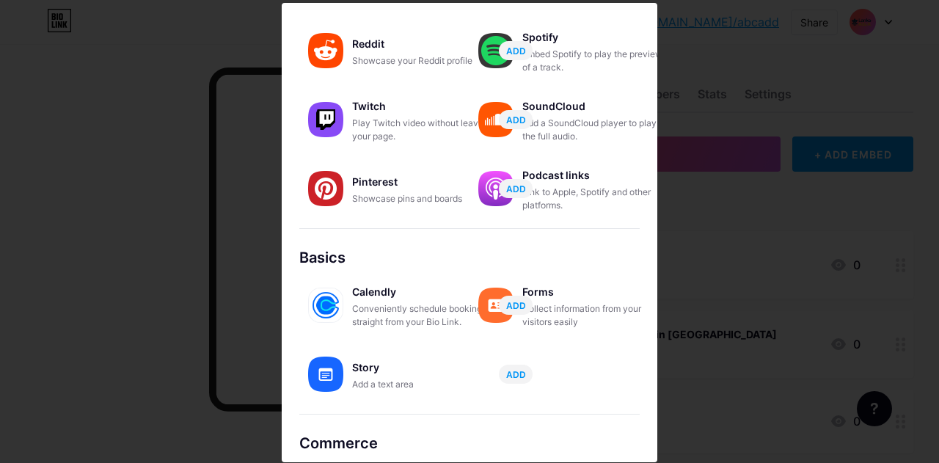
scroll to position [244, 0]
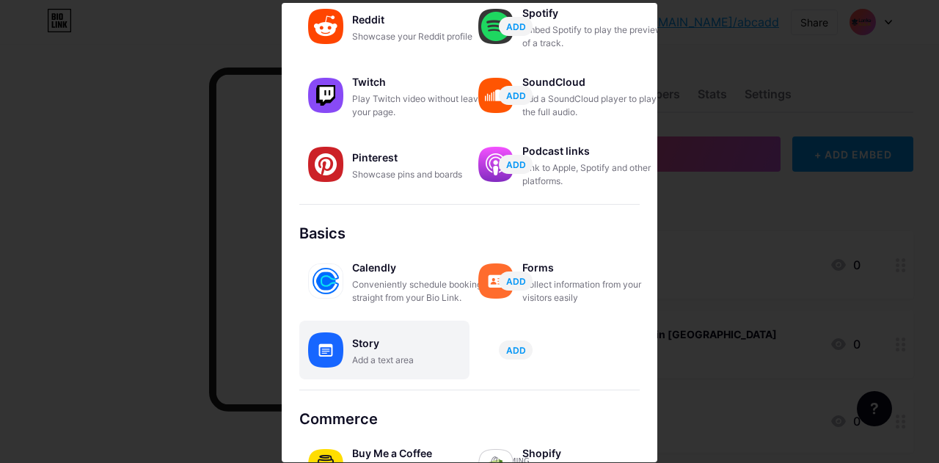
click at [408, 342] on div "Story" at bounding box center [425, 343] width 147 height 21
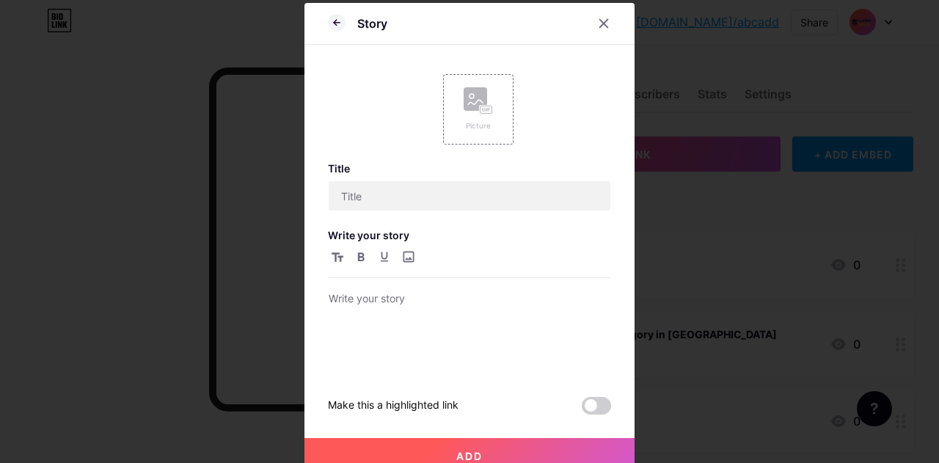
scroll to position [0, 0]
click at [397, 197] on input "text" at bounding box center [470, 195] width 282 height 29
paste input "Lanka Spa Ads by City"
type input "Lanka Spa Ads by City"
click at [471, 84] on div "Picture" at bounding box center [478, 109] width 70 height 70
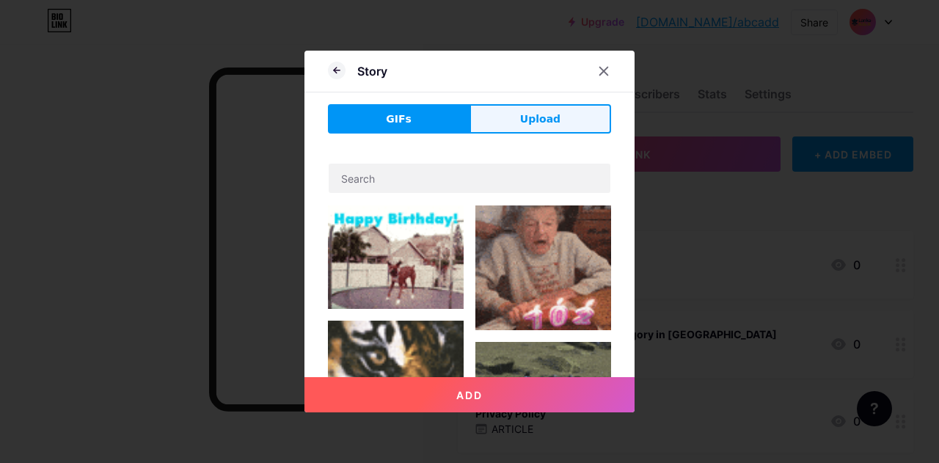
click at [560, 128] on button "Upload" at bounding box center [540, 118] width 142 height 29
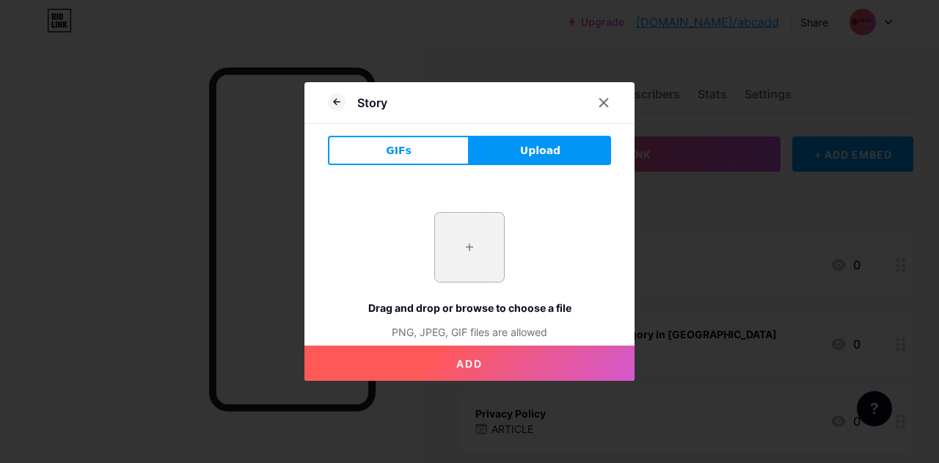
click at [478, 238] on input "file" at bounding box center [469, 247] width 69 height 69
type input "C:\fakepath\10-best-spas-in-delhi-20171011032520.jpg"
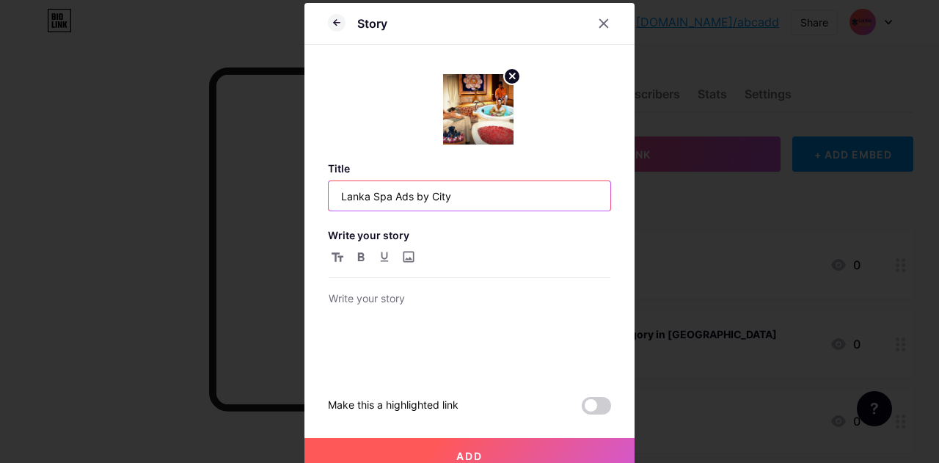
drag, startPoint x: 466, startPoint y: 196, endPoint x: 318, endPoint y: 194, distance: 148.1
click at [318, 194] on div "Story Title Lanka Spa Ads by City Write your story Make this a highlighted link…" at bounding box center [469, 238] width 330 height 470
paste input "Search for spa centers by city in [GEOGRAPHIC_DATA] - Spa Ads, Hela Ads, and La…"
type input "Search for spa centers by city in [GEOGRAPHIC_DATA] - Spa Ads, Hela Ads, and La…"
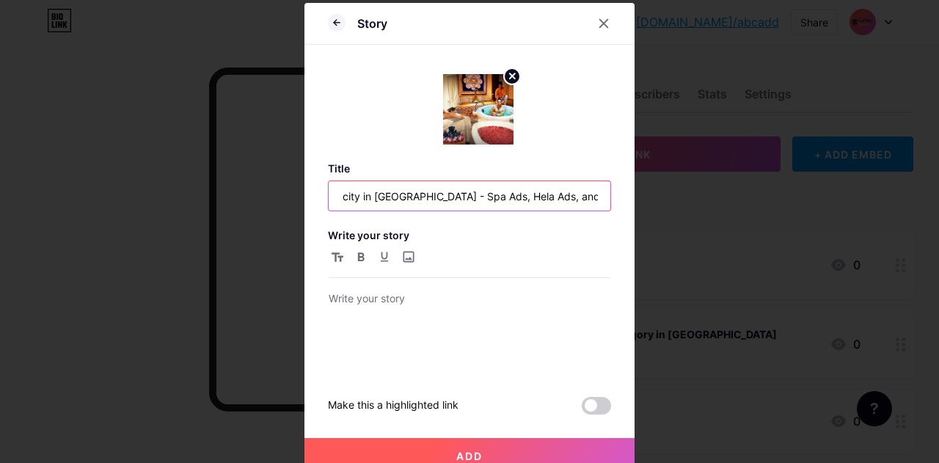
scroll to position [0, 0]
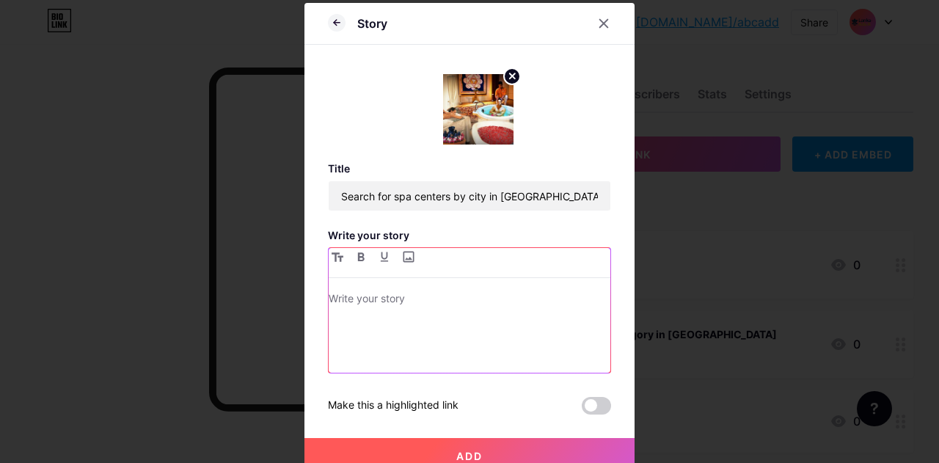
click at [408, 293] on p at bounding box center [470, 300] width 282 height 21
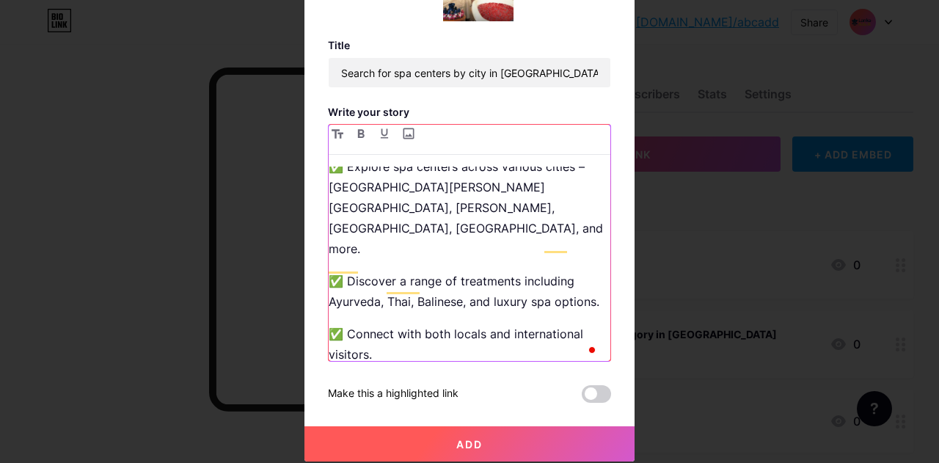
scroll to position [4255, 0]
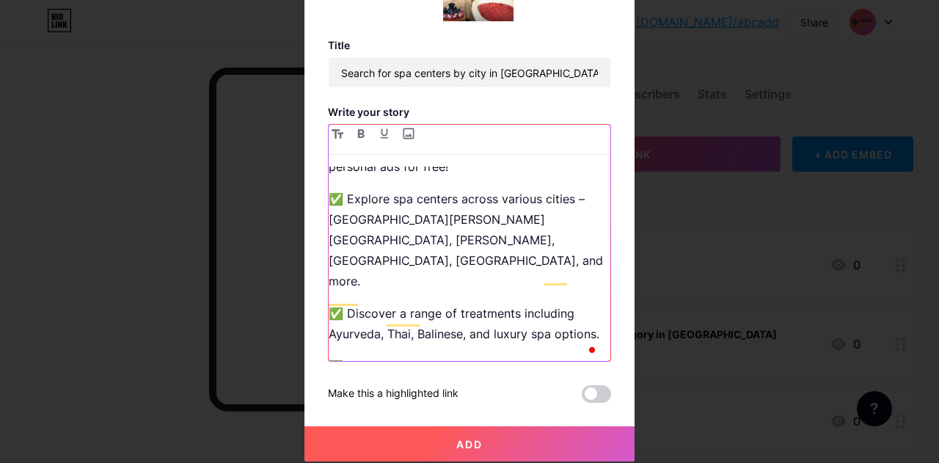
click at [336, 461] on p "To enrich screen reader interactions, please activate Accessibility in Grammarl…" at bounding box center [470, 471] width 282 height 21
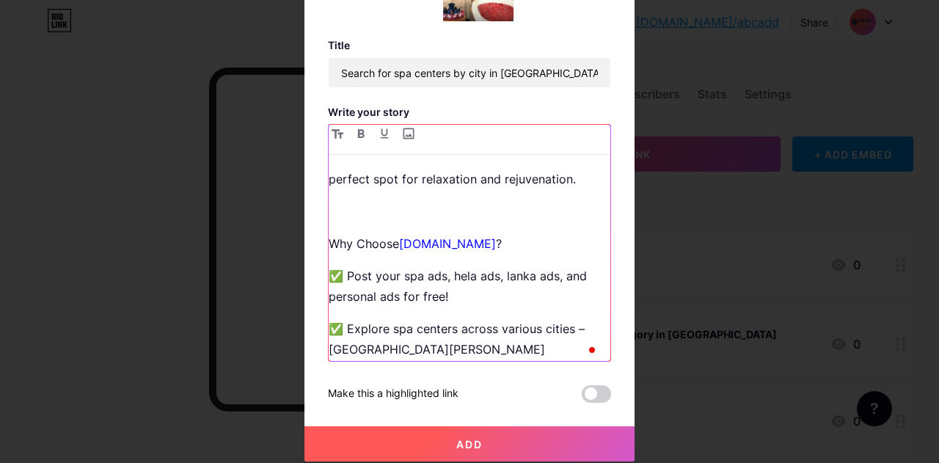
scroll to position [4090, 0]
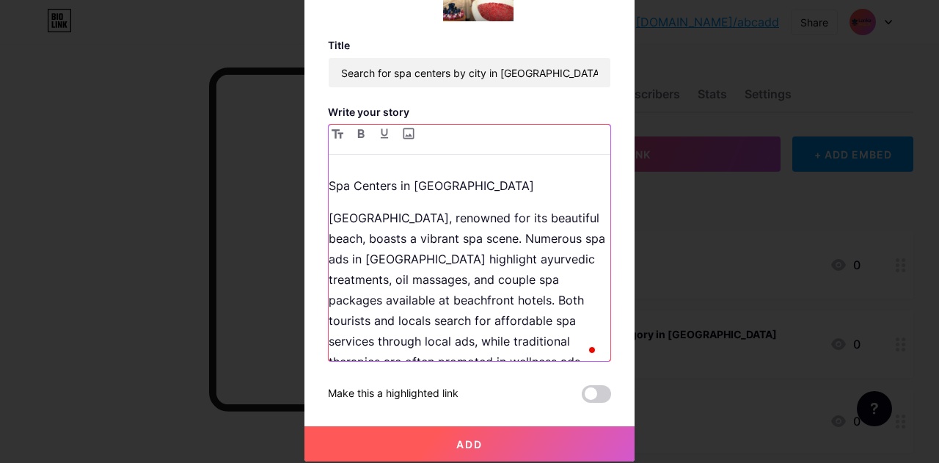
click at [387, 445] on p "To enrich screen reader interactions, please activate Accessibility in Grammarl…" at bounding box center [470, 455] width 282 height 21
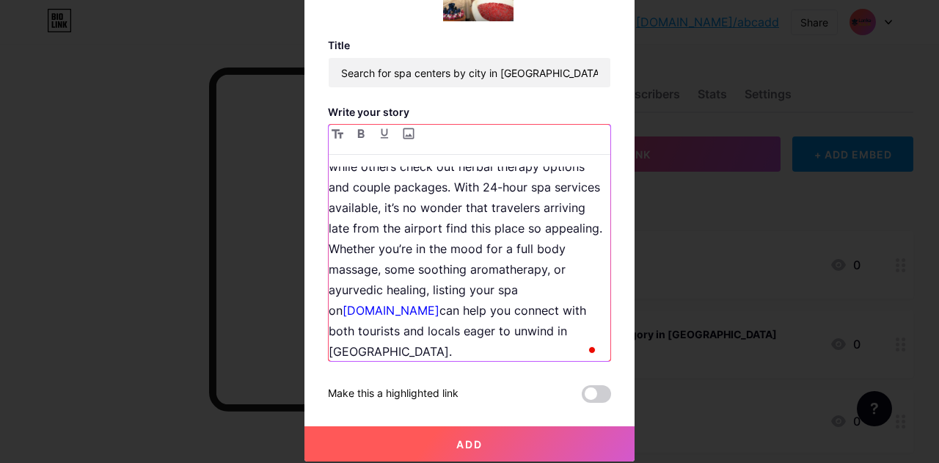
click at [433, 249] on div "Welcome to [DOMAIN_NAME] , your ultimate destination for everything spa-related…" at bounding box center [470, 263] width 282 height 194
click at [439, 373] on p "To enrich screen reader interactions, please activate Accessibility in Grammarl…" at bounding box center [470, 383] width 282 height 21
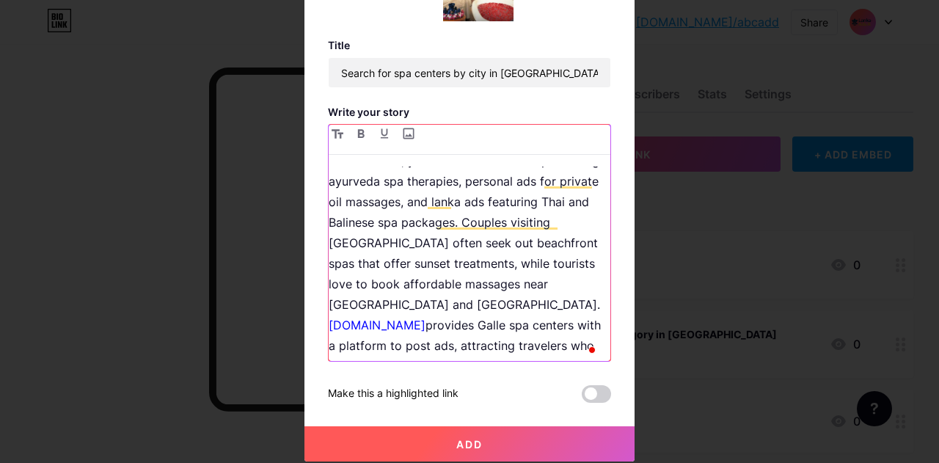
click at [430, 388] on p "To enrich screen reader interactions, please activate Accessibility in Grammarl…" at bounding box center [470, 398] width 282 height 21
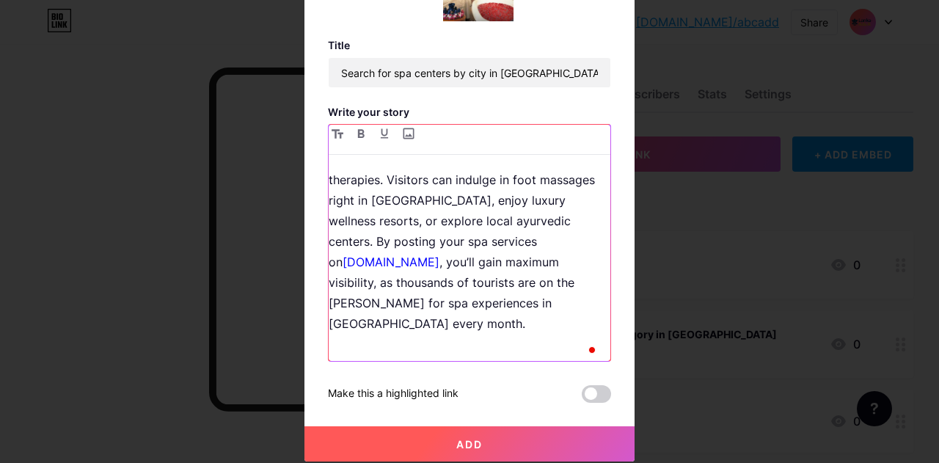
click at [447, 345] on p "To enrich screen reader interactions, please activate Accessibility in Grammarl…" at bounding box center [470, 355] width 282 height 21
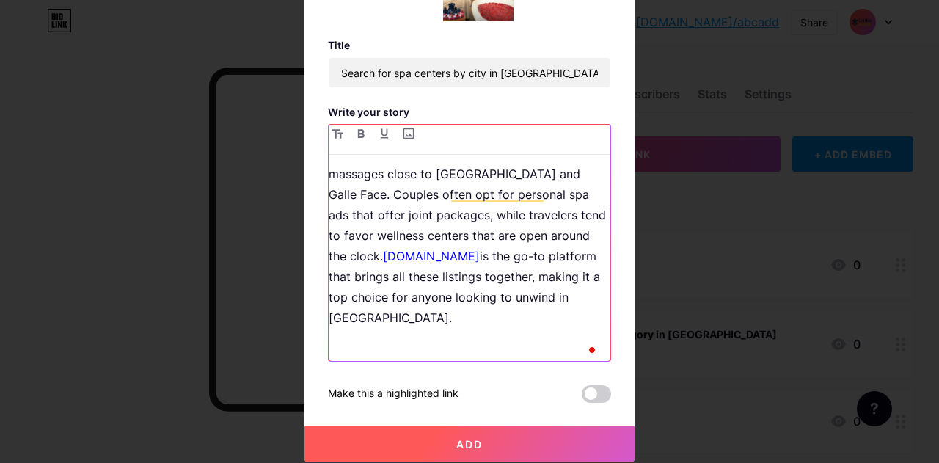
click at [443, 340] on p "To enrich screen reader interactions, please activate Accessibility in Grammarl…" at bounding box center [470, 350] width 282 height 21
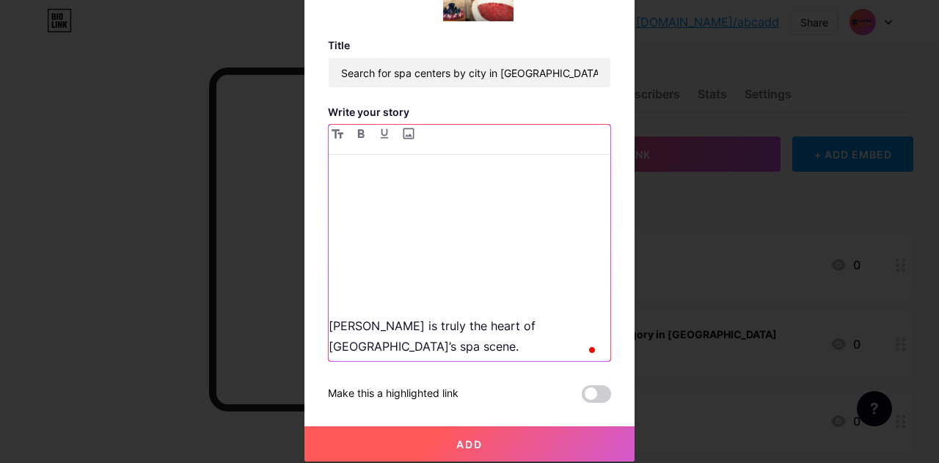
click at [370, 283] on p "To enrich screen reader interactions, please activate Accessibility in Grammarl…" at bounding box center [470, 293] width 282 height 21
click at [329, 315] on p "[PERSON_NAME] is truly the heart of [GEOGRAPHIC_DATA]’s spa scene." at bounding box center [470, 335] width 282 height 41
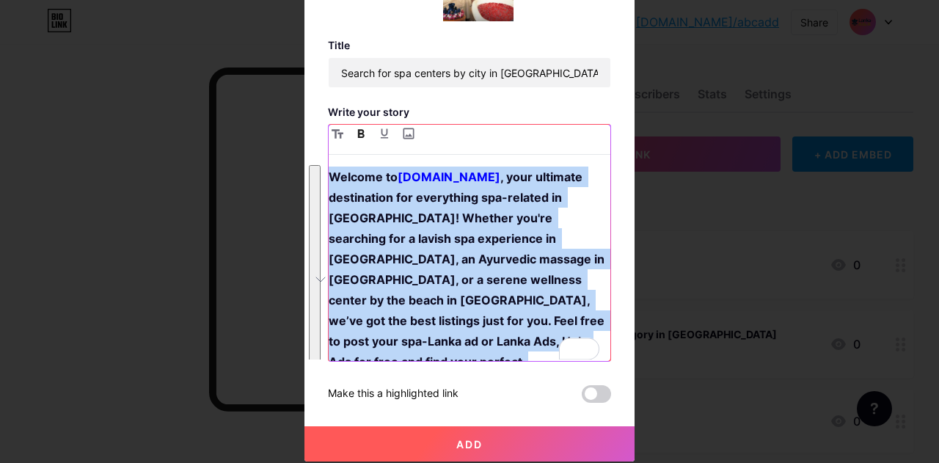
drag, startPoint x: 413, startPoint y: 294, endPoint x: 313, endPoint y: 150, distance: 174.9
click at [313, 150] on div "Story Title Search for spa centers by city in Sri Lanka - Spa Ads, Hela Ads, an…" at bounding box center [469, 171] width 330 height 582
click at [358, 134] on icon "button" at bounding box center [361, 133] width 7 height 9
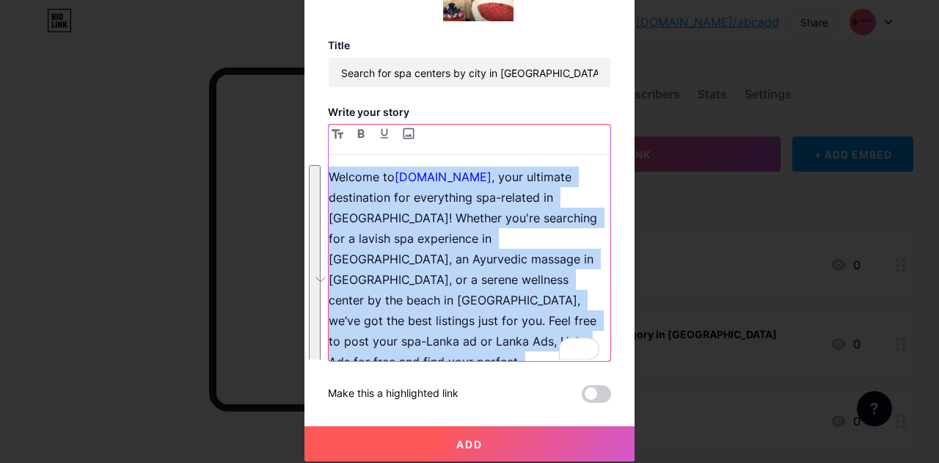
click at [471, 227] on p "Welcome to Lanka-Ads.lk , your ultimate destination for everything spa-related …" at bounding box center [470, 279] width 282 height 226
click at [525, 257] on p "Welcome to Lanka-Ads.lk , your ultimate destination for everything spa-related …" at bounding box center [470, 279] width 282 height 226
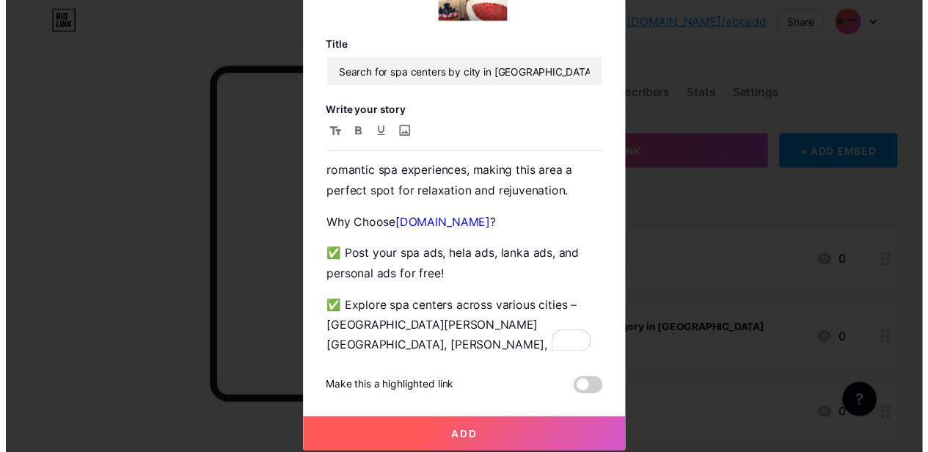
scroll to position [2867, 0]
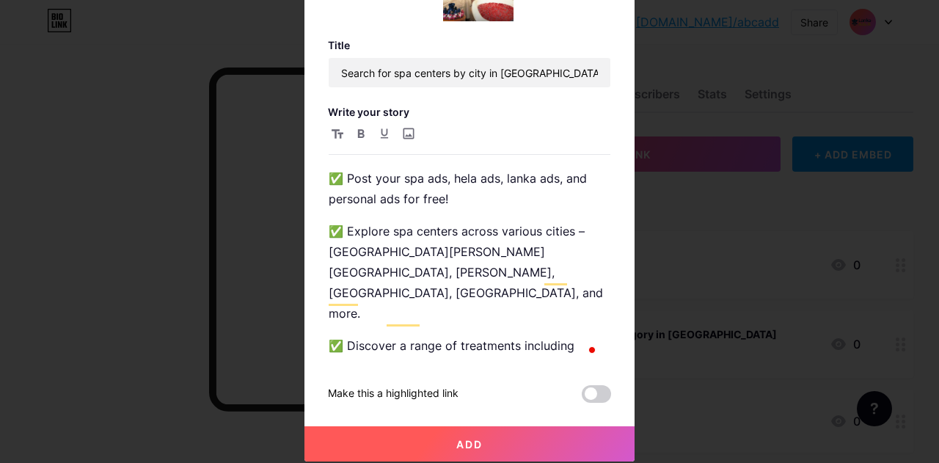
click at [477, 438] on span "Add" at bounding box center [469, 444] width 26 height 12
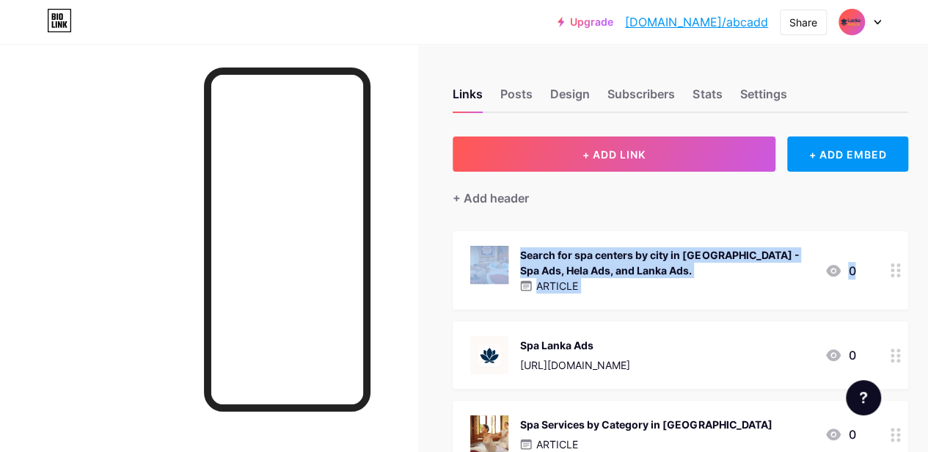
drag, startPoint x: 467, startPoint y: 252, endPoint x: 469, endPoint y: 357, distance: 104.9
click at [469, 357] on span "Search for spa centers by city in [GEOGRAPHIC_DATA] - Spa Ads, Hela Ads, and La…" at bounding box center [679, 424] width 455 height 386
click at [629, 212] on div "+ ADD LINK + ADD EMBED + Add header Search for spa centers by city in [GEOGRAPH…" at bounding box center [679, 425] width 455 height 579
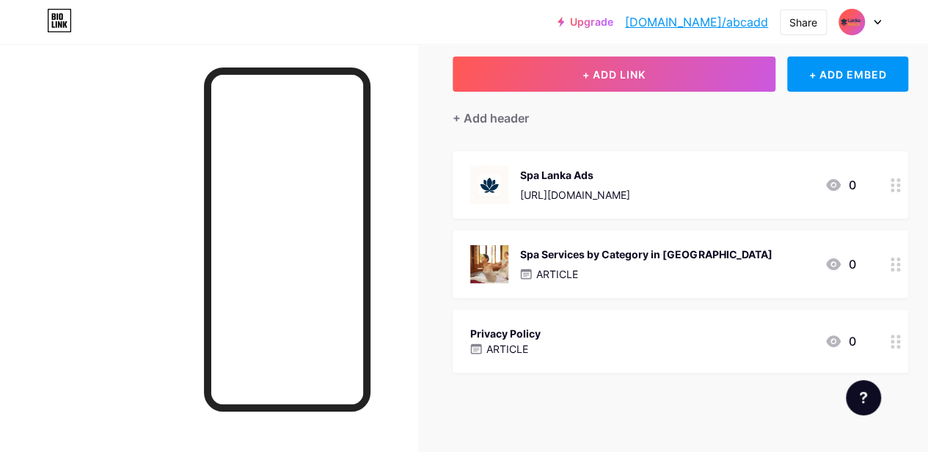
scroll to position [82, 0]
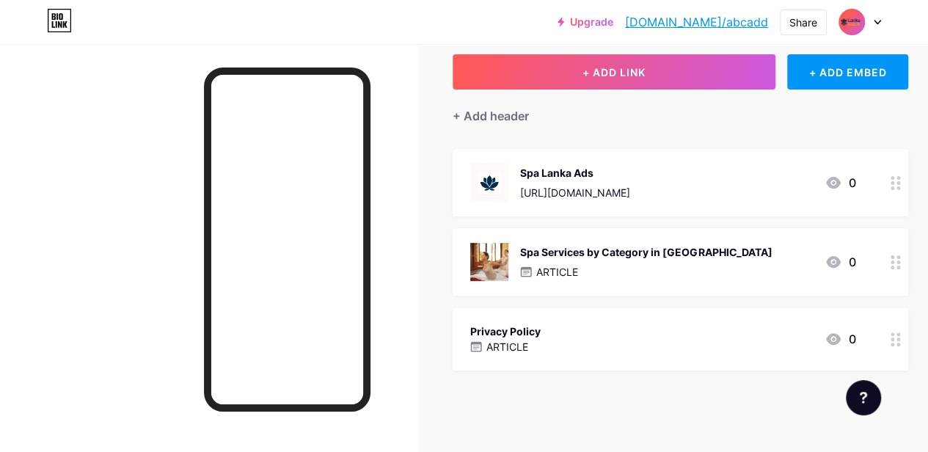
click at [904, 411] on div at bounding box center [895, 421] width 25 height 78
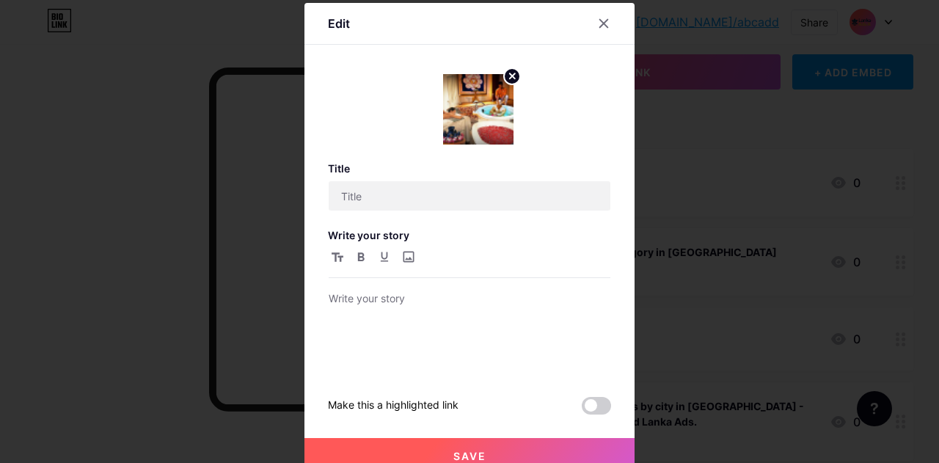
type input "Search for spa centers by city in [GEOGRAPHIC_DATA] - Spa Ads, Hela Ads, and La…"
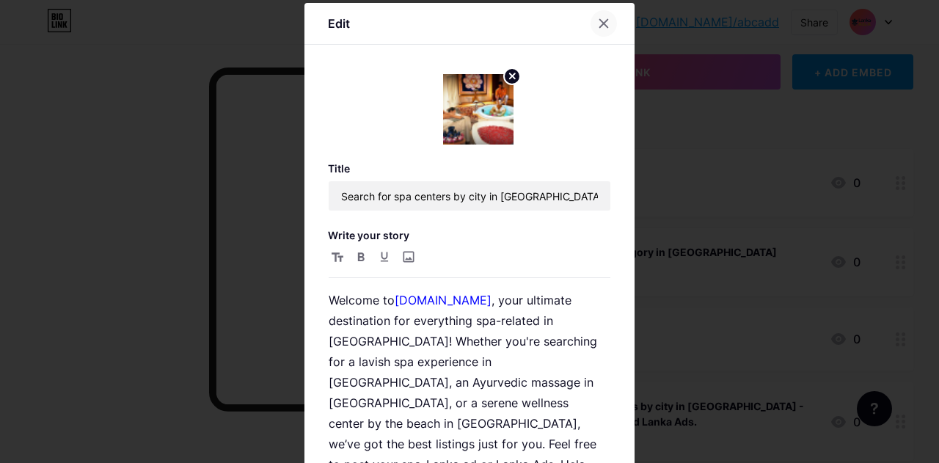
click at [600, 22] on icon at bounding box center [604, 24] width 8 height 8
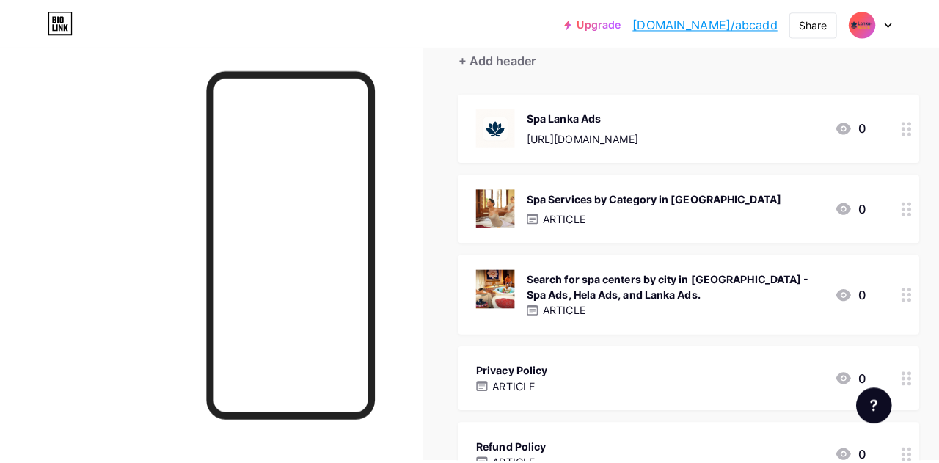
scroll to position [229, 0]
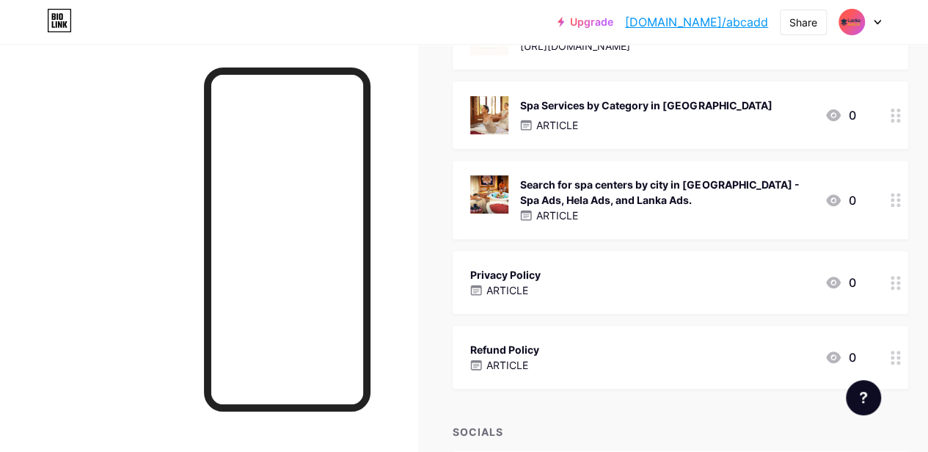
click at [641, 208] on div "ARTICLE" at bounding box center [666, 215] width 293 height 15
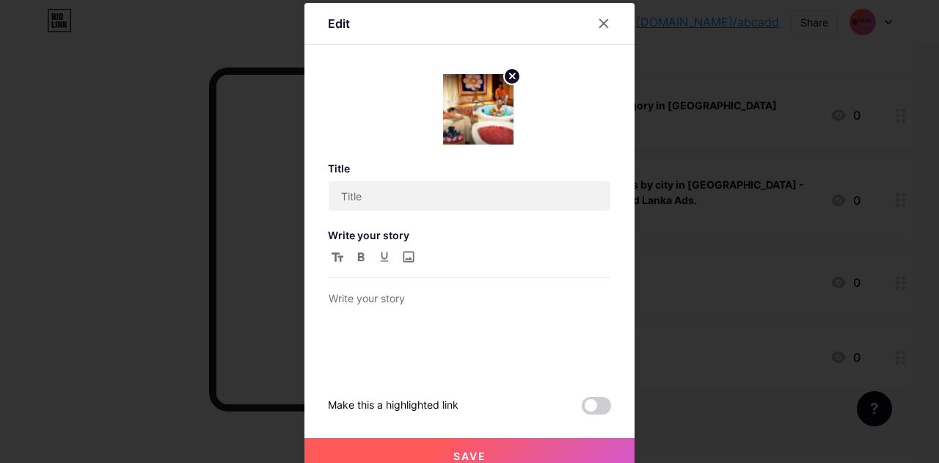
type input "Search for spa centers by city in [GEOGRAPHIC_DATA] - Spa Ads, Hela Ads, and La…"
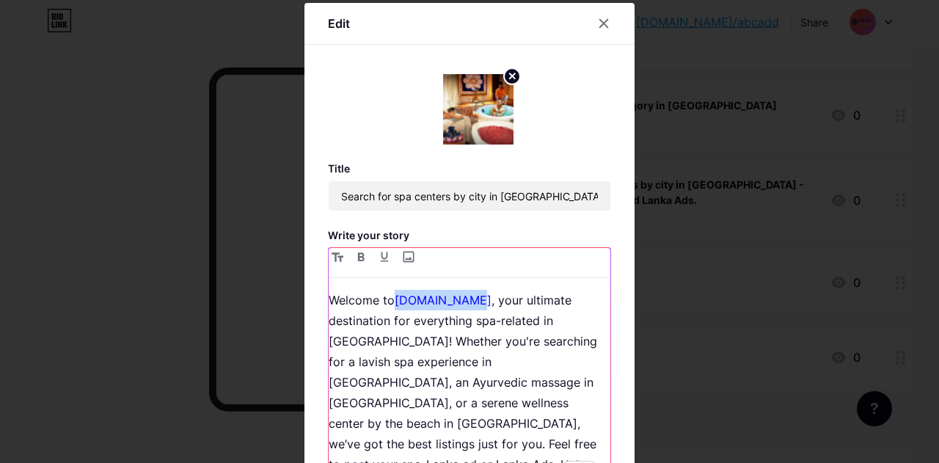
drag, startPoint x: 462, startPoint y: 297, endPoint x: 392, endPoint y: 296, distance: 69.7
click at [395, 296] on link "[DOMAIN_NAME]" at bounding box center [443, 300] width 97 height 15
click at [404, 254] on input "file" at bounding box center [408, 257] width 18 height 18
click at [453, 297] on link "[DOMAIN_NAME]" at bounding box center [443, 300] width 97 height 15
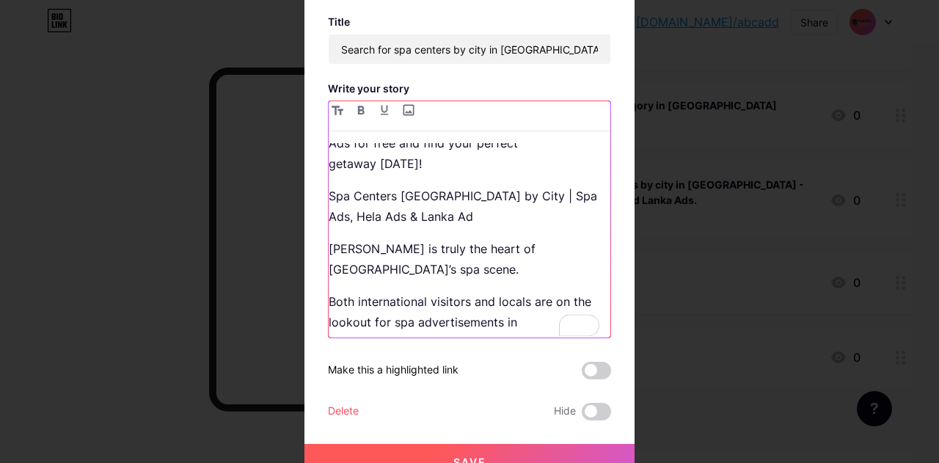
scroll to position [195, 0]
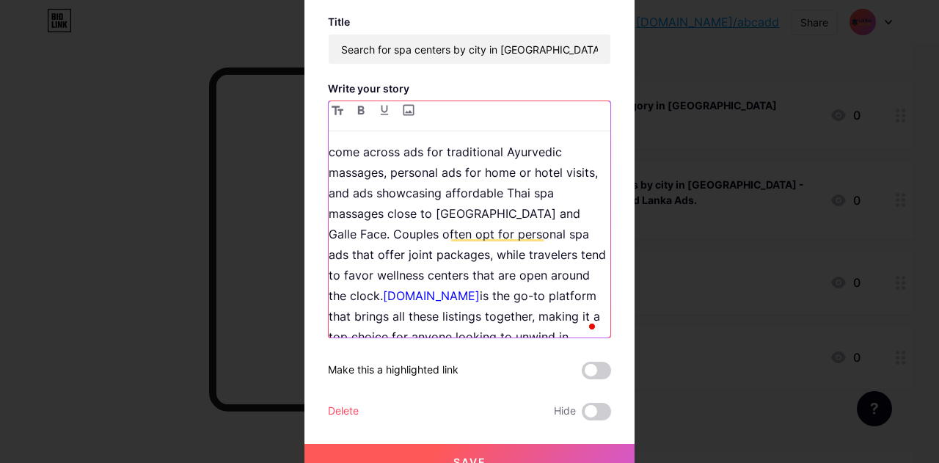
click at [383, 288] on link "[DOMAIN_NAME]" at bounding box center [431, 295] width 97 height 15
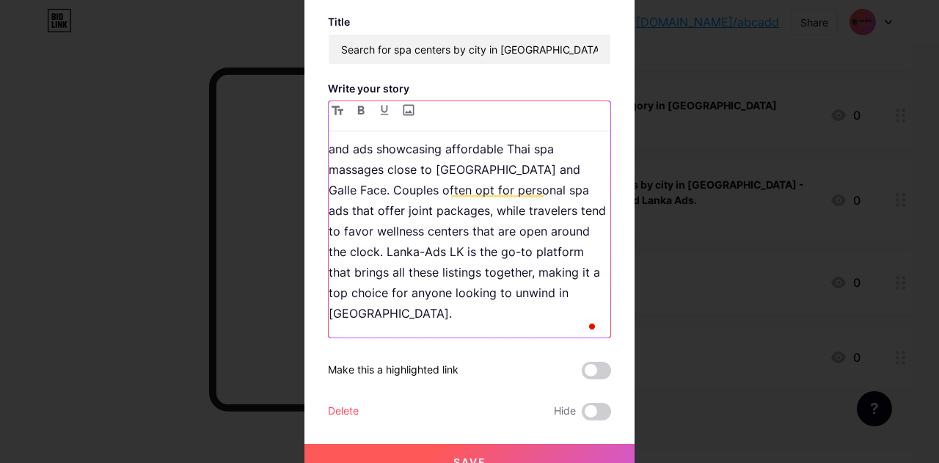
scroll to position [587, 0]
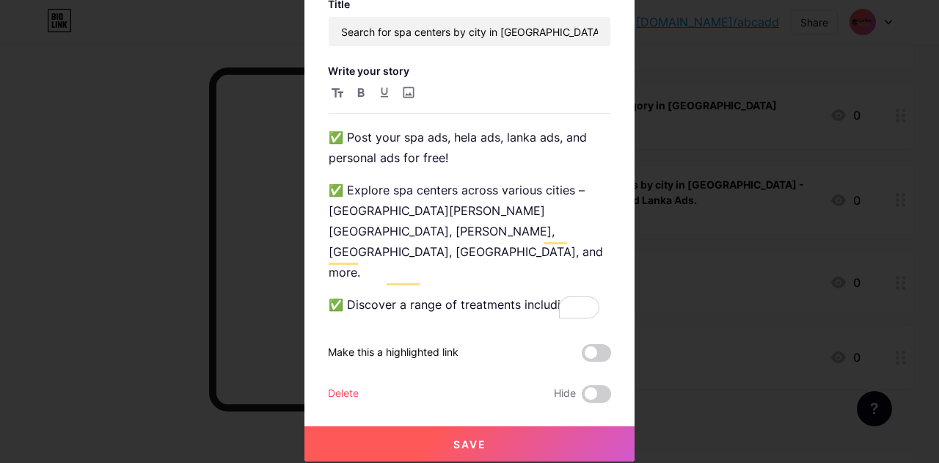
click at [444, 448] on button "Save" at bounding box center [469, 443] width 330 height 35
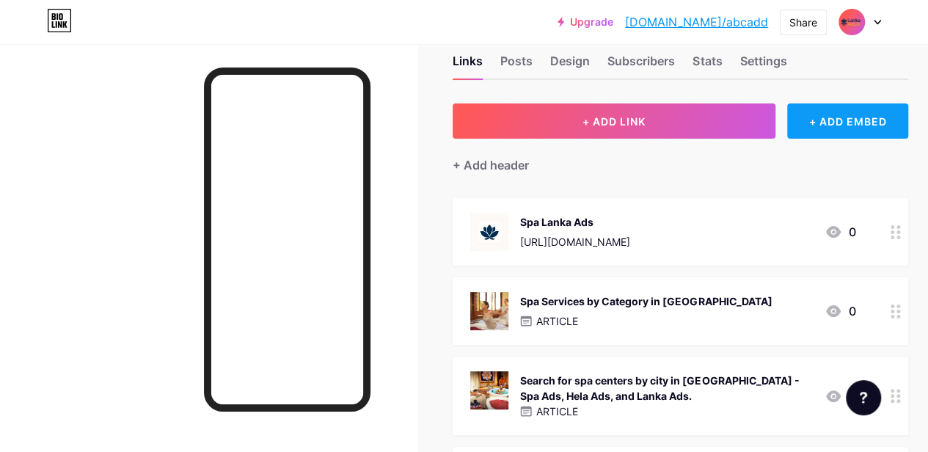
click at [859, 119] on div "+ ADD EMBED" at bounding box center [847, 120] width 121 height 35
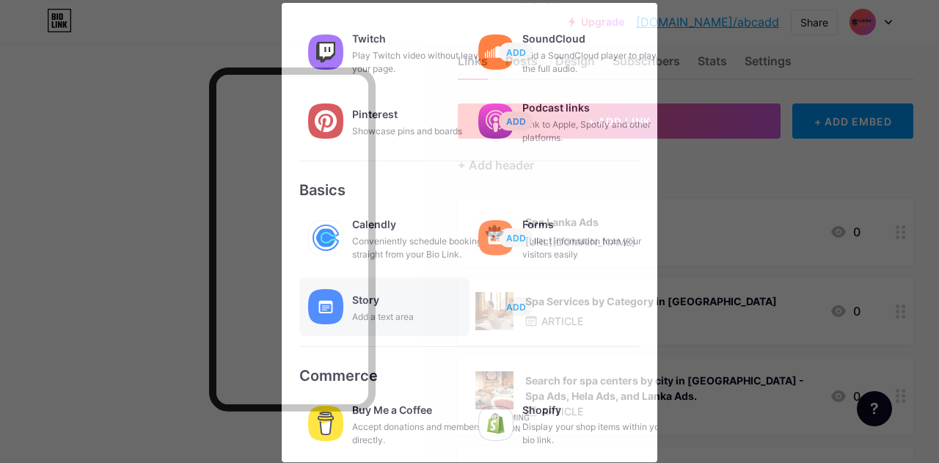
click at [389, 313] on div "Add a text area" at bounding box center [425, 316] width 147 height 13
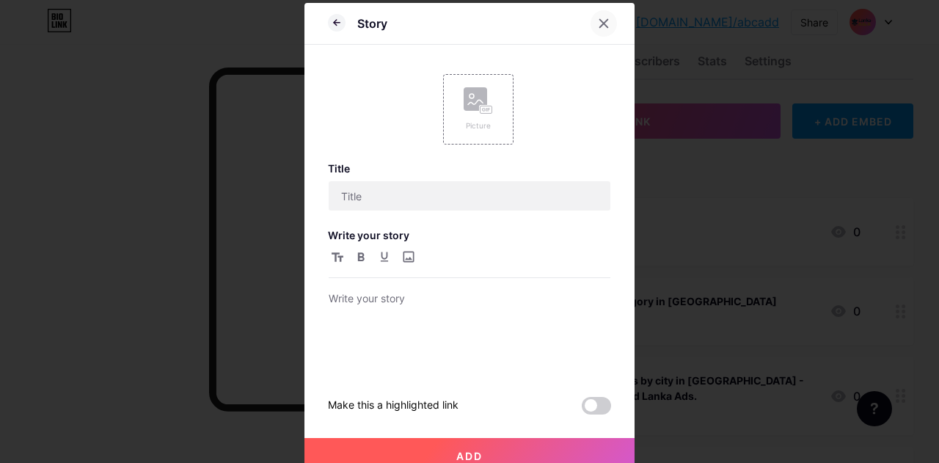
click at [600, 24] on icon at bounding box center [604, 24] width 12 height 12
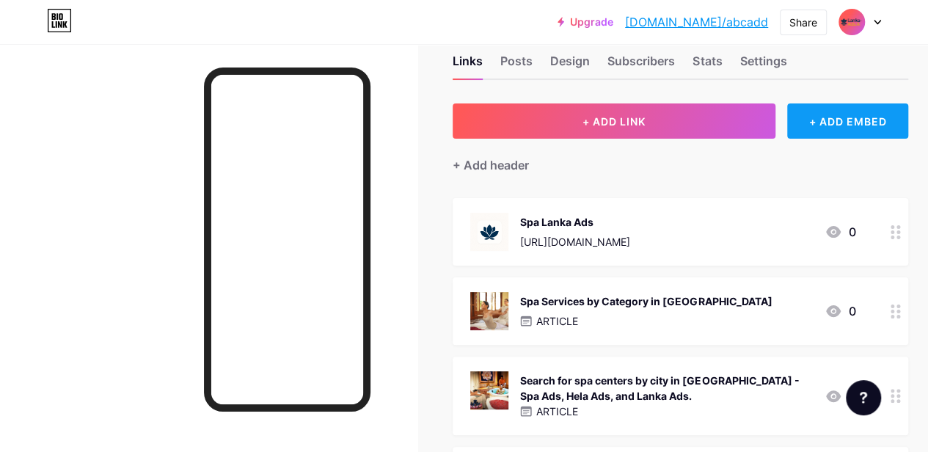
click at [853, 133] on div "+ ADD EMBED" at bounding box center [847, 120] width 121 height 35
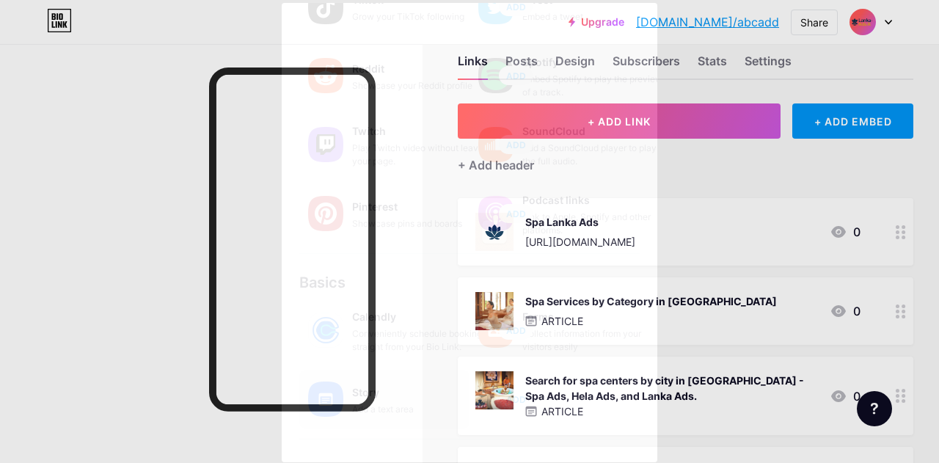
click at [510, 394] on span "ADD" at bounding box center [516, 399] width 20 height 12
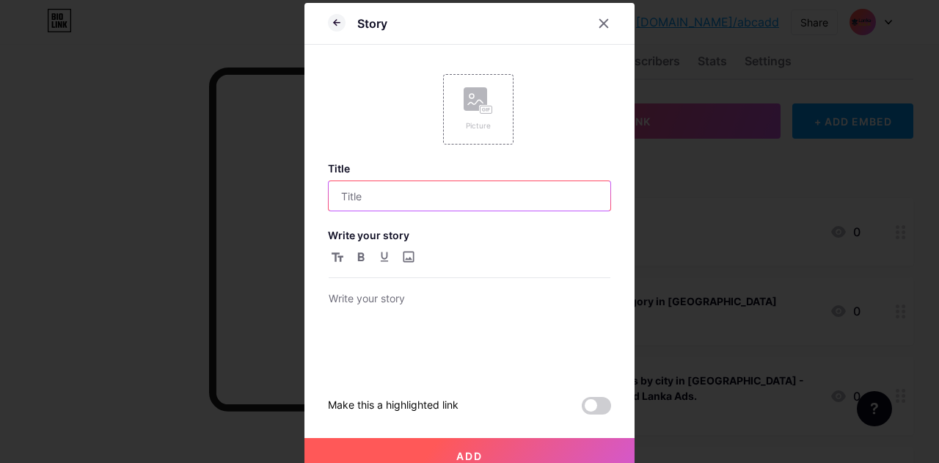
click at [383, 196] on input "text" at bounding box center [470, 195] width 282 height 29
paste input "Lanka Ads lk – Find Spa Near Me, Thai Spa & Personal Therapist in [GEOGRAPHIC_D…"
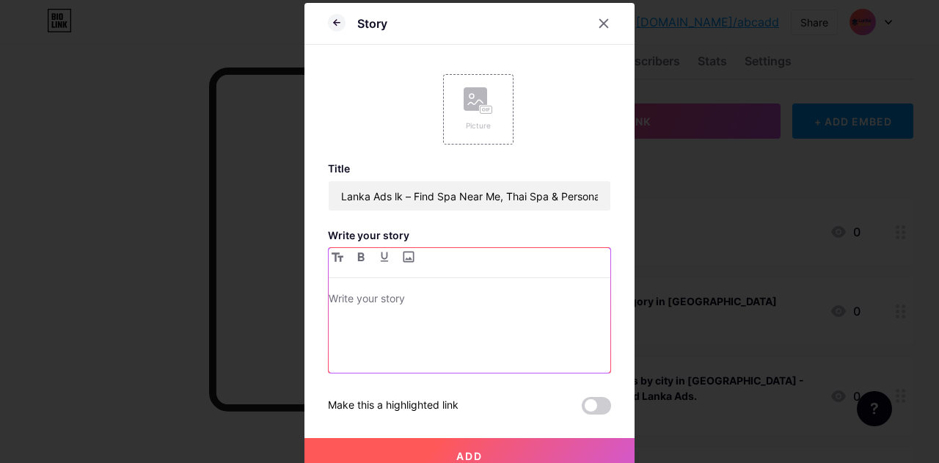
click at [384, 295] on p at bounding box center [470, 300] width 282 height 21
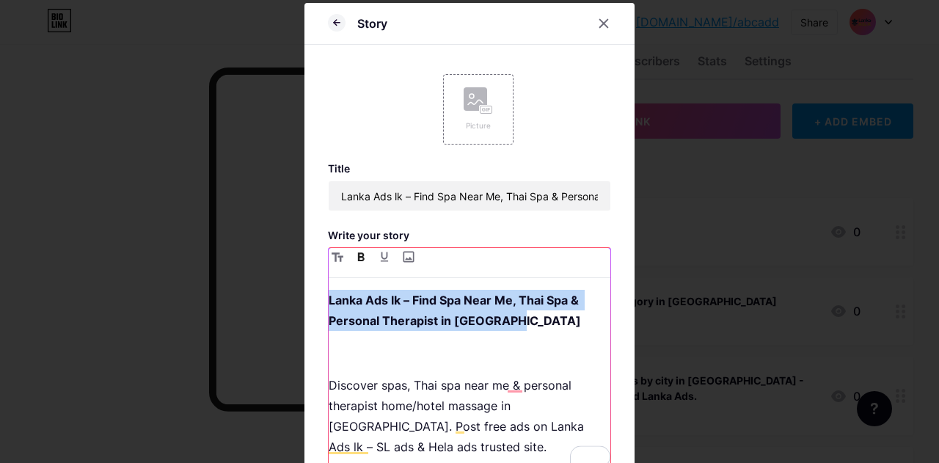
drag, startPoint x: 503, startPoint y: 318, endPoint x: 319, endPoint y: 289, distance: 186.3
click at [319, 289] on div "Story Picture Title Lanka Ads lk – Find Spa Near Me, Thai Spa & Personal Therap…" at bounding box center [469, 286] width 330 height 566
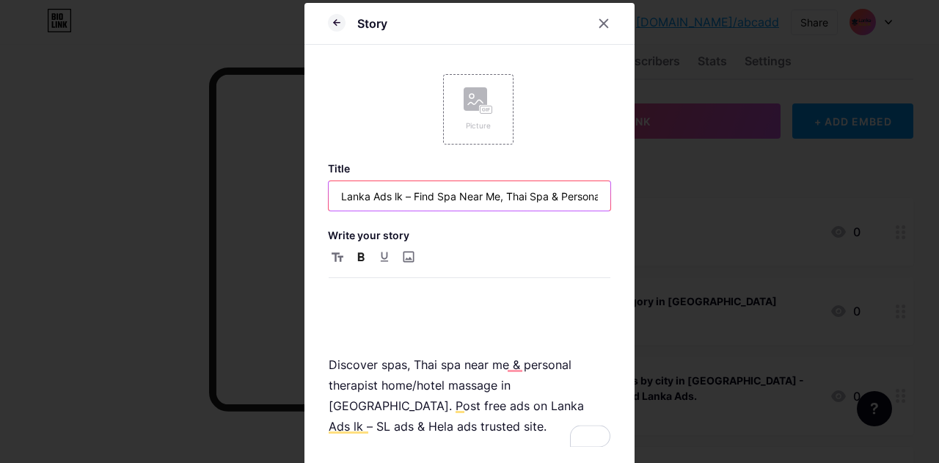
click at [386, 192] on input "Lanka Ads lk – Find Spa Near Me, Thai Spa & Personal Therapist in [GEOGRAPHIC_D…" at bounding box center [470, 195] width 282 height 29
paste input "text"
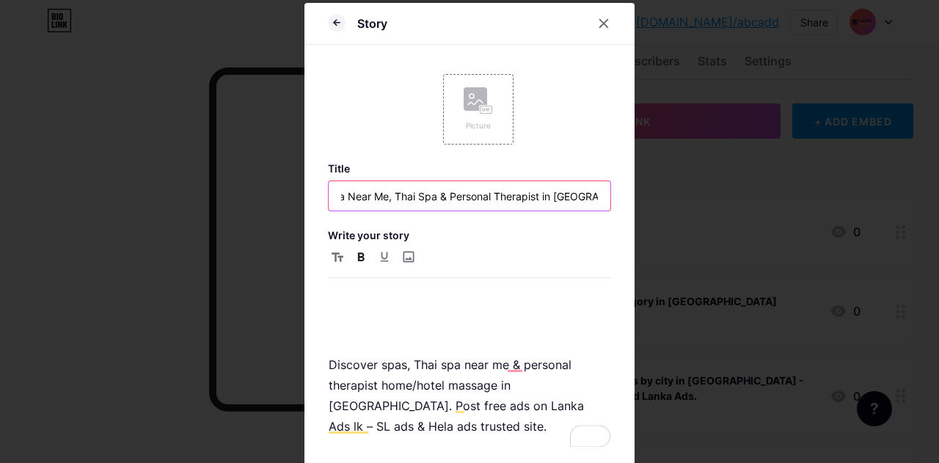
type input "Lanka Ads lk – Find Spa Near Me, Thai Spa & Personal Therapist in [GEOGRAPHIC_D…"
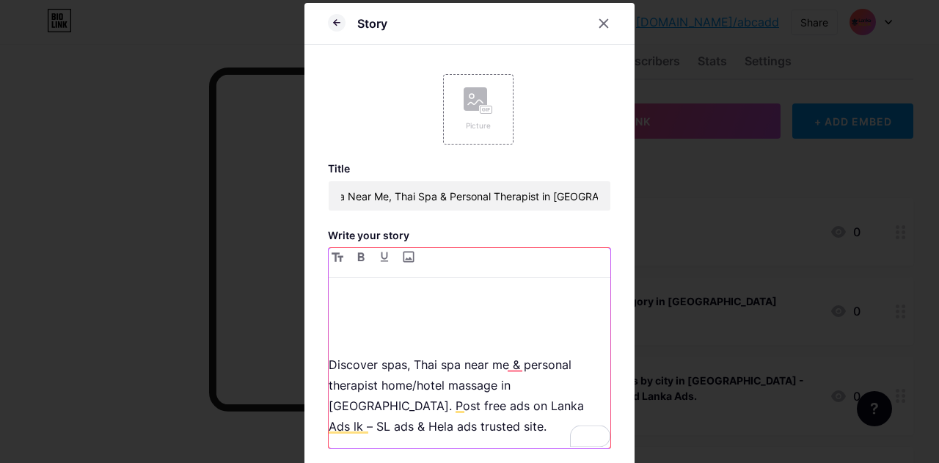
click at [329, 359] on p "Discover spas, Thai spa near me & personal therapist home/hotel massage in [GEO…" at bounding box center [470, 395] width 282 height 82
click at [329, 356] on p "Discover spas, Thai spa near me & personal therapist home/hotel massage in [GEO…" at bounding box center [470, 395] width 282 height 82
click at [329, 347] on div "Discover spas, Thai spa near me & personal therapist home/hotel massage in [GEO…" at bounding box center [470, 369] width 282 height 158
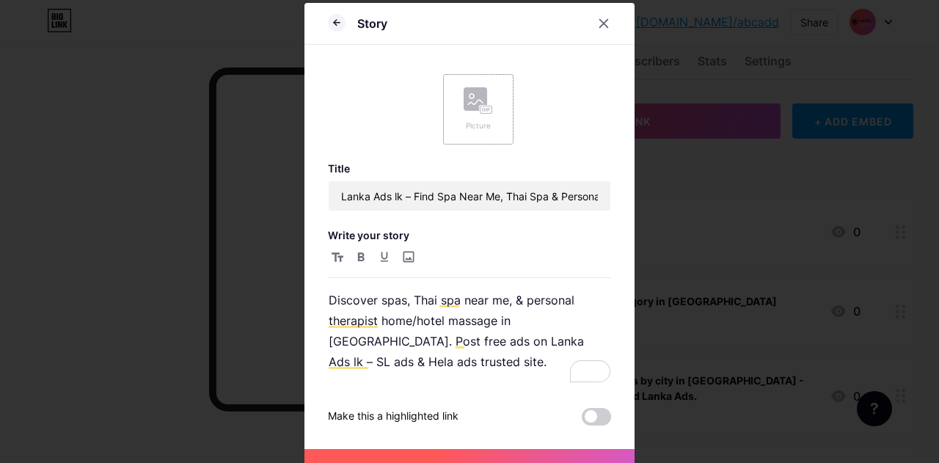
click at [477, 114] on div "Picture" at bounding box center [477, 109] width 29 height 44
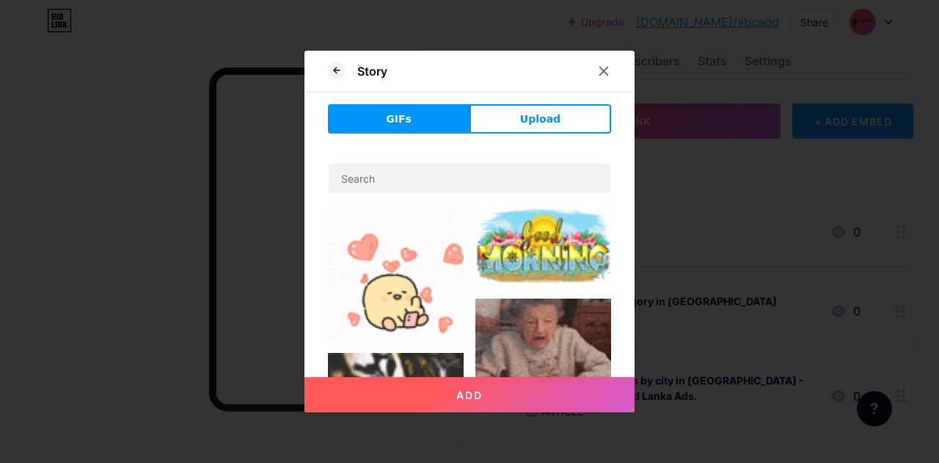
click at [519, 116] on button "Upload" at bounding box center [540, 118] width 142 height 29
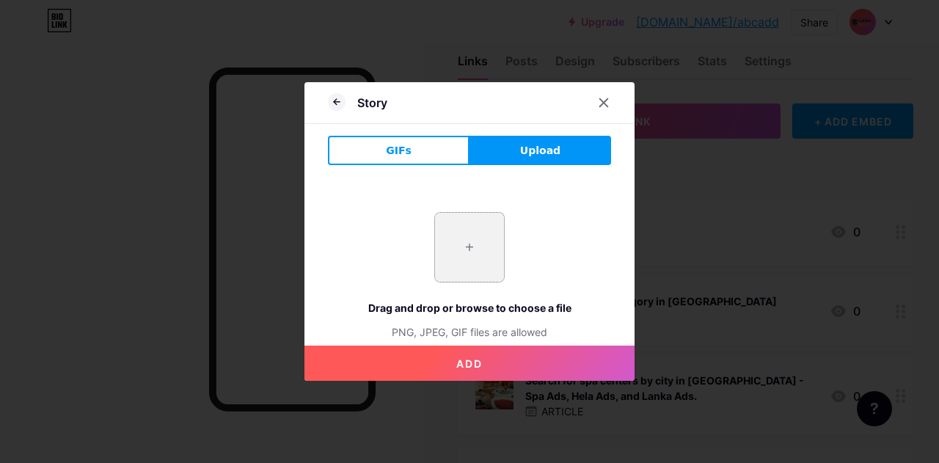
click at [452, 247] on input "file" at bounding box center [469, 247] width 69 height 69
type input "C:\fakepath\ChatGPT Image [DATE], 08_46_59 AM.png"
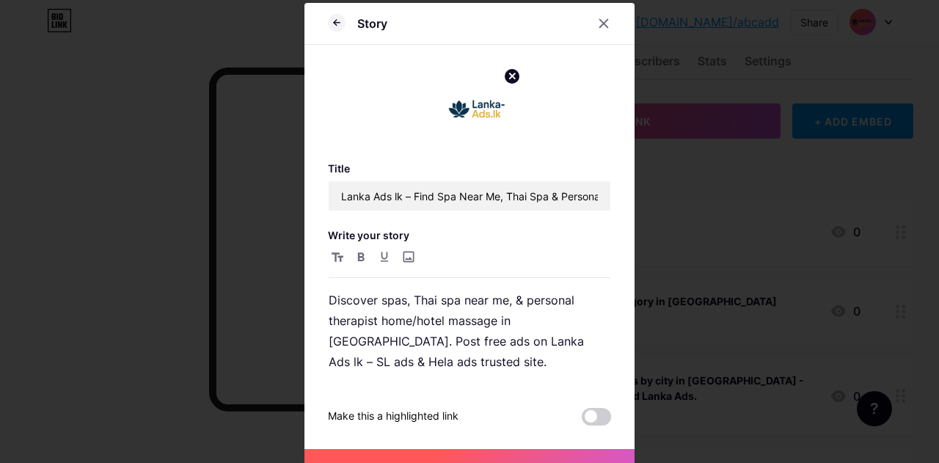
scroll to position [22, 0]
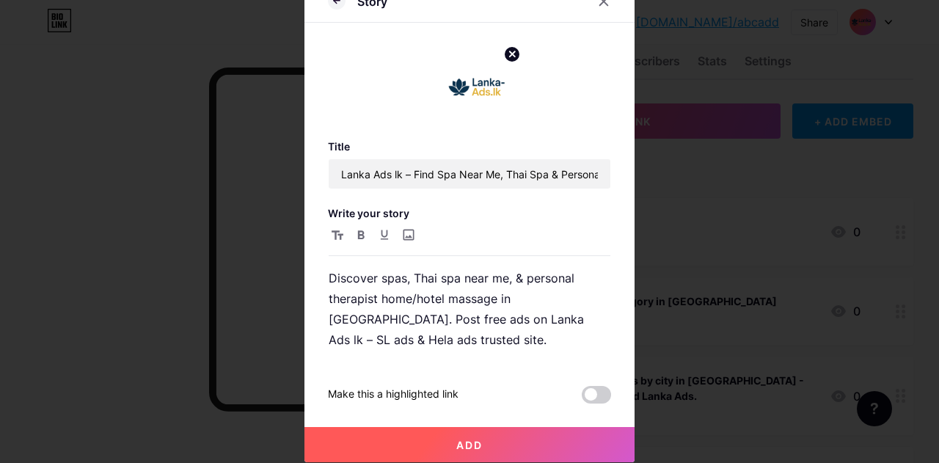
click at [462, 441] on span "Add" at bounding box center [469, 445] width 26 height 12
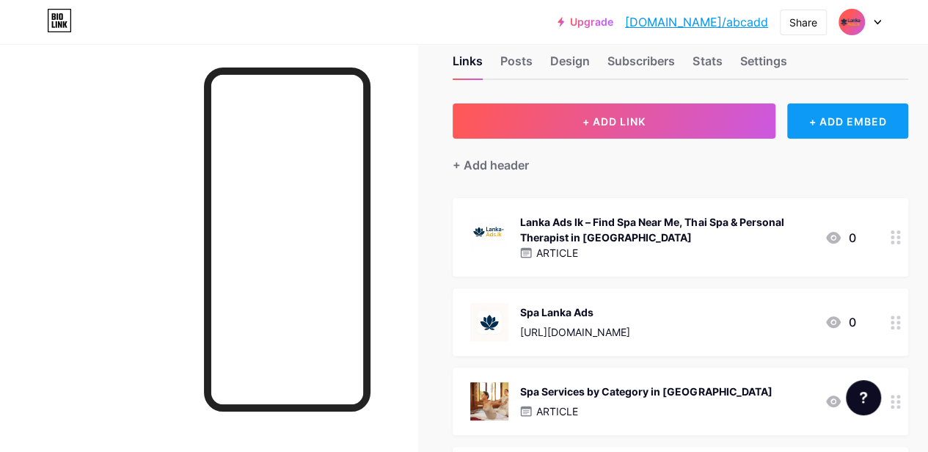
click at [832, 120] on div "+ ADD EMBED" at bounding box center [847, 120] width 121 height 35
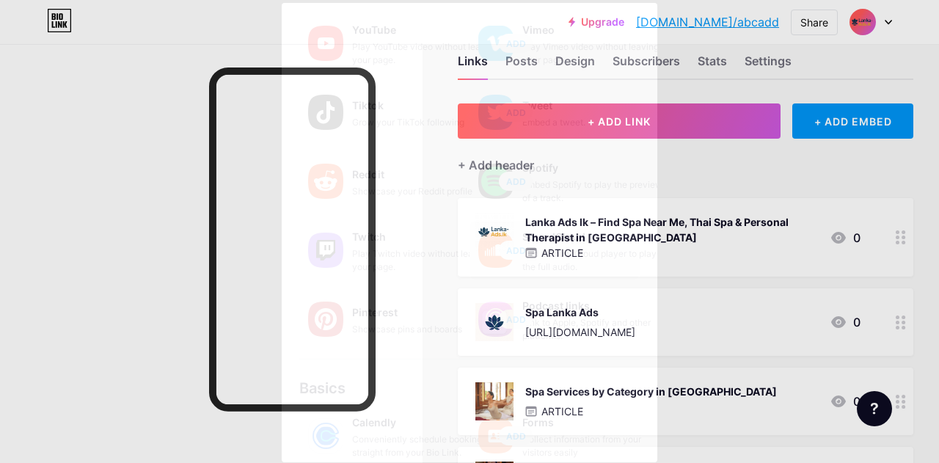
scroll to position [244, 0]
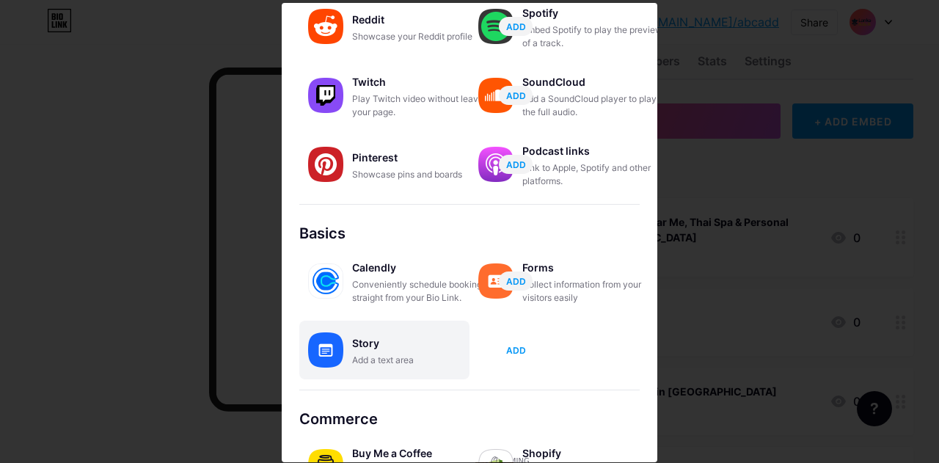
click at [513, 348] on span "ADD" at bounding box center [516, 350] width 20 height 12
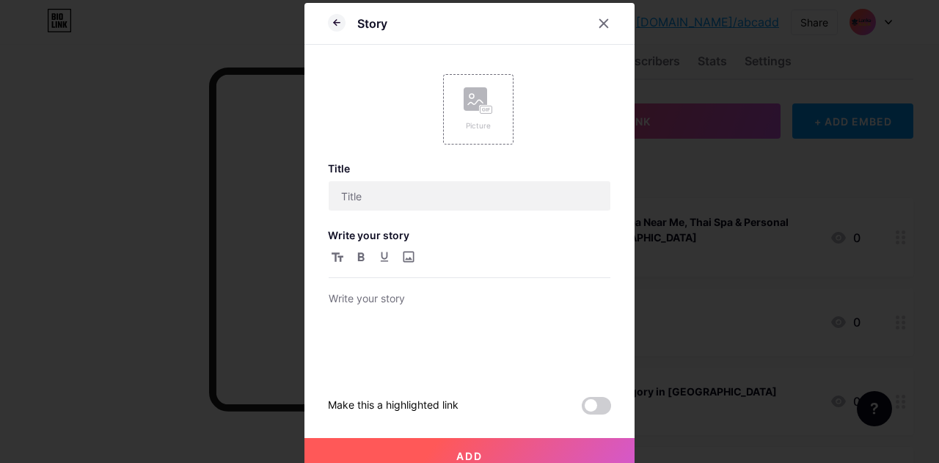
scroll to position [0, 0]
click at [458, 209] on input "text" at bounding box center [470, 195] width 282 height 29
paste input "Sri Lanka Massage and Spa Ads | Lanka Ads LK – Government Registered Official W…"
type input "Sri Lanka Massage and Spa Ads | Lanka Ads LK – Government Registered Official W…"
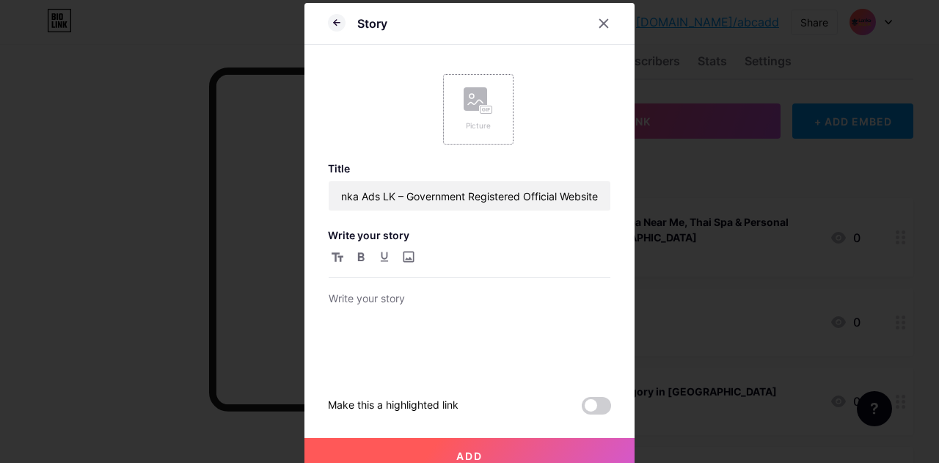
click at [479, 115] on div "Picture" at bounding box center [477, 109] width 29 height 44
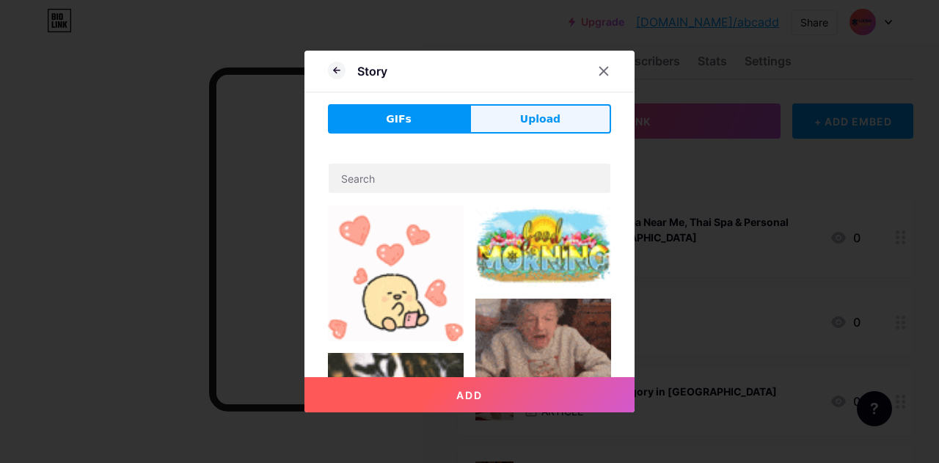
click at [535, 122] on span "Upload" at bounding box center [540, 118] width 40 height 15
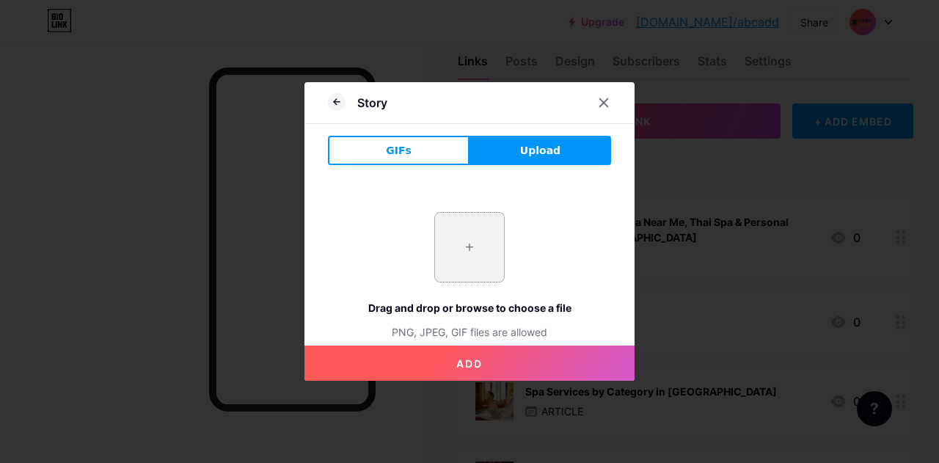
click at [469, 246] on input "file" at bounding box center [469, 247] width 69 height 69
type input "C:\fakepath\ChatGPT Image [DATE], 08_59_57 AM.png"
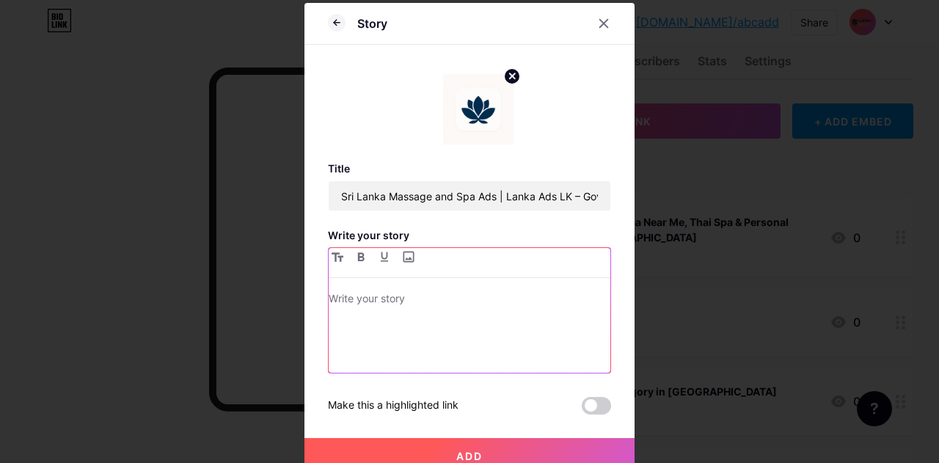
click at [374, 300] on p at bounding box center [470, 300] width 282 height 21
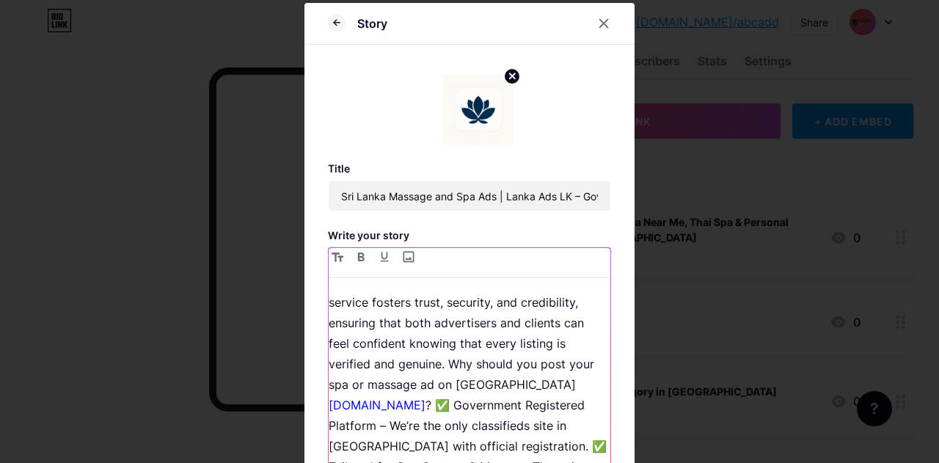
scroll to position [147, 0]
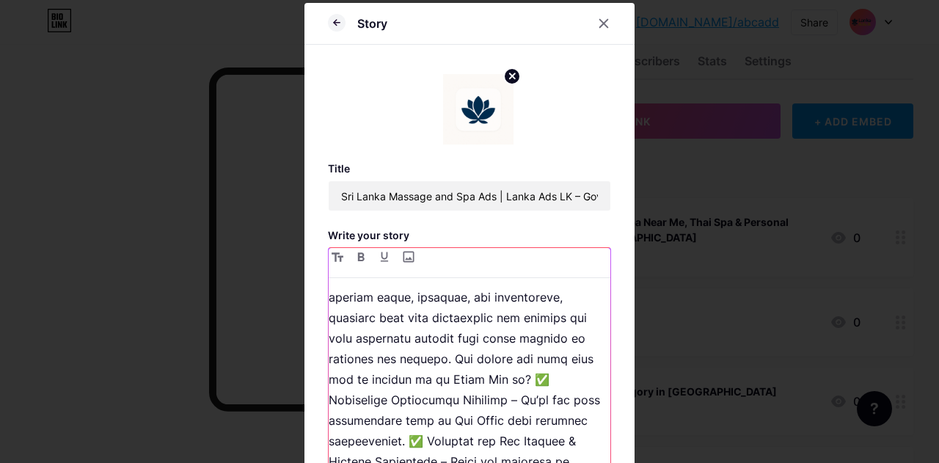
scroll to position [268, 0]
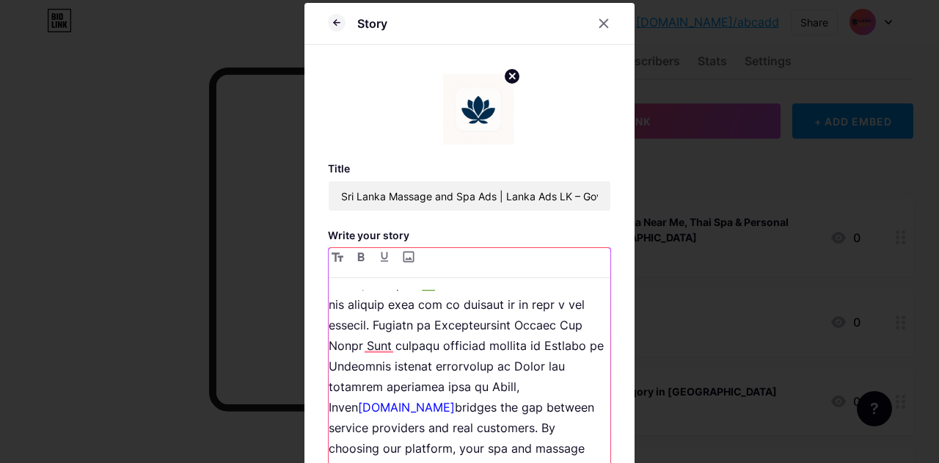
click at [397, 403] on p "[DOMAIN_NAME] bridges the gap between service providers and real customers. By …" at bounding box center [470, 222] width 282 height 842
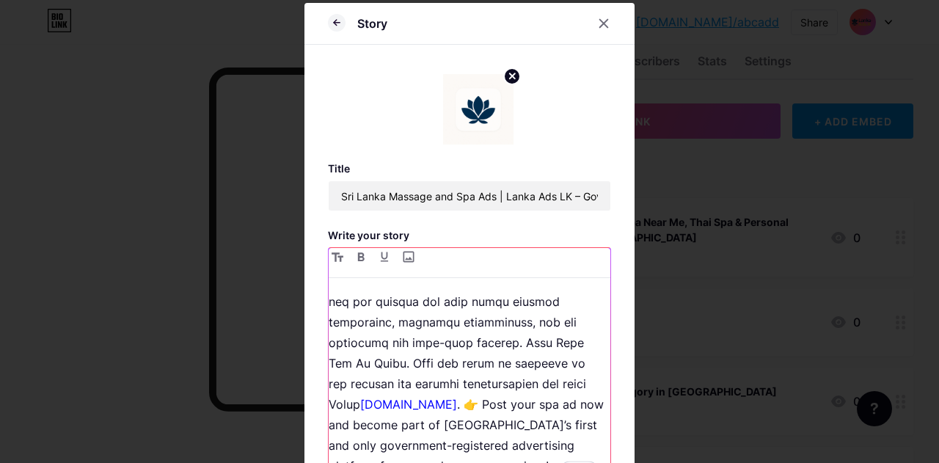
click at [398, 406] on p "[DOMAIN_NAME] . 👉 Post your spa ad now and become part of [GEOGRAPHIC_DATA]’s f…" at bounding box center [470, 65] width 282 height 821
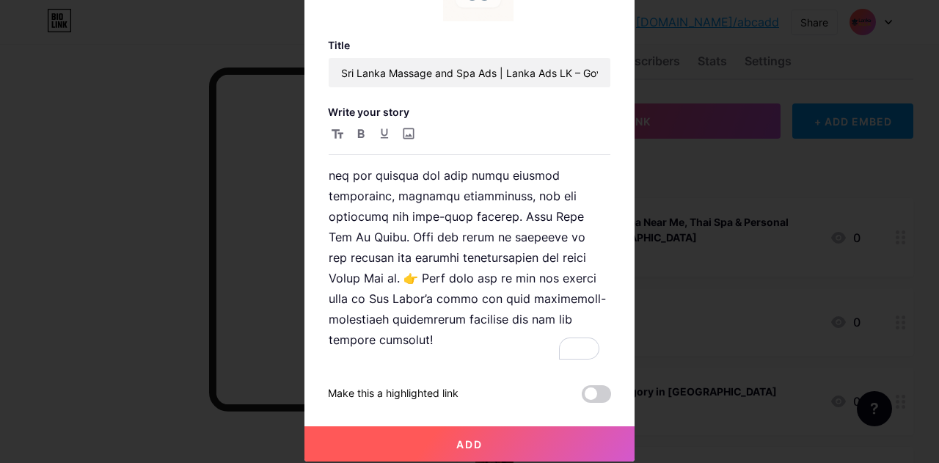
click at [473, 444] on span "Add" at bounding box center [469, 444] width 26 height 12
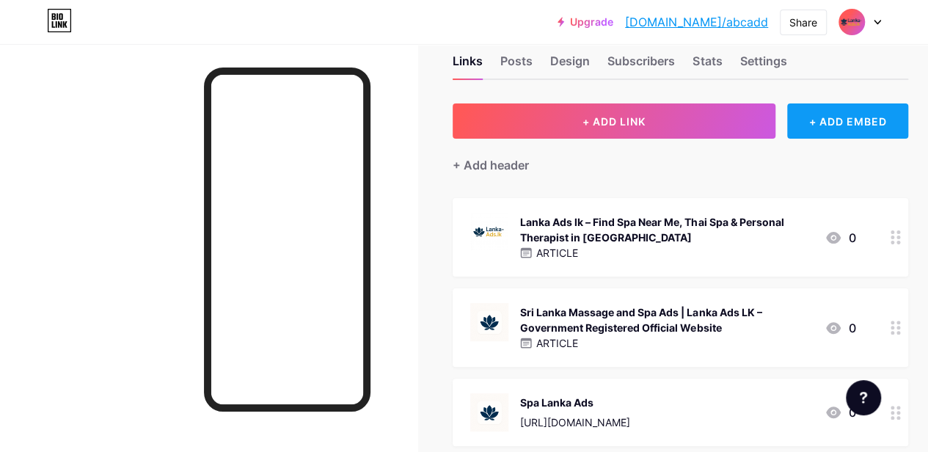
click at [890, 124] on div "+ ADD EMBED" at bounding box center [847, 120] width 121 height 35
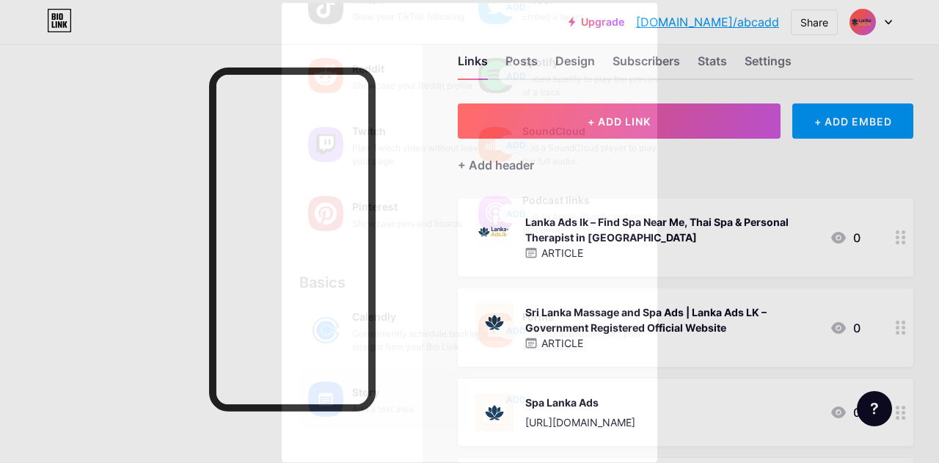
click at [519, 394] on span "ADD" at bounding box center [516, 399] width 20 height 12
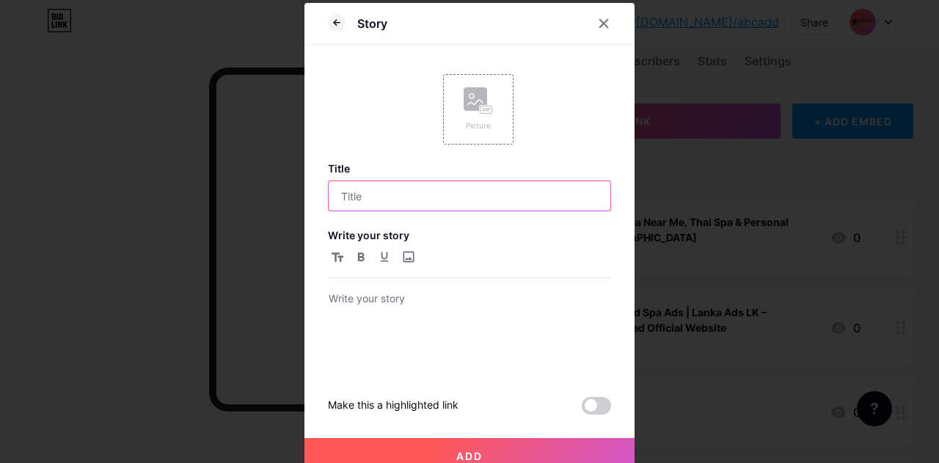
click at [419, 194] on input "text" at bounding box center [470, 195] width 282 height 29
paste input "Lanka Ads LK – Your Go-To for Free Classified Ads Across [GEOGRAPHIC_DATA]"
type input "Lanka Ads LK – Your Go-To for Free Classified Ads Across [GEOGRAPHIC_DATA]"
click at [480, 108] on rect at bounding box center [486, 109] width 12 height 7
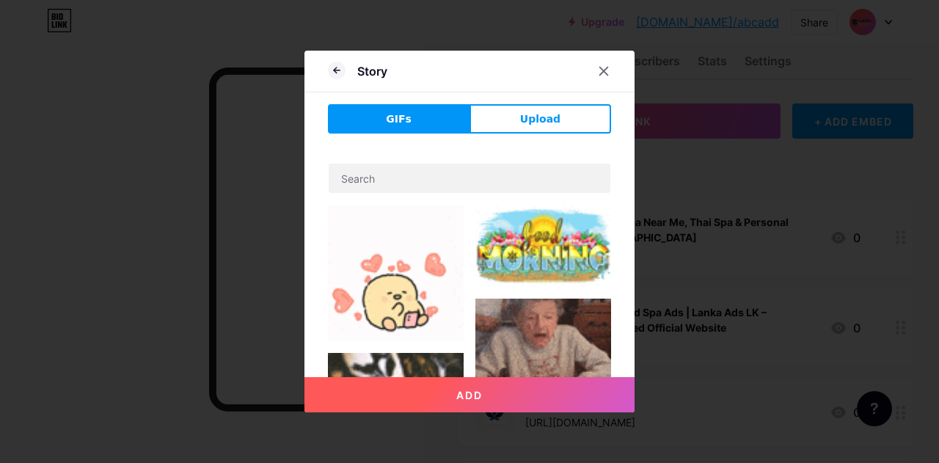
click at [544, 103] on div "Story GIFs Upload Add Make this a highlighted link" at bounding box center [469, 232] width 330 height 362
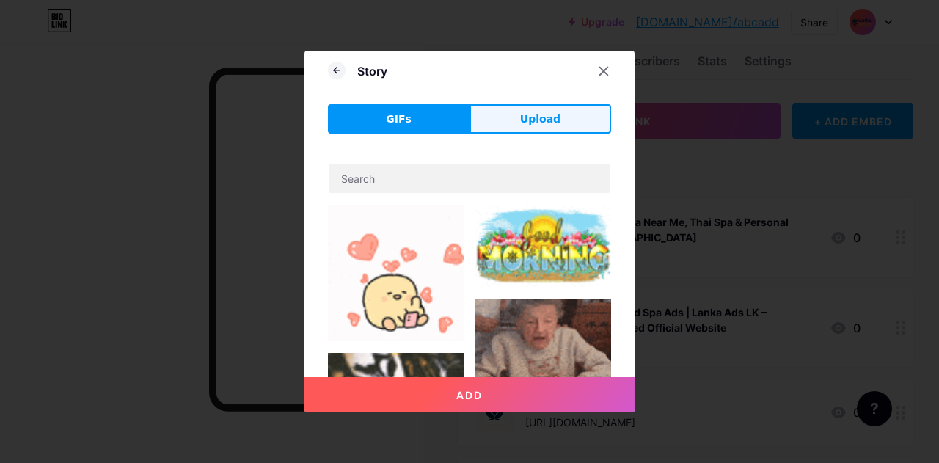
click at [576, 131] on button "Upload" at bounding box center [540, 118] width 142 height 29
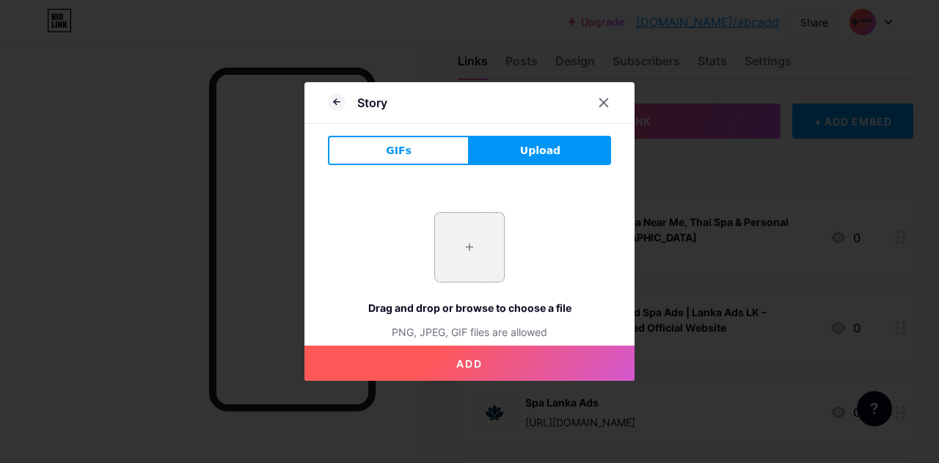
click at [475, 243] on input "file" at bounding box center [469, 247] width 69 height 69
type input "C:\fakepath\images.jpg"
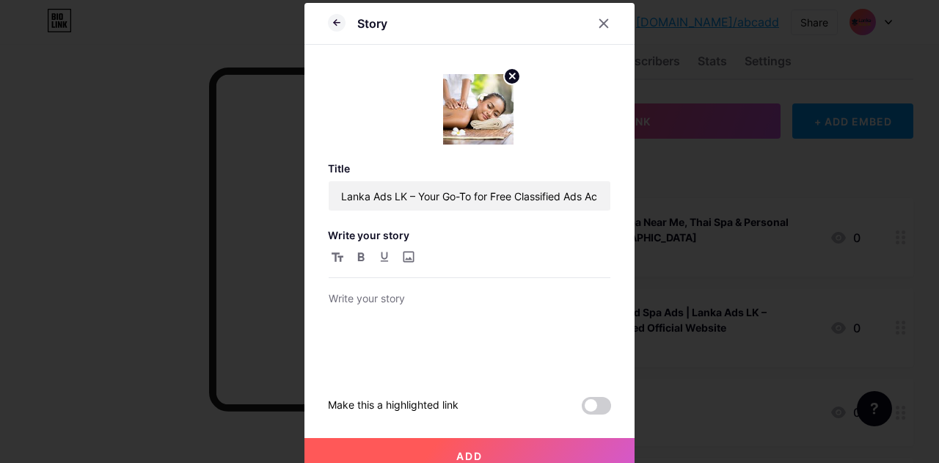
click at [467, 447] on button "Add" at bounding box center [469, 455] width 330 height 35
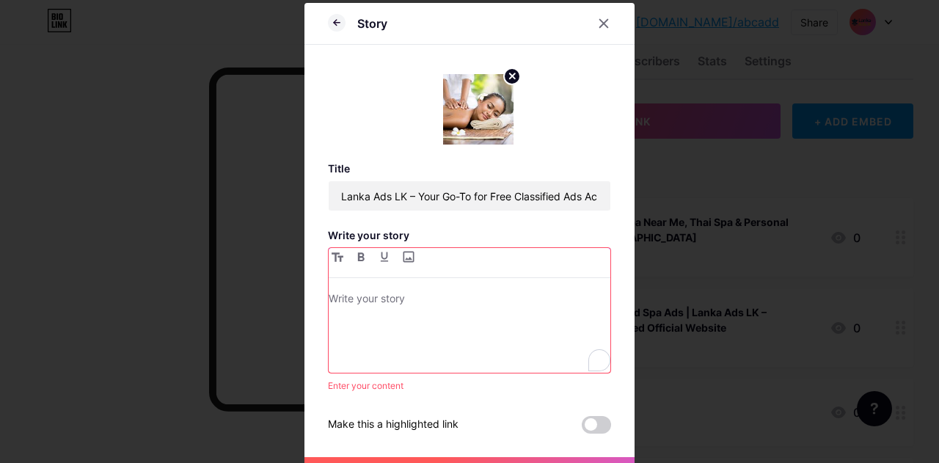
click at [408, 297] on p "To enrich screen reader interactions, please activate Accessibility in Grammarl…" at bounding box center [470, 300] width 282 height 21
click at [409, 290] on p "To enrich screen reader interactions, please activate Accessibility in Grammarl…" at bounding box center [470, 300] width 282 height 21
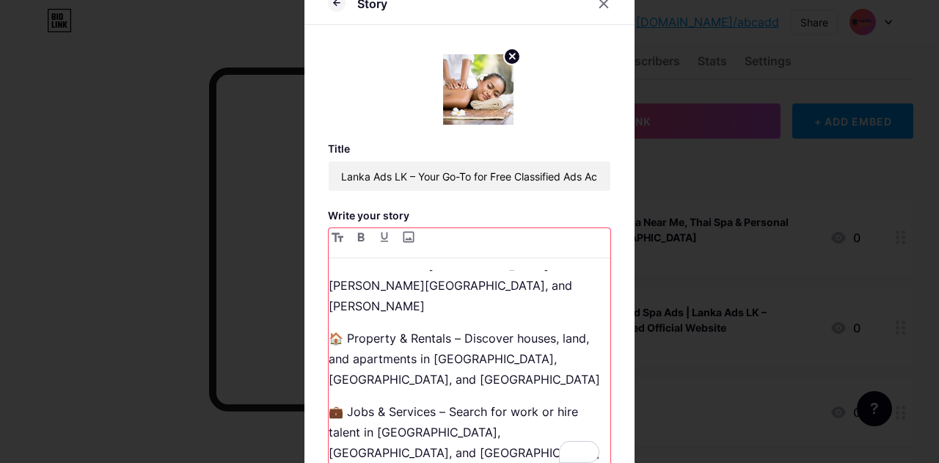
scroll to position [686, 0]
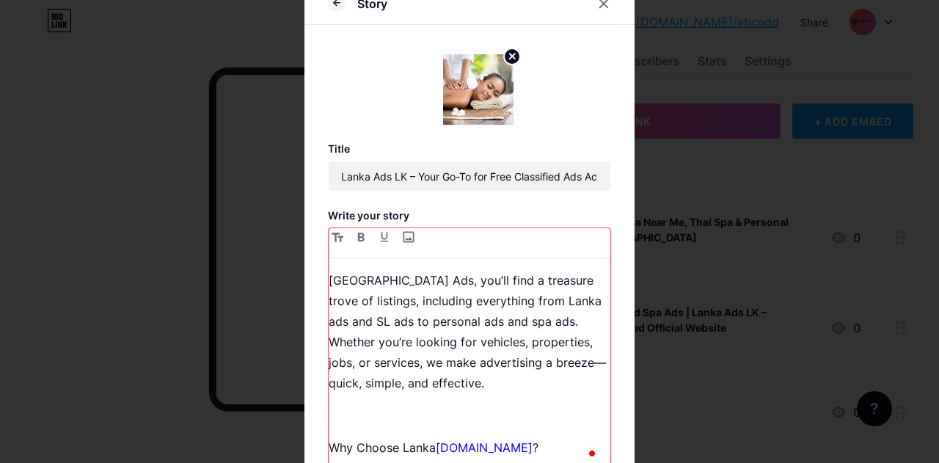
click at [484, 437] on p "Why Choose Lanka [DOMAIN_NAME] ?" at bounding box center [470, 447] width 282 height 21
click at [431, 405] on p "To enrich screen reader interactions, please activate Accessibility in Grammarl…" at bounding box center [470, 415] width 282 height 21
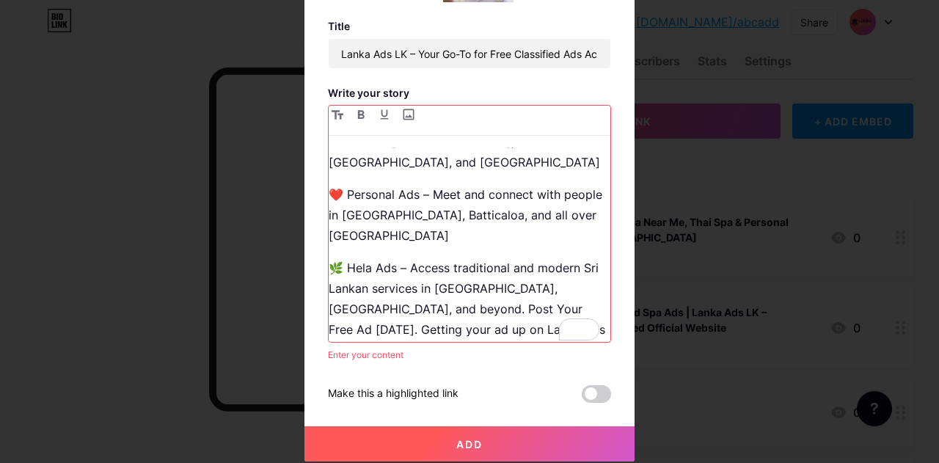
click at [462, 447] on span "Add" at bounding box center [469, 444] width 26 height 12
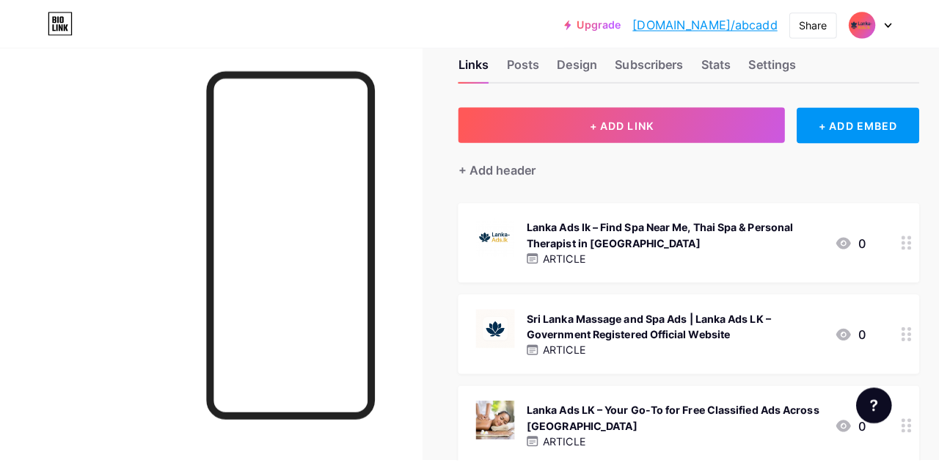
scroll to position [33, 0]
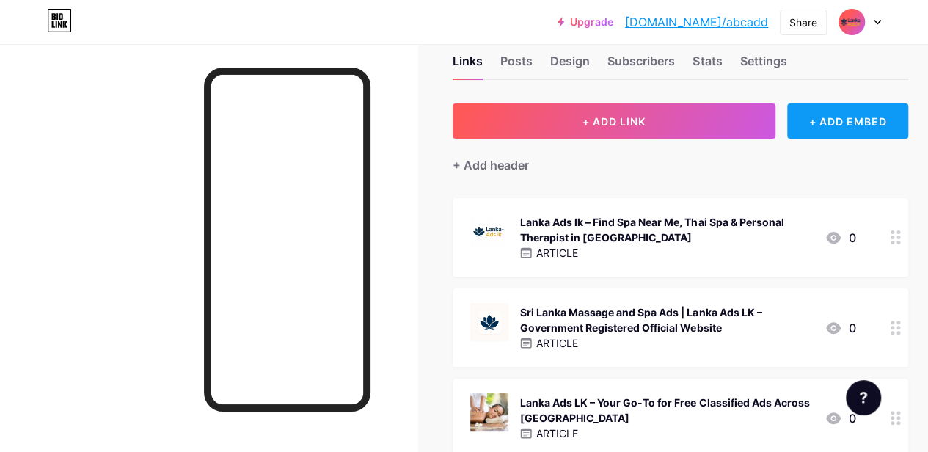
click at [830, 126] on div "+ ADD EMBED" at bounding box center [847, 120] width 121 height 35
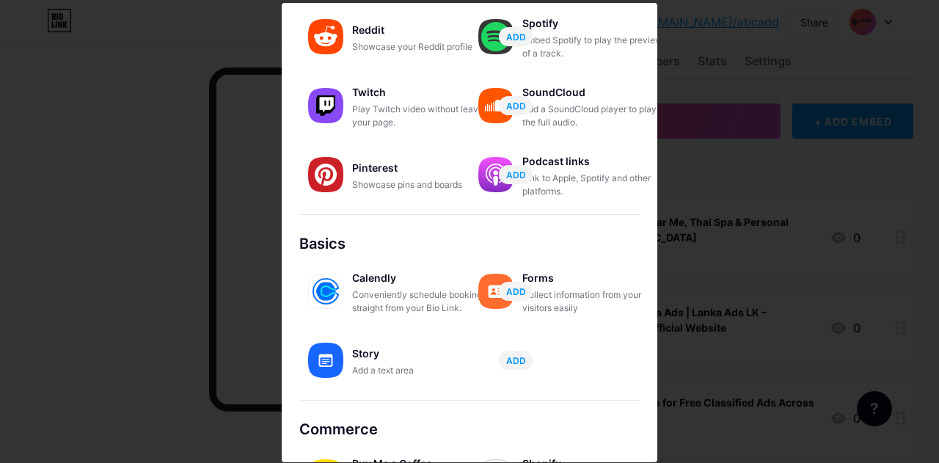
scroll to position [244, 0]
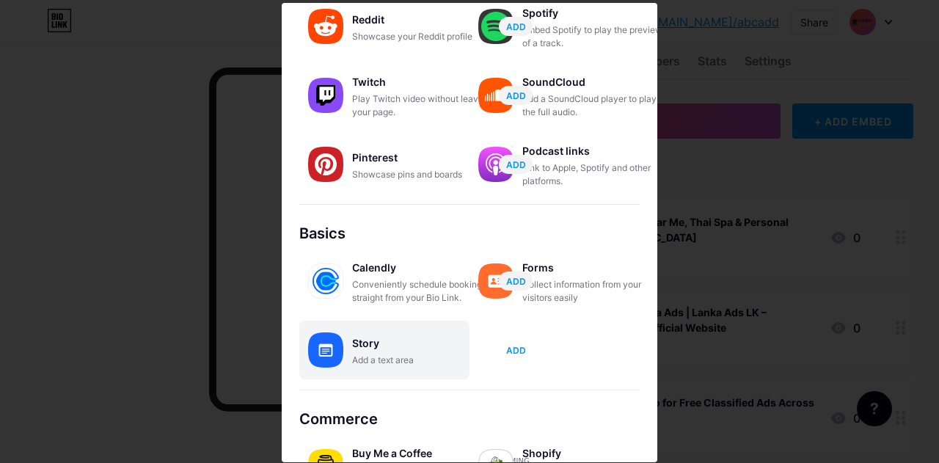
click at [516, 351] on span "ADD" at bounding box center [516, 350] width 20 height 12
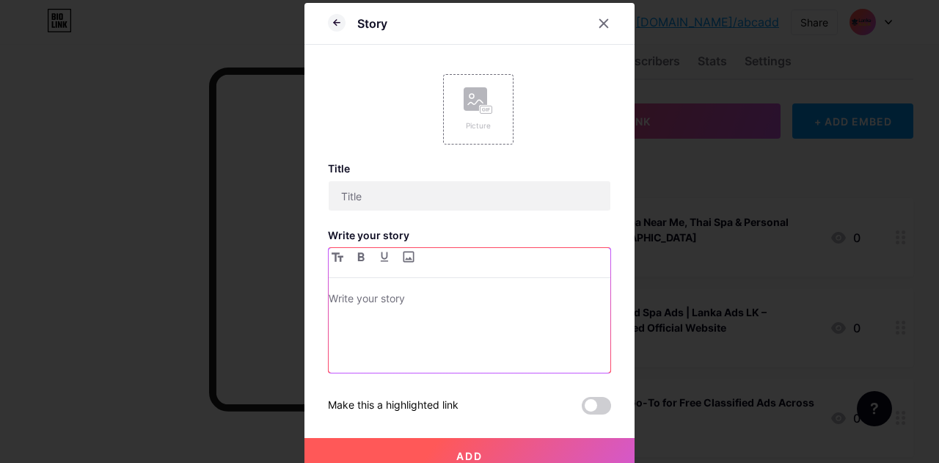
click at [450, 301] on p at bounding box center [470, 300] width 282 height 21
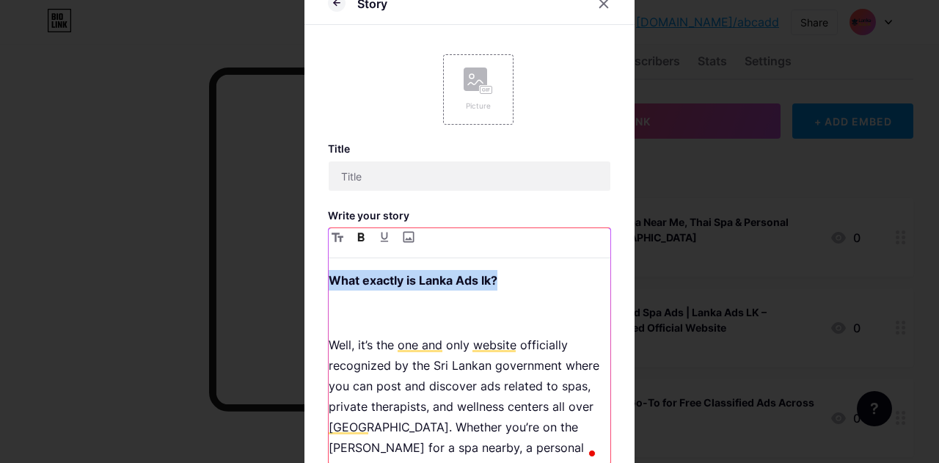
click at [317, 278] on div "Story Picture Title Write your story What exactly is Lanka Ads lk? Make this a …" at bounding box center [469, 274] width 330 height 582
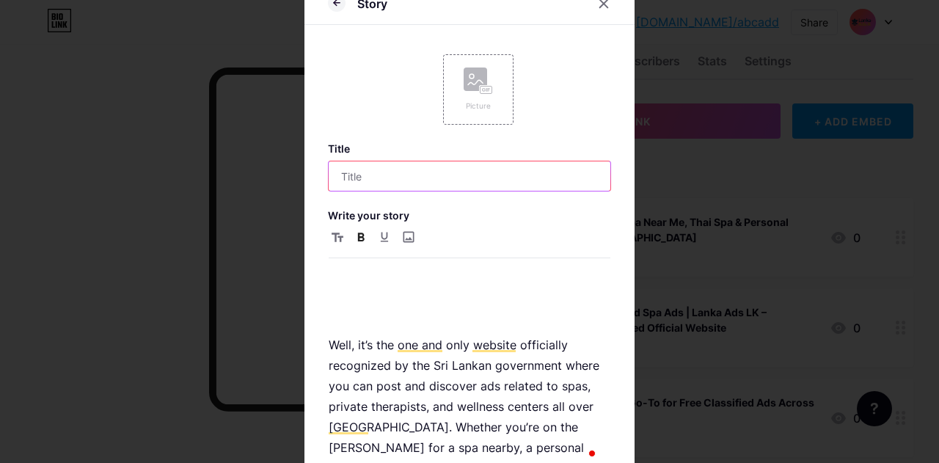
click at [410, 182] on input "text" at bounding box center [470, 175] width 282 height 29
paste input "What exactly is Lanka Ads lk?"
type input "What exactly is Lanka Ads lk?"
click at [471, 95] on div "Picture" at bounding box center [477, 89] width 29 height 44
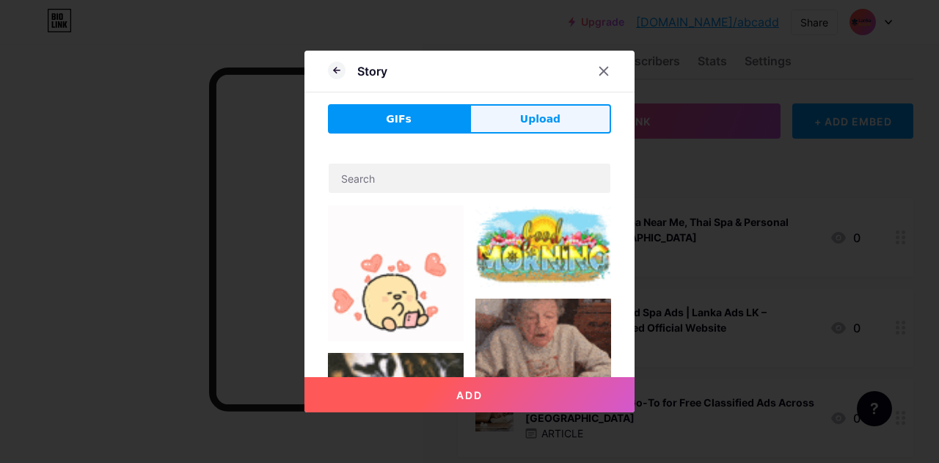
click at [544, 122] on span "Upload" at bounding box center [540, 118] width 40 height 15
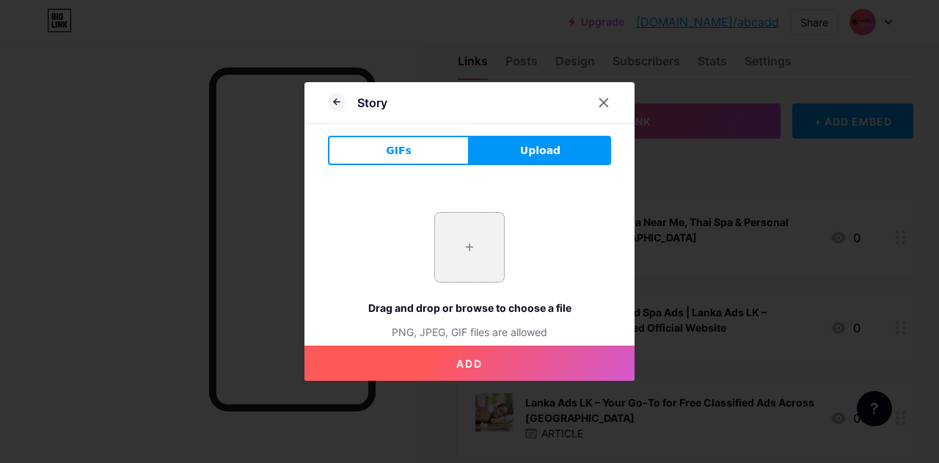
click at [478, 250] on input "file" at bounding box center [469, 247] width 69 height 69
type input "C:\fakepath\staff-3.jpg"
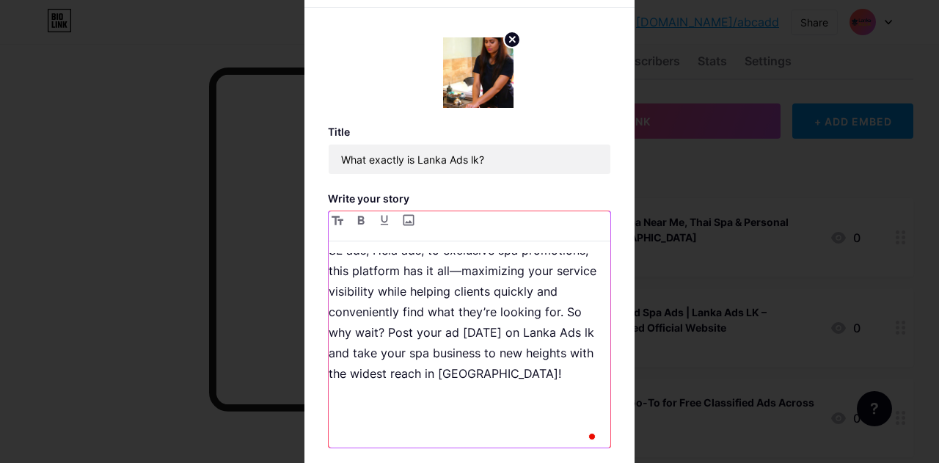
scroll to position [123, 0]
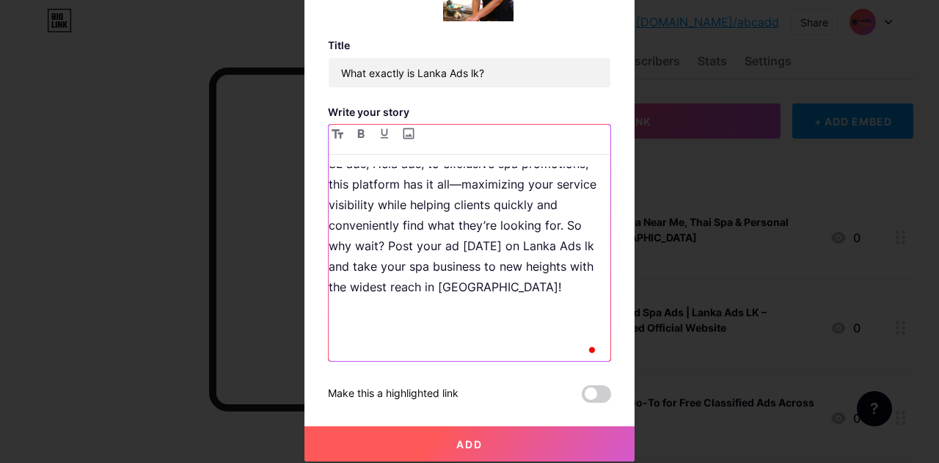
click at [395, 335] on p "To enrich screen reader interactions, please activate Accessibility in Grammarl…" at bounding box center [470, 329] width 282 height 41
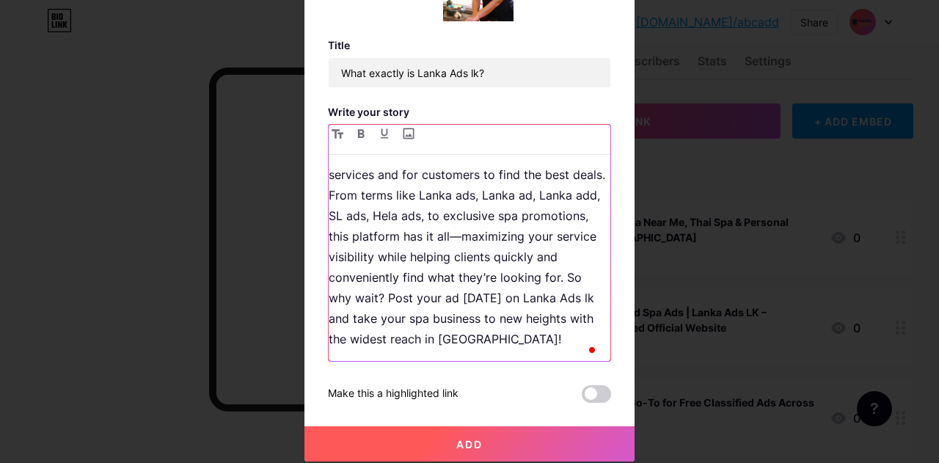
scroll to position [0, 0]
click at [583, 347] on div "1" at bounding box center [588, 348] width 16 height 16
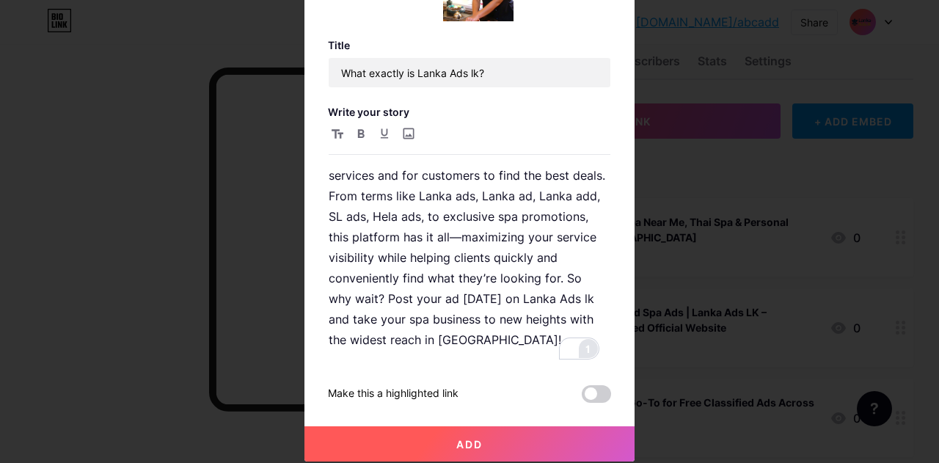
click at [477, 432] on button "Add" at bounding box center [469, 443] width 330 height 35
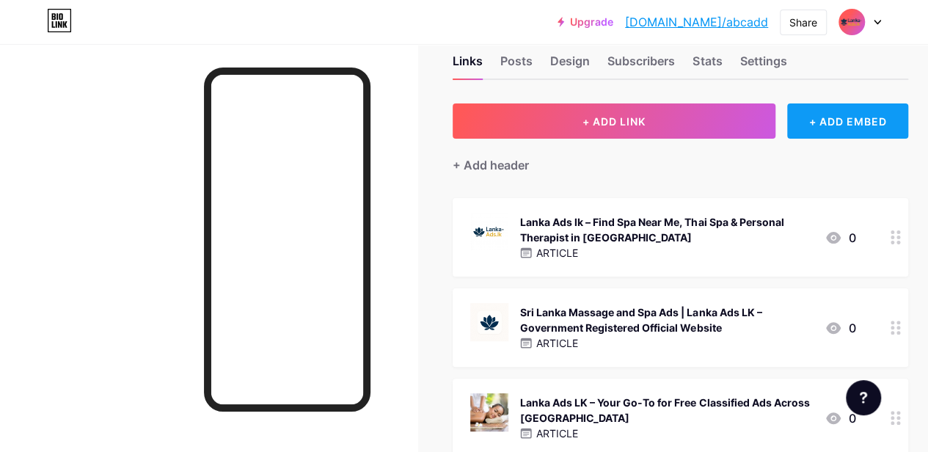
click at [857, 115] on div "+ ADD EMBED" at bounding box center [847, 120] width 121 height 35
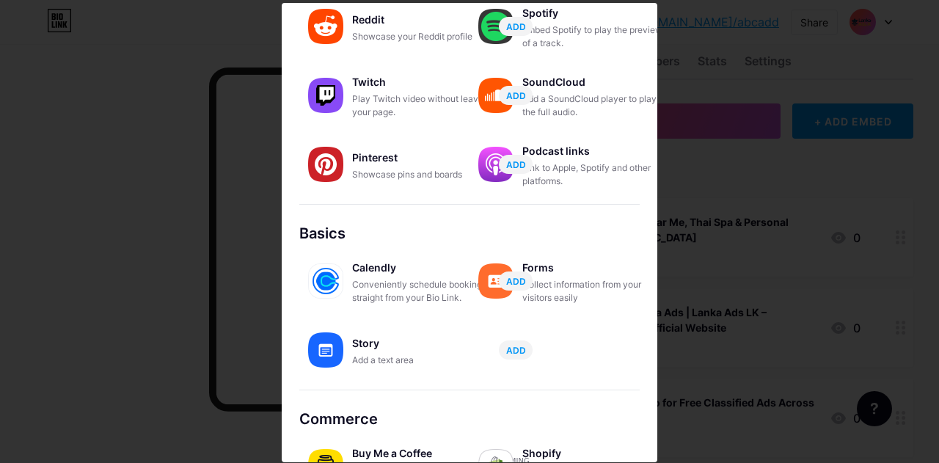
click at [551, 341] on div "Calendly Conveniently schedule bookings straight from your Bio Link. ADD Forms …" at bounding box center [469, 313] width 340 height 138
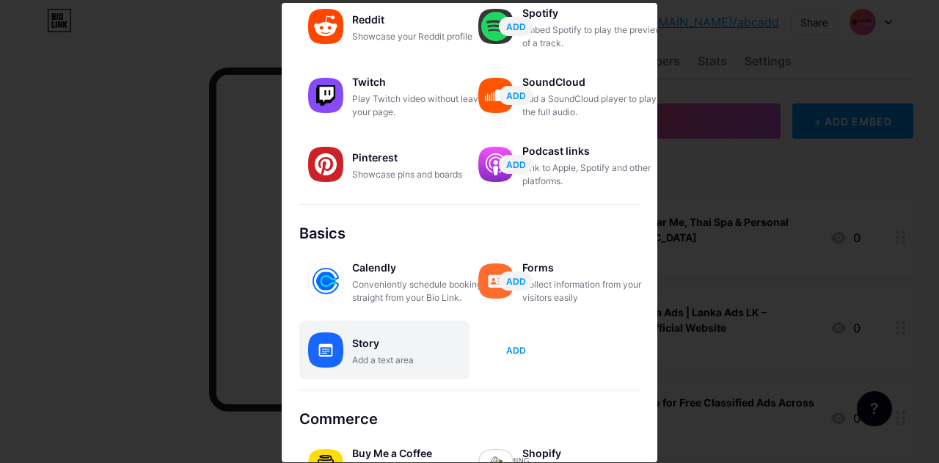
click at [524, 344] on button "ADD" at bounding box center [516, 349] width 34 height 19
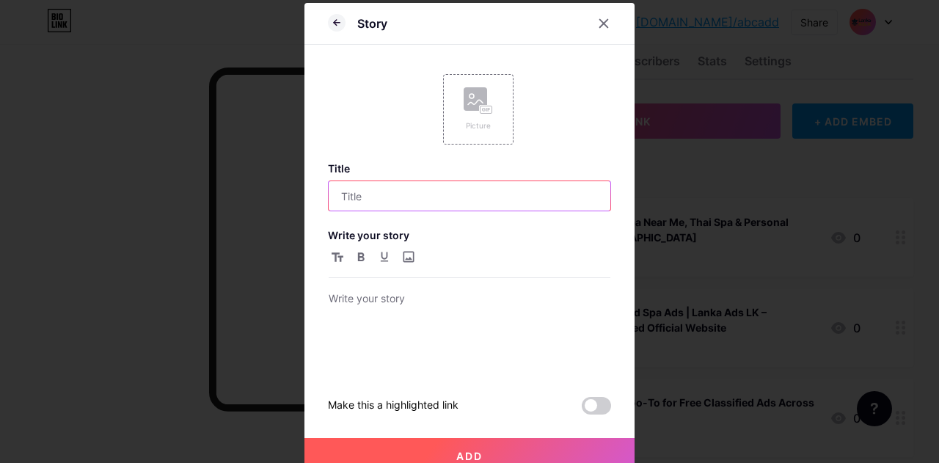
click at [421, 186] on input "text" at bounding box center [470, 195] width 282 height 29
paste input "Lanka Ads.lk | Post Free SL Ads - Buy & Sell in Sri Lanka Easily"
type input "Lanka Ads.lk | Post Free SL Ads - Buy & Sell in Sri Lanka Easily"
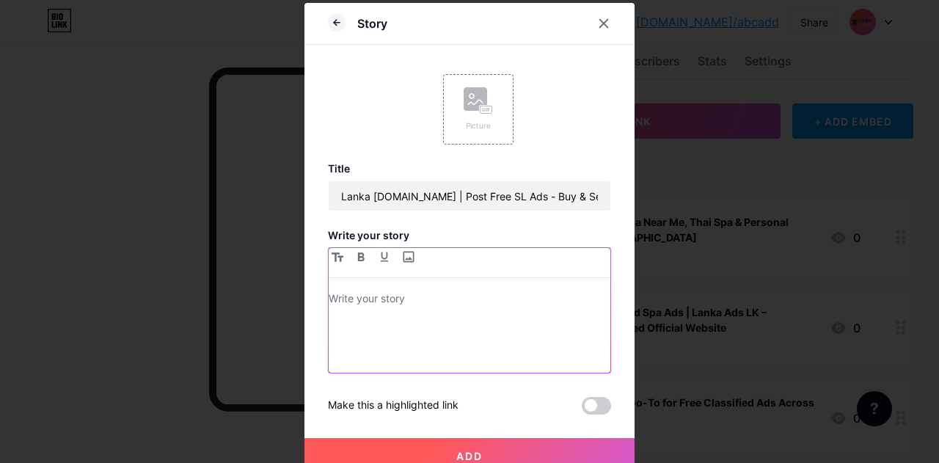
click at [414, 290] on p at bounding box center [470, 300] width 282 height 21
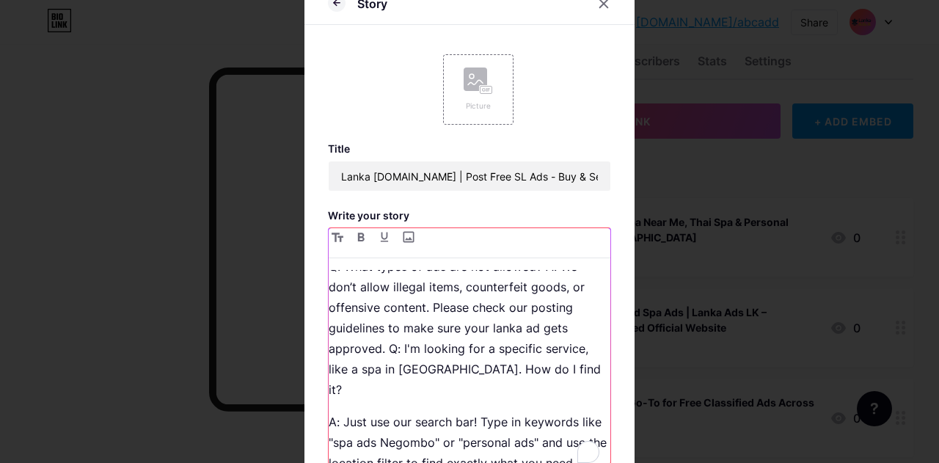
scroll to position [69, 0]
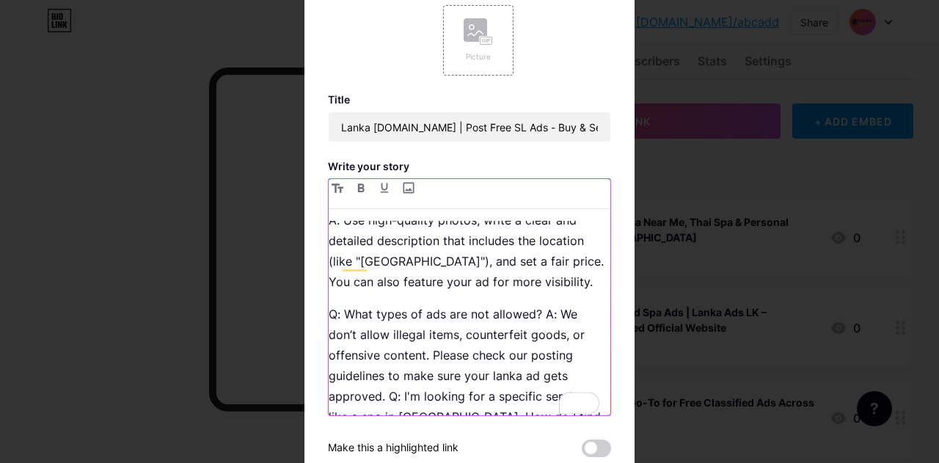
scroll to position [2163, 0]
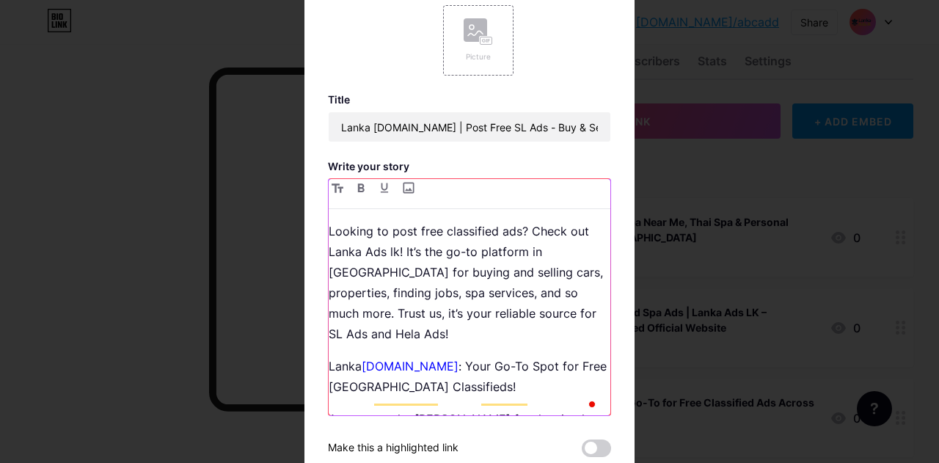
click at [399, 356] on p "Lanka Ads.lk : Your Go-To Spot for Free Sri Lankan Classifieds!" at bounding box center [470, 376] width 282 height 41
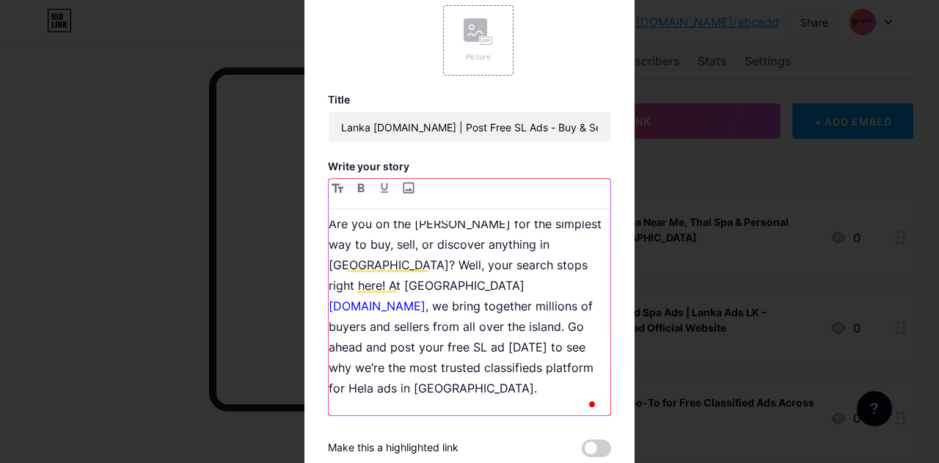
click at [584, 241] on p "Are you on the hunt for the simplest way to buy, sell, or discover anything in …" at bounding box center [470, 305] width 282 height 185
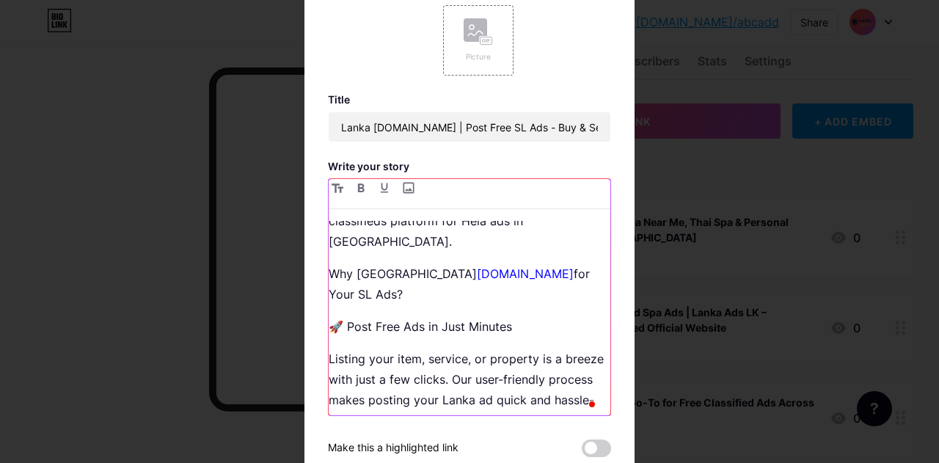
click at [451, 263] on p "Why Pick Lanka Ads.lk for Your SL Ads?" at bounding box center [470, 283] width 282 height 41
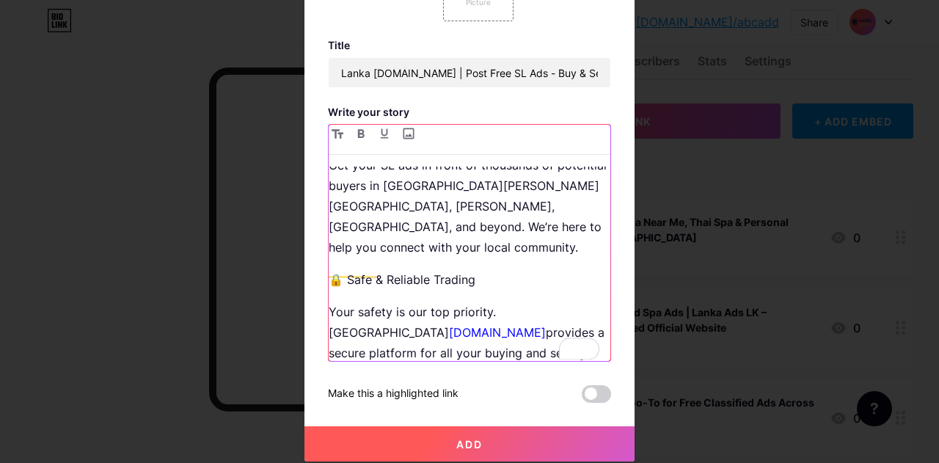
click at [579, 301] on p "Your safety is our top priority. Lanka Ads.lk provides a secure platform for al…" at bounding box center [470, 342] width 282 height 82
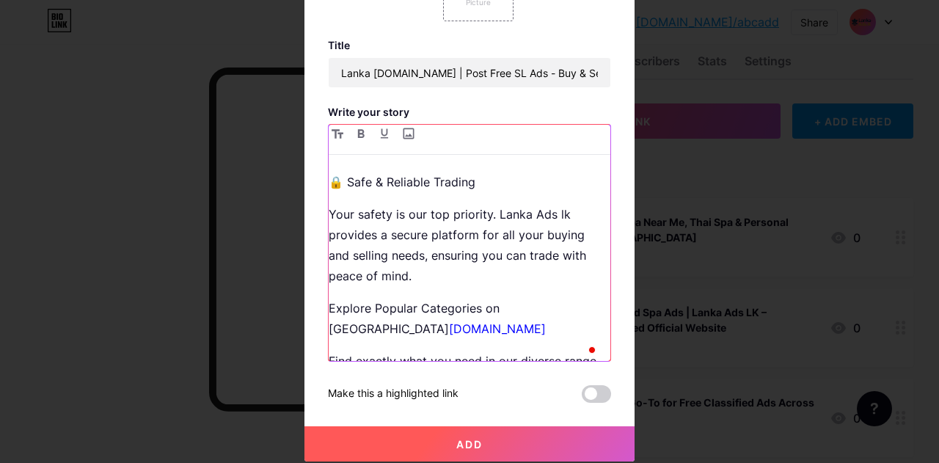
click at [574, 298] on p "Explore Popular Categories on Lanka Ads.lk" at bounding box center [470, 318] width 282 height 41
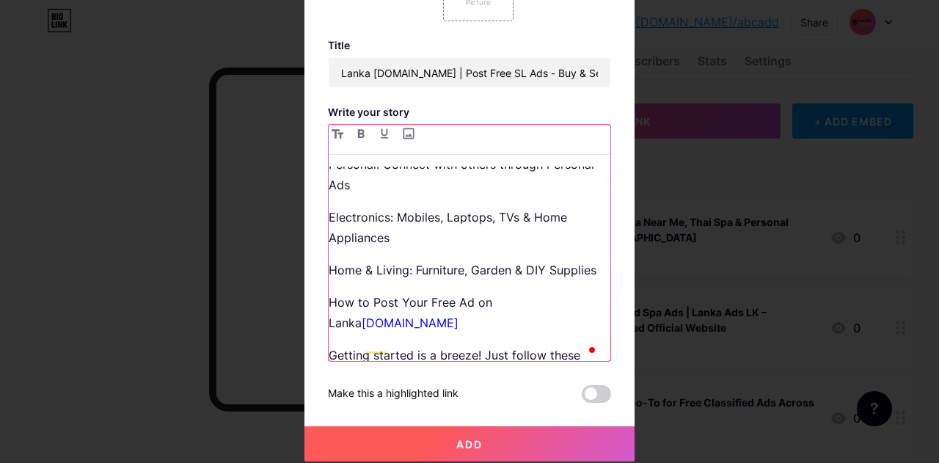
click at [581, 292] on p "How to Post Your Free Ad on Lanka Ads.lk" at bounding box center [470, 312] width 282 height 41
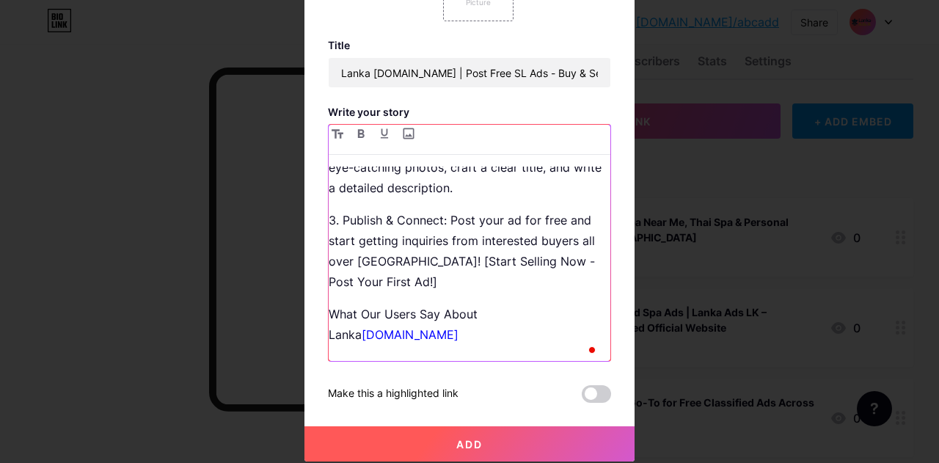
click at [564, 304] on p "What Our Users Say About Lanka Ads.lk" at bounding box center [470, 324] width 282 height 41
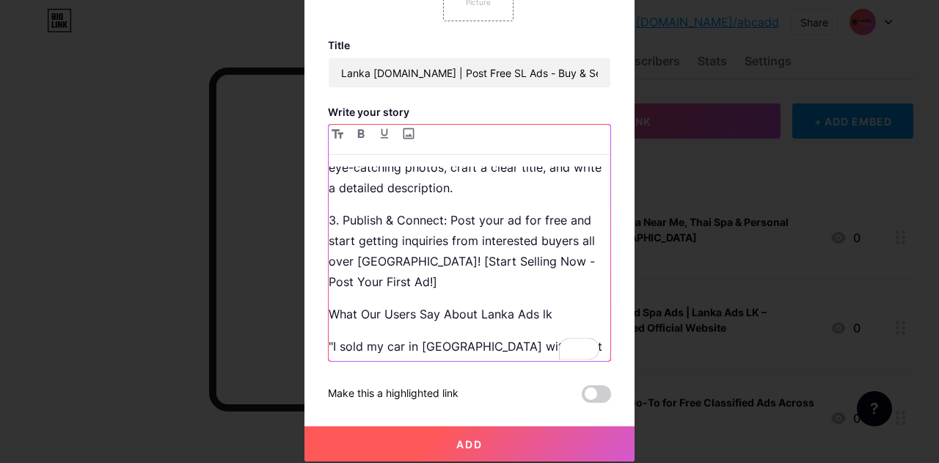
click at [463, 336] on p ""I sold my car in Colombo within just 2 days of posting on Lanka Ads.lk ! This …" at bounding box center [470, 377] width 282 height 82
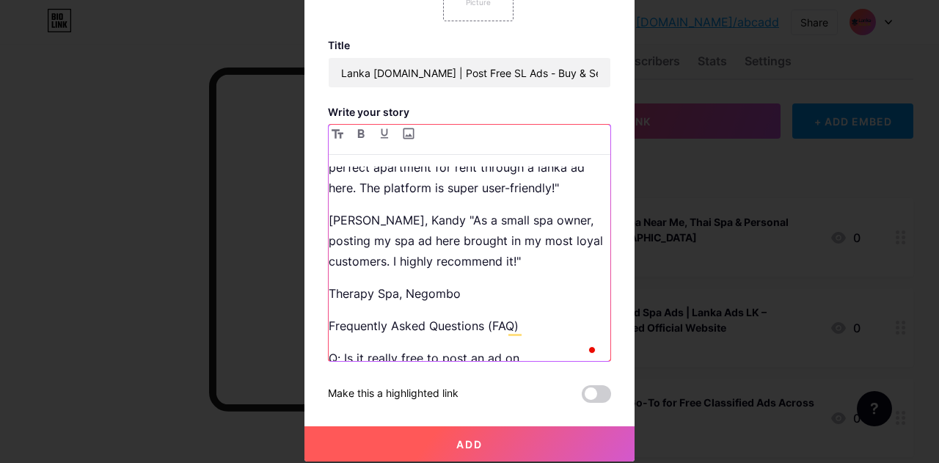
click at [593, 348] on p "Q: Is it really free to post an ad on Lanka Ads.lk ?" at bounding box center [470, 368] width 282 height 41
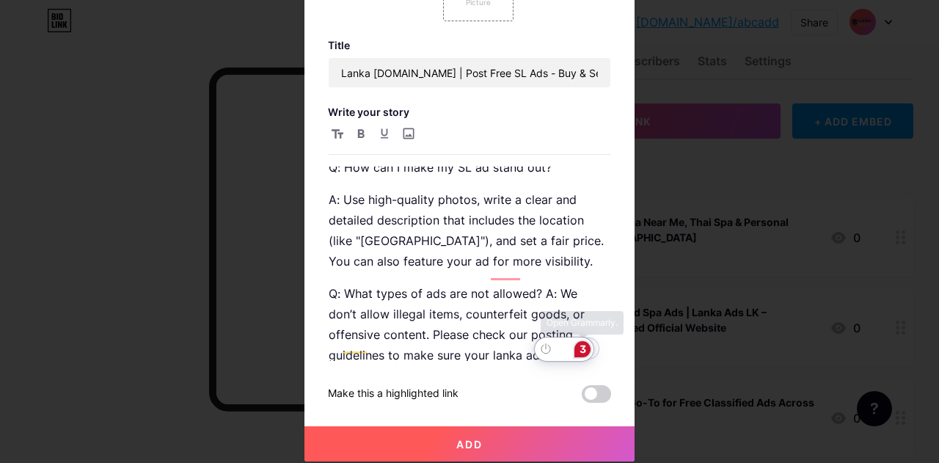
click at [587, 350] on div "3" at bounding box center [582, 349] width 16 height 16
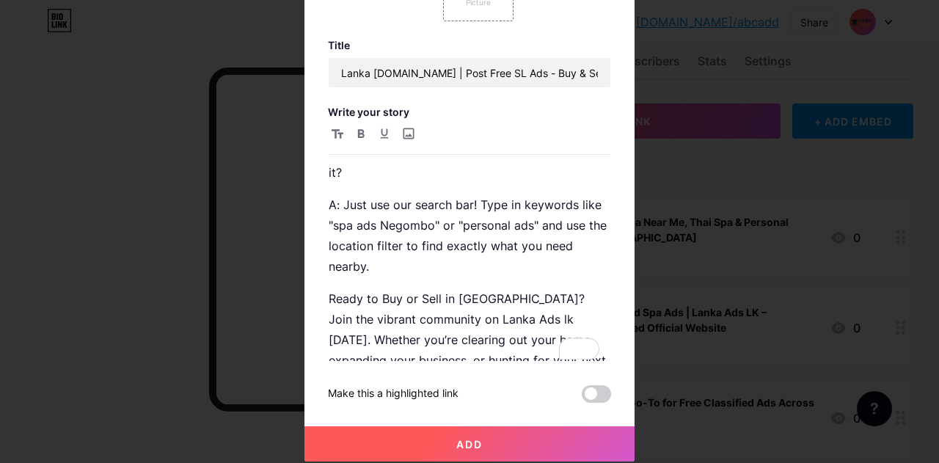
click at [485, 433] on button "Add" at bounding box center [469, 443] width 330 height 35
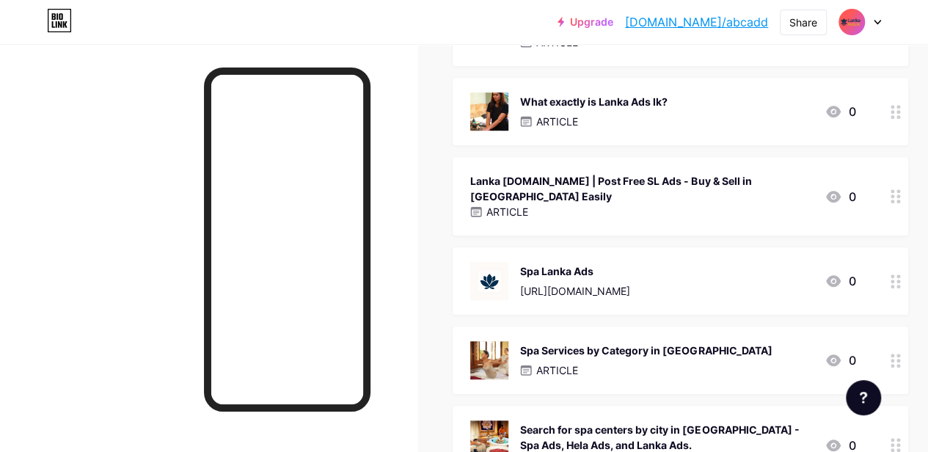
click at [540, 181] on div "Lanka Ads.lk | Post Free SL Ads - Buy & Sell in Sri Lanka Easily" at bounding box center [641, 188] width 342 height 31
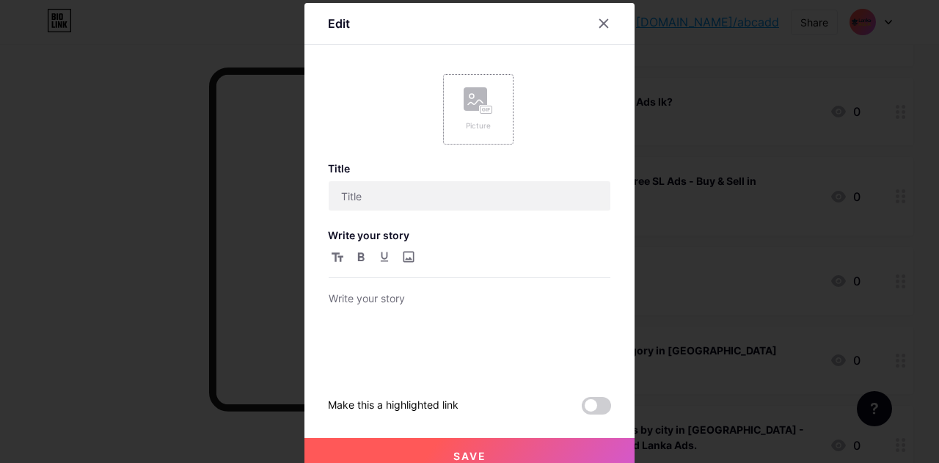
type input "Lanka Ads.lk | Post Free SL Ads - Buy & Sell in Sri Lanka Easily"
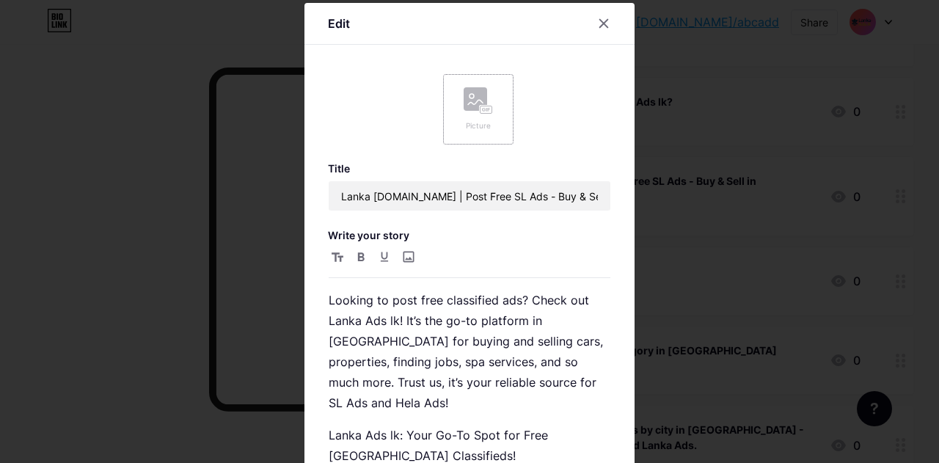
click at [480, 118] on div "Picture" at bounding box center [477, 109] width 29 height 44
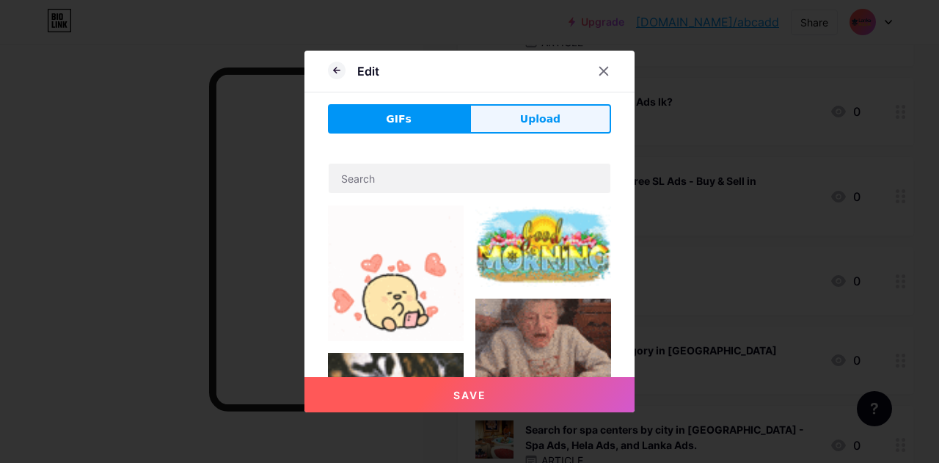
click at [525, 120] on span "Upload" at bounding box center [540, 118] width 40 height 15
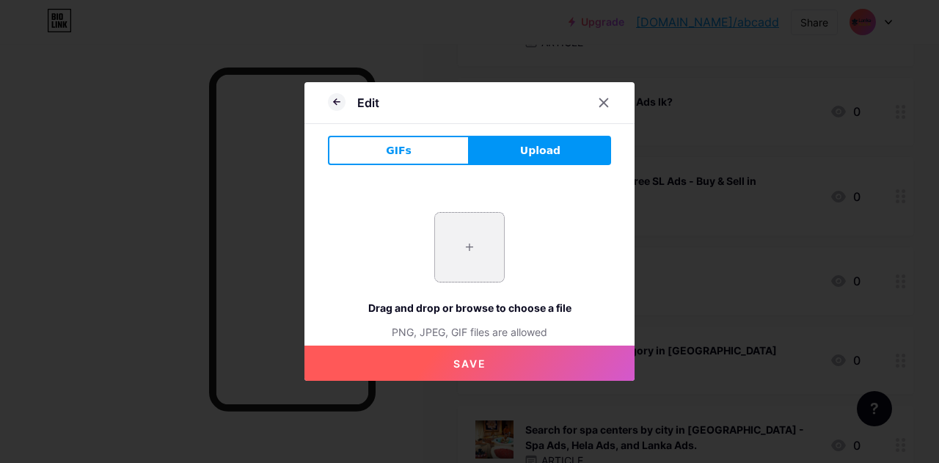
click at [488, 257] on input "file" at bounding box center [469, 247] width 69 height 69
type input "C:\fakepath\traditional-thai-massage.jpg"
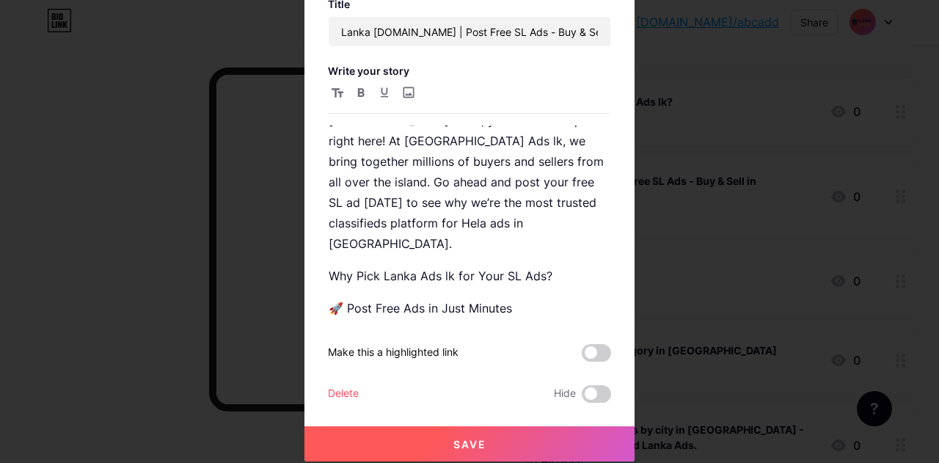
click at [478, 447] on span "Save" at bounding box center [469, 444] width 33 height 12
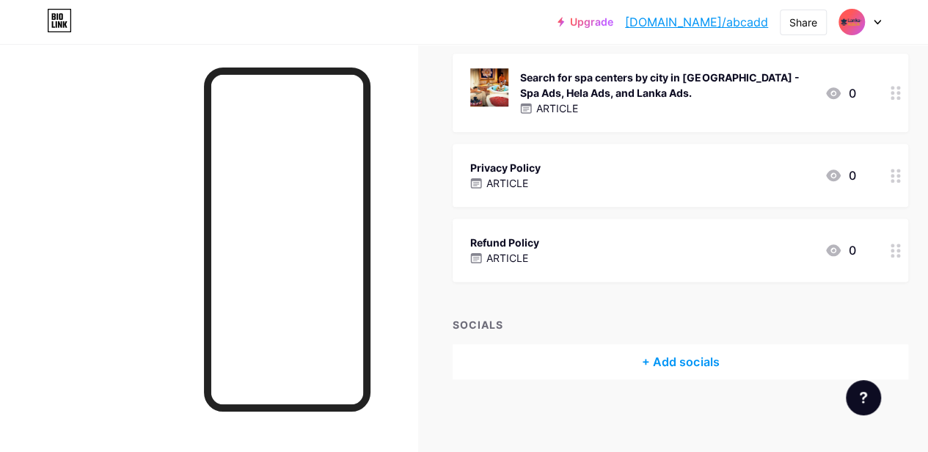
click at [680, 363] on div "+ Add socials" at bounding box center [679, 361] width 455 height 35
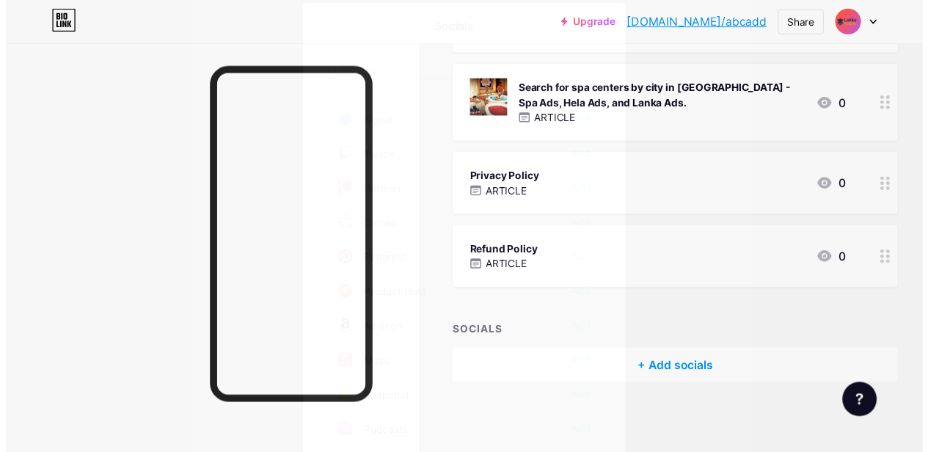
scroll to position [615, 0]
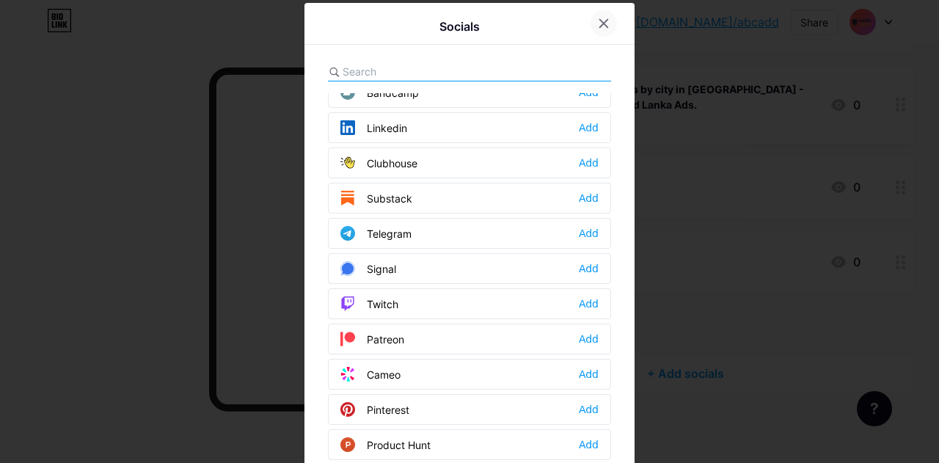
click at [600, 21] on icon at bounding box center [604, 24] width 8 height 8
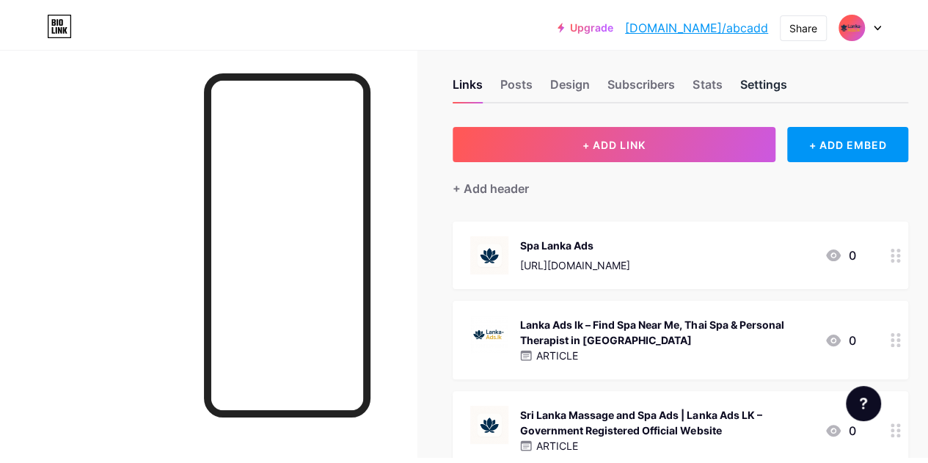
scroll to position [0, 0]
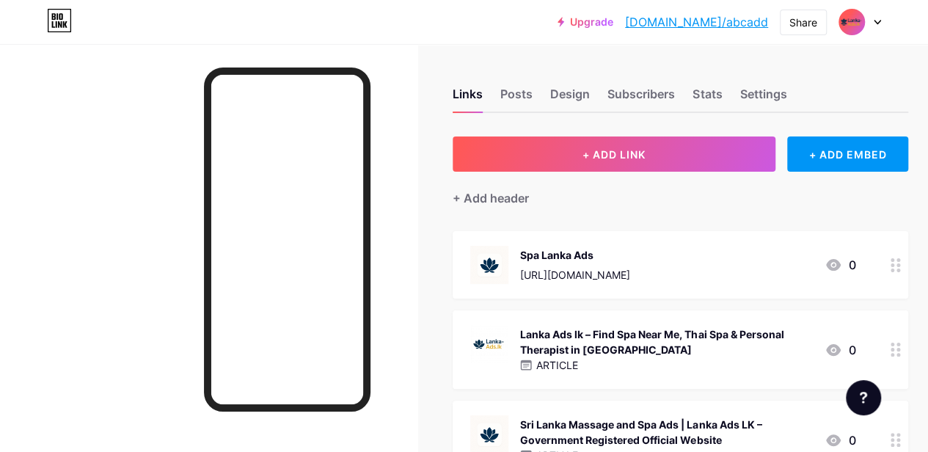
click at [873, 16] on div at bounding box center [859, 22] width 43 height 26
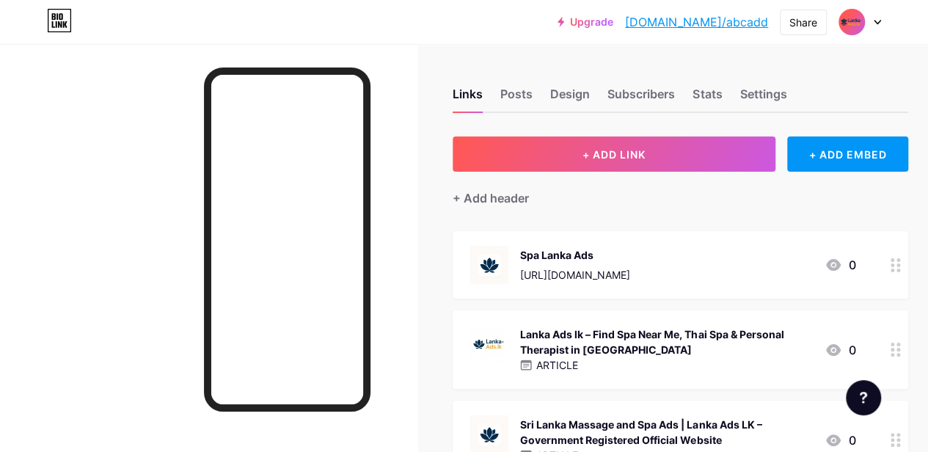
click at [716, 23] on link "[DOMAIN_NAME]/abcadd" at bounding box center [696, 22] width 143 height 18
click at [613, 16] on link "Upgrade" at bounding box center [585, 22] width 56 height 12
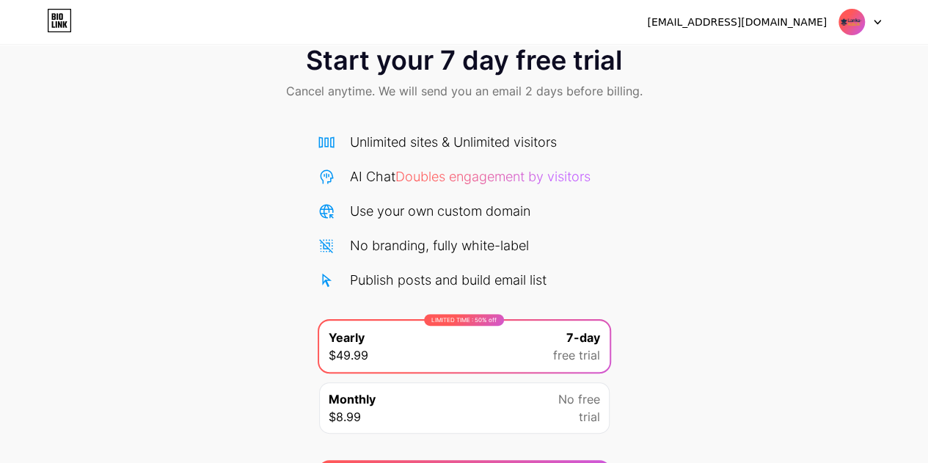
scroll to position [98, 0]
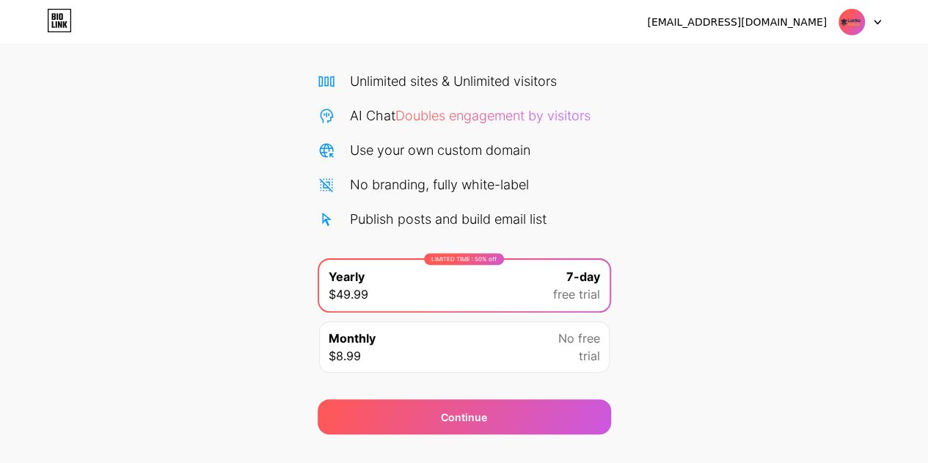
click at [876, 21] on icon at bounding box center [876, 22] width 7 height 5
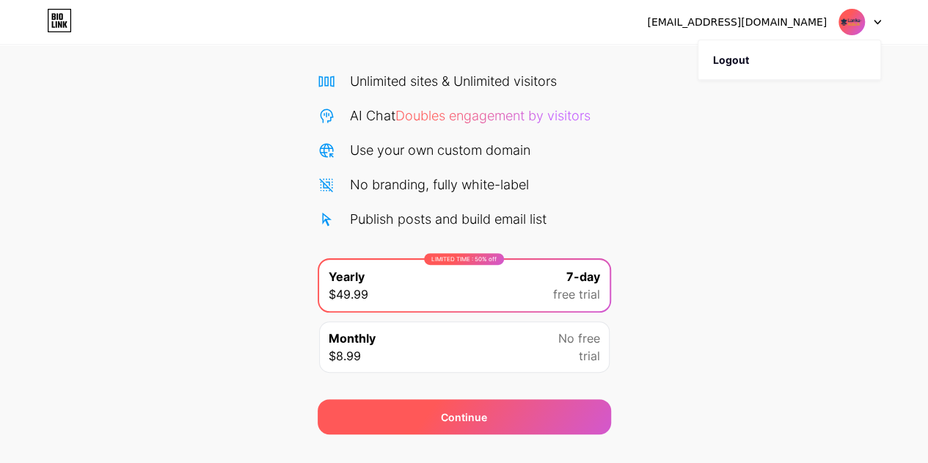
click at [485, 410] on div "Continue" at bounding box center [464, 416] width 46 height 15
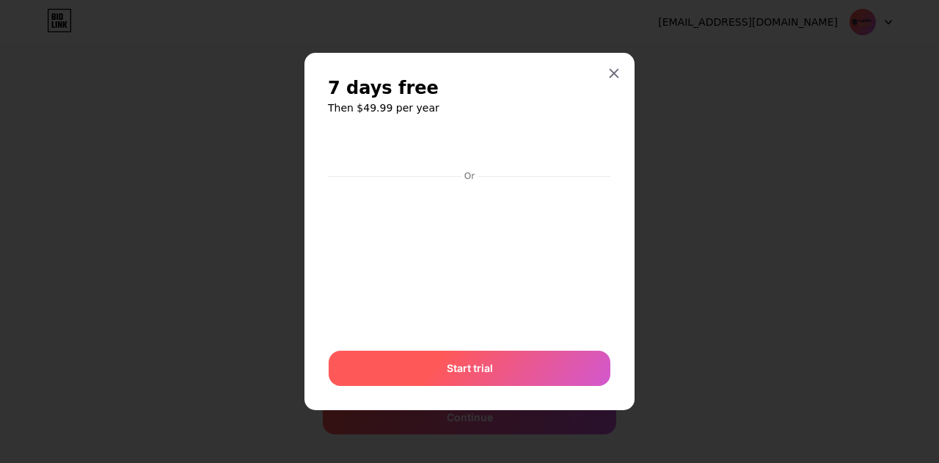
click at [480, 359] on div "Start trial" at bounding box center [470, 368] width 282 height 35
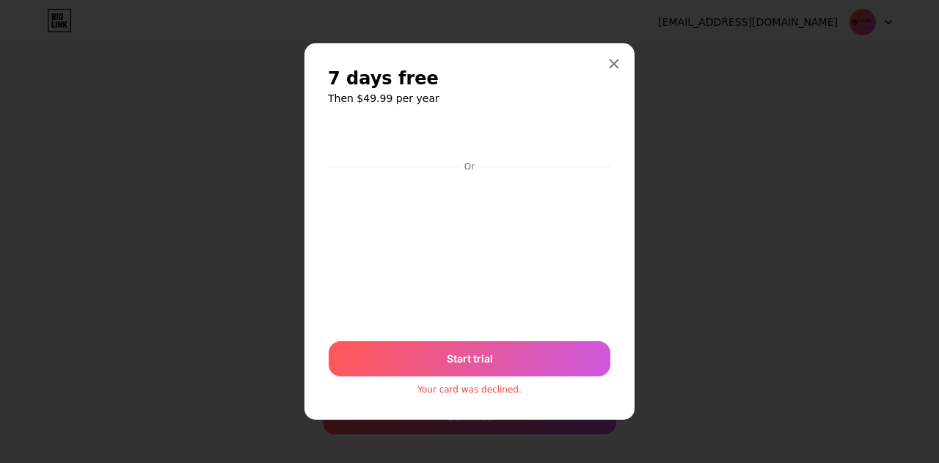
click at [610, 60] on icon at bounding box center [614, 64] width 12 height 12
